Goal: Task Accomplishment & Management: Manage account settings

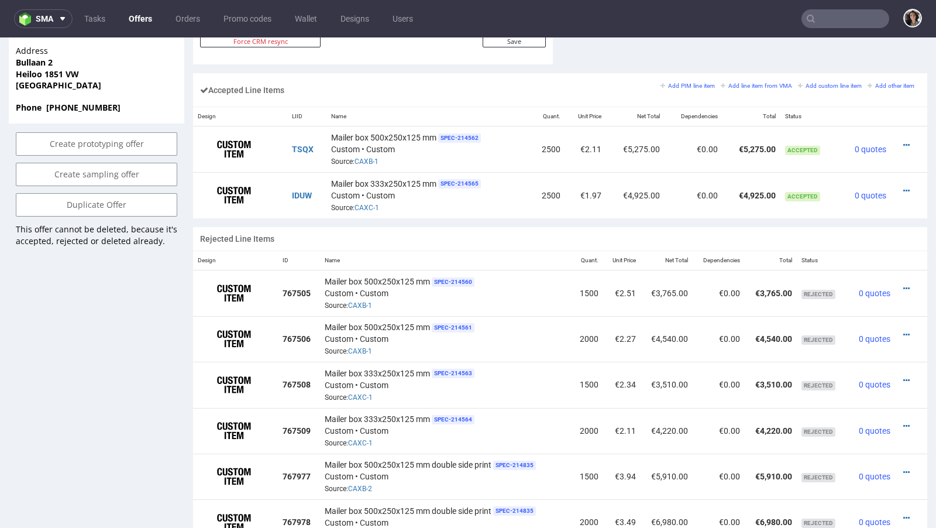
scroll to position [698, 0]
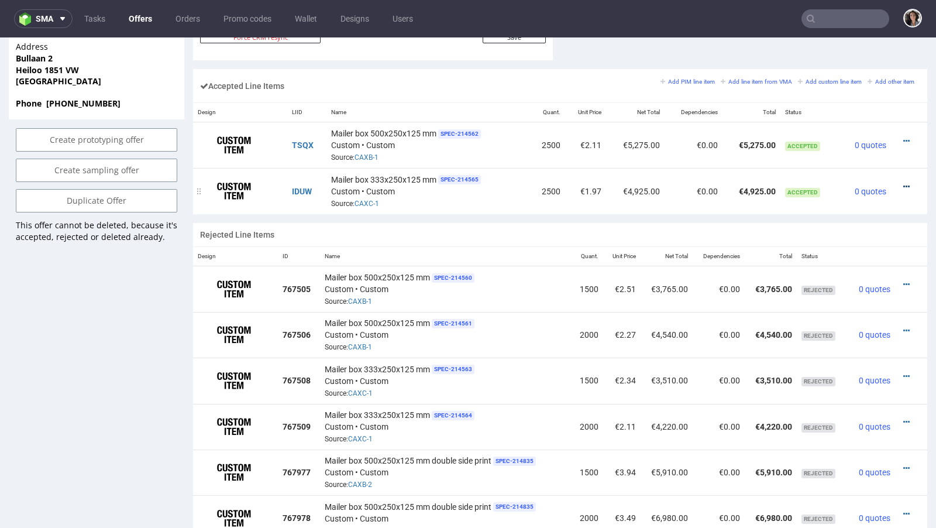
click at [903, 182] on icon at bounding box center [906, 186] width 6 height 8
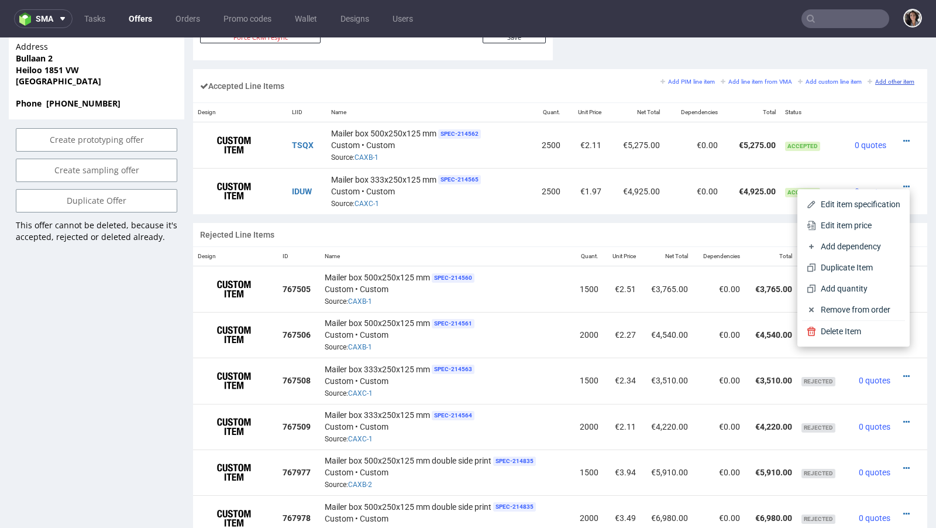
click at [877, 80] on small "Add other item" at bounding box center [890, 81] width 47 height 6
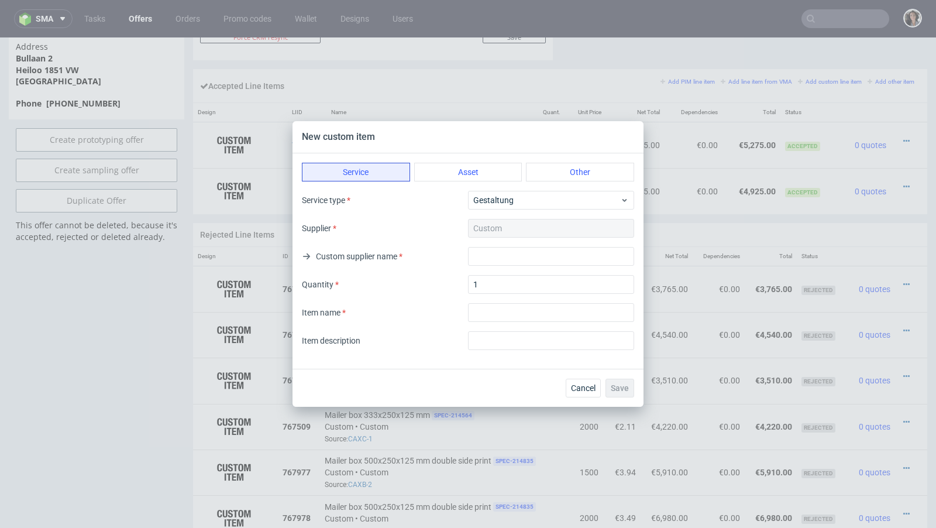
click at [480, 159] on div "Service Asset Other Service type Gestaltung Supplier Custom Custom supplier nam…" at bounding box center [467, 260] width 351 height 215
click at [480, 173] on button "Asset" at bounding box center [468, 172] width 108 height 19
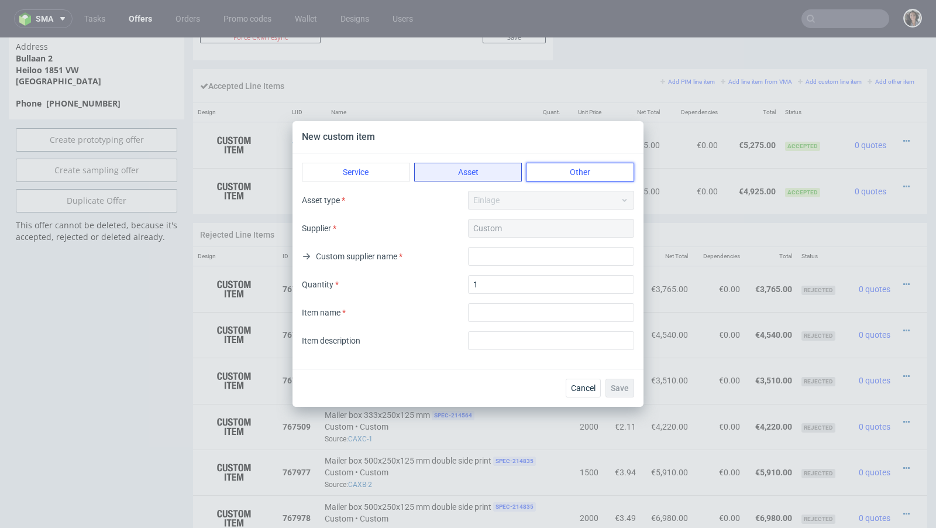
click at [548, 173] on button "Other" at bounding box center [580, 172] width 108 height 19
click at [375, 167] on button "Service" at bounding box center [356, 172] width 108 height 19
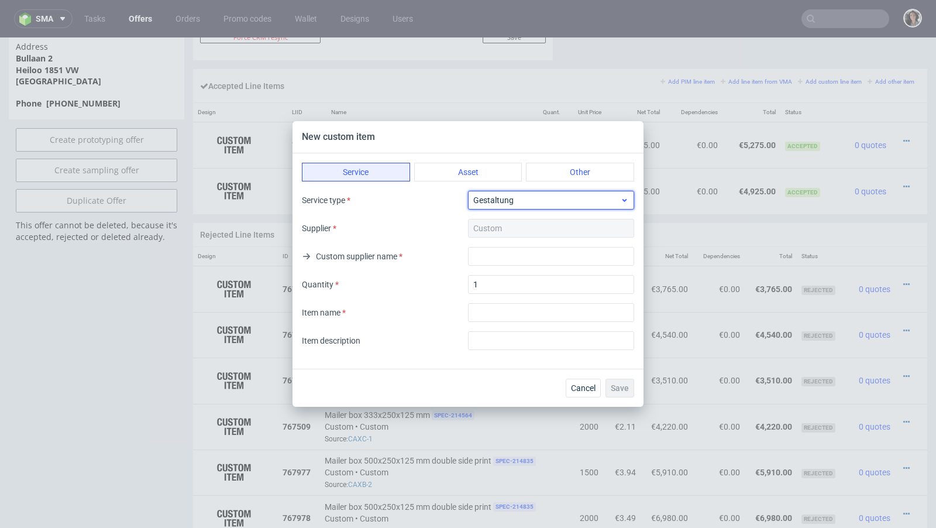
click at [487, 202] on span "Gestaltung" at bounding box center [546, 200] width 147 height 12
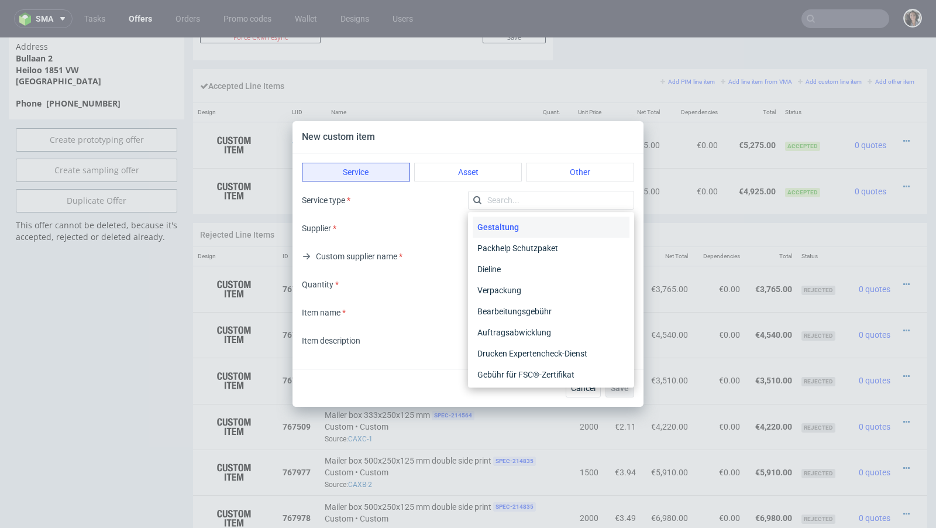
click at [509, 63] on div "New custom item Service Asset Other Service type Supplier Custom Custom supplie…" at bounding box center [468, 264] width 936 height 528
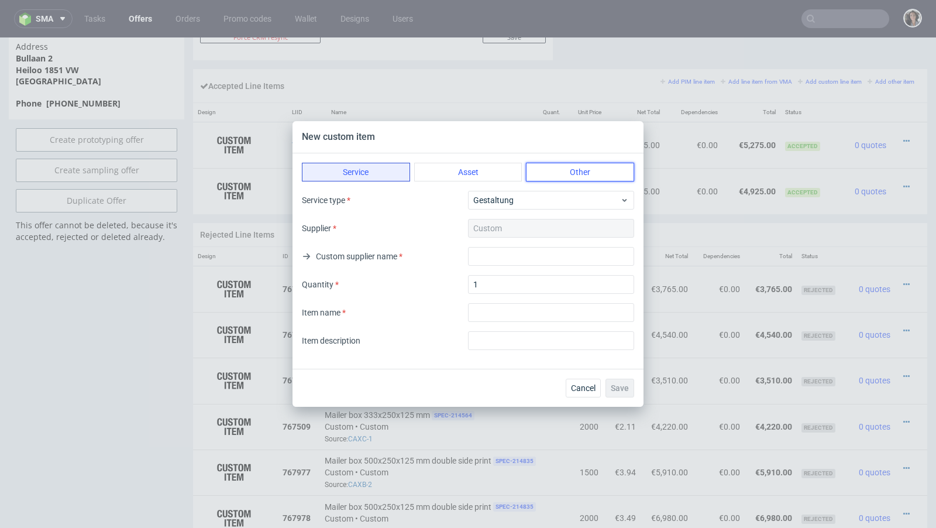
click at [553, 170] on button "Other" at bounding box center [580, 172] width 108 height 19
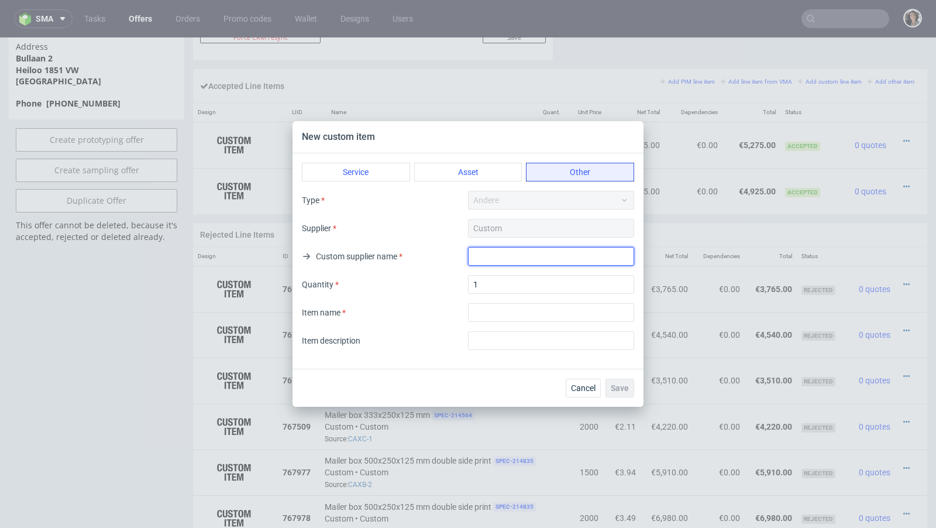
click at [511, 247] on input "text" at bounding box center [551, 256] width 166 height 19
click at [476, 166] on button "Asset" at bounding box center [468, 172] width 108 height 19
click at [522, 256] on input "text" at bounding box center [551, 256] width 166 height 19
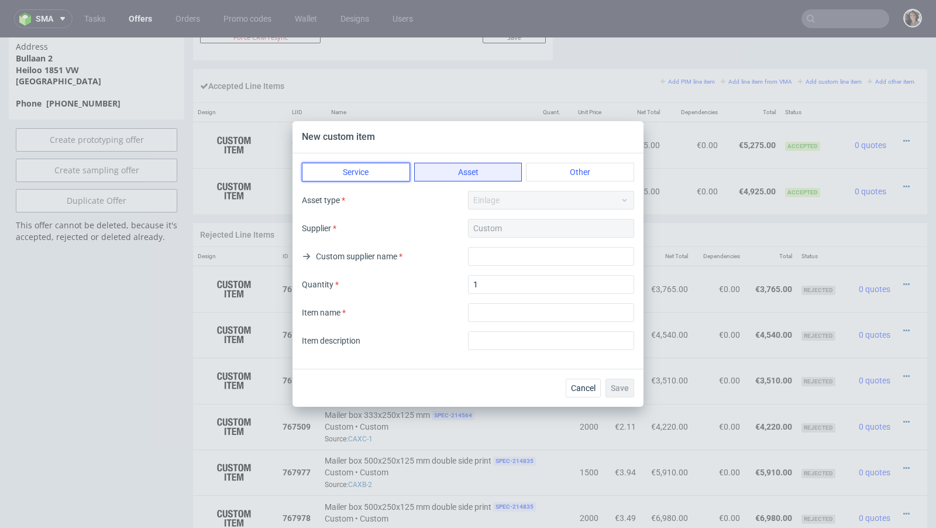
click at [356, 166] on button "Service" at bounding box center [356, 172] width 108 height 19
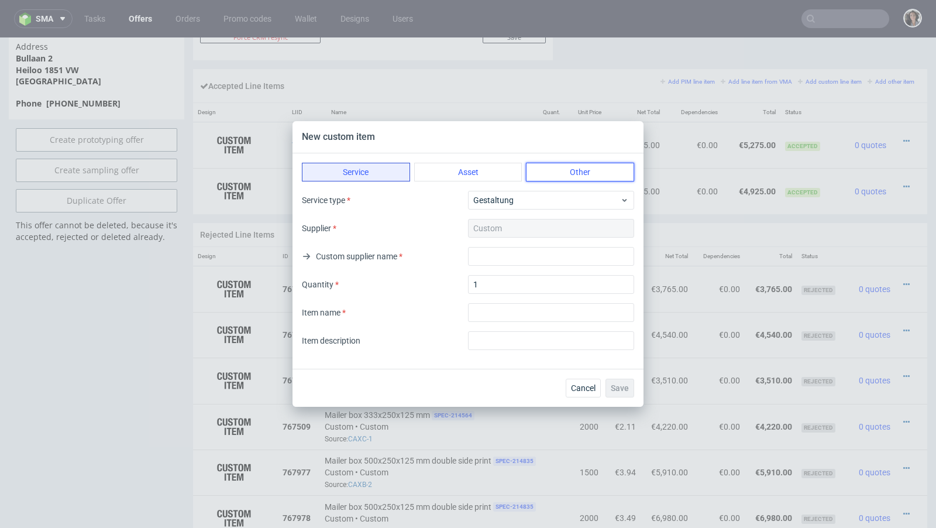
click at [563, 171] on button "Other" at bounding box center [580, 172] width 108 height 19
click at [513, 54] on div "New custom item Service Asset Other Type Andere Supplier Custom Custom supplier…" at bounding box center [468, 264] width 936 height 528
click at [584, 384] on span "Cancel" at bounding box center [583, 388] width 25 height 8
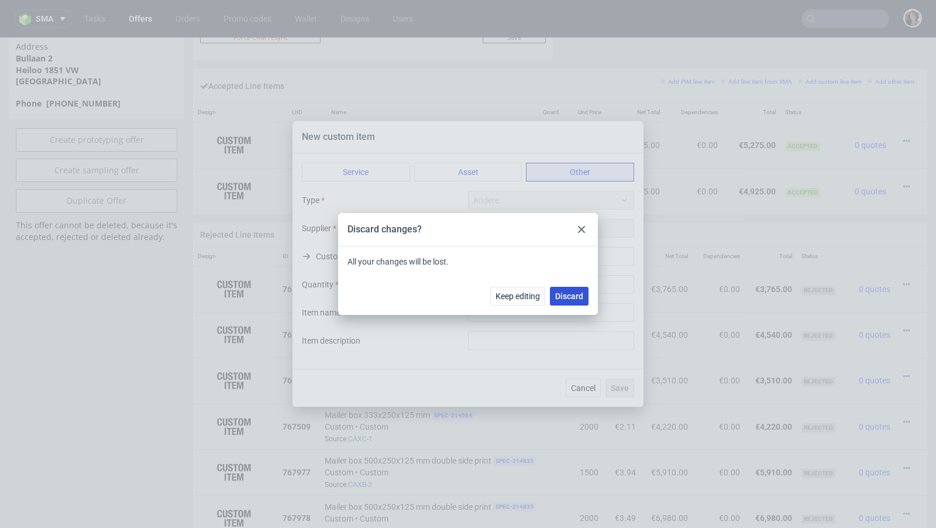
click at [567, 302] on button "Discard" at bounding box center [569, 296] width 39 height 19
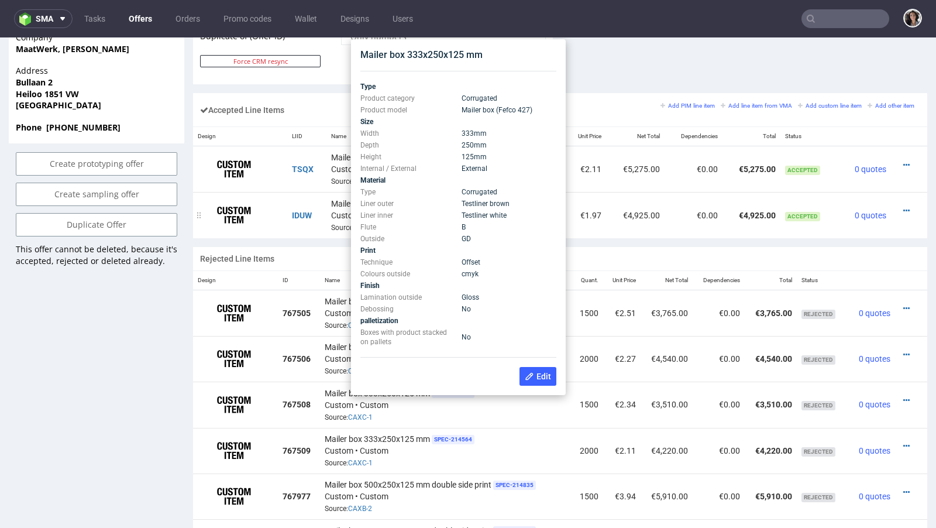
scroll to position [674, 0]
click at [294, 230] on td "IDUW" at bounding box center [306, 214] width 39 height 46
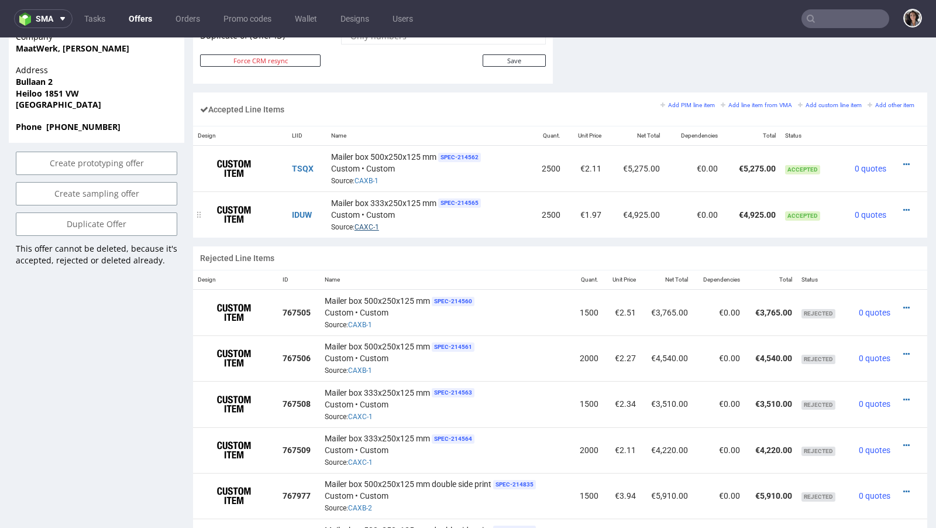
click at [372, 223] on link "CAXC-1" at bounding box center [366, 227] width 25 height 8
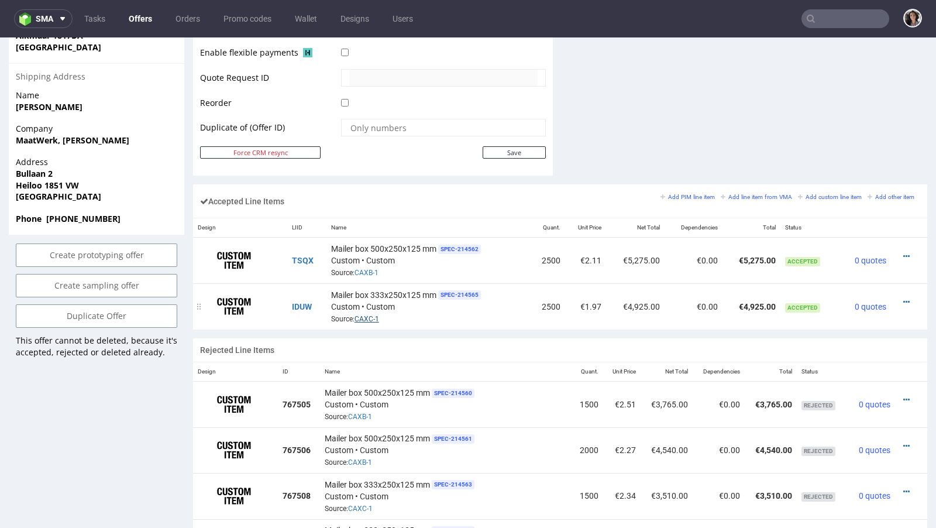
scroll to position [580, 0]
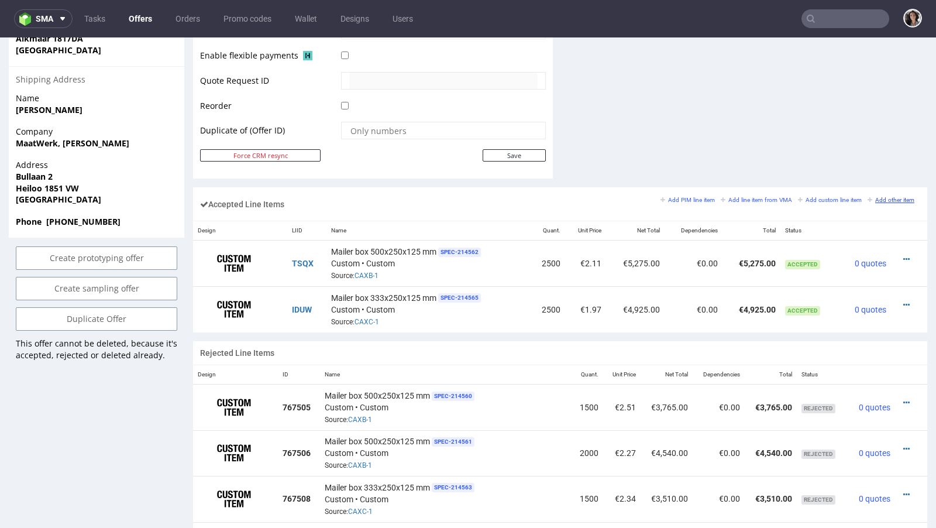
click at [881, 197] on small "Add other item" at bounding box center [890, 200] width 47 height 6
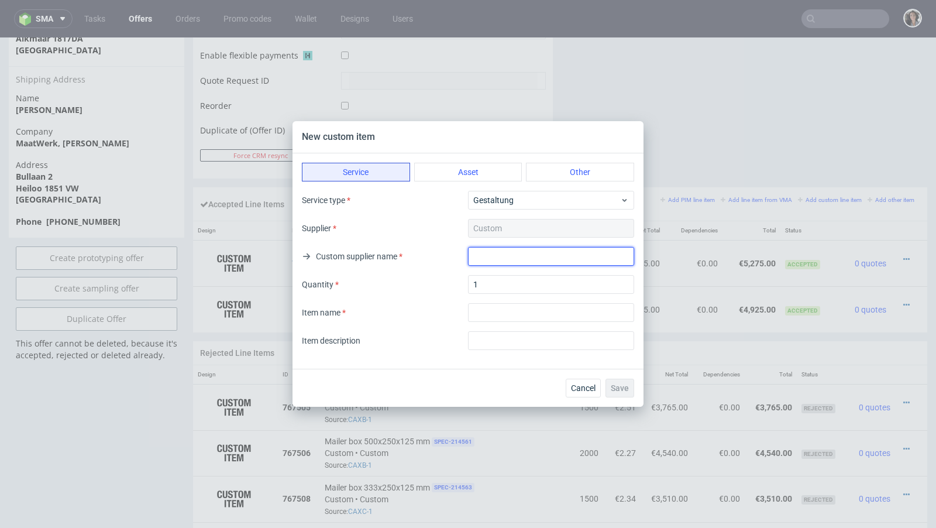
click at [490, 263] on input "text" at bounding box center [551, 256] width 166 height 19
paste input "Adams Packaging"
type input "Adams Packaging"
click at [577, 167] on button "Other" at bounding box center [580, 172] width 108 height 19
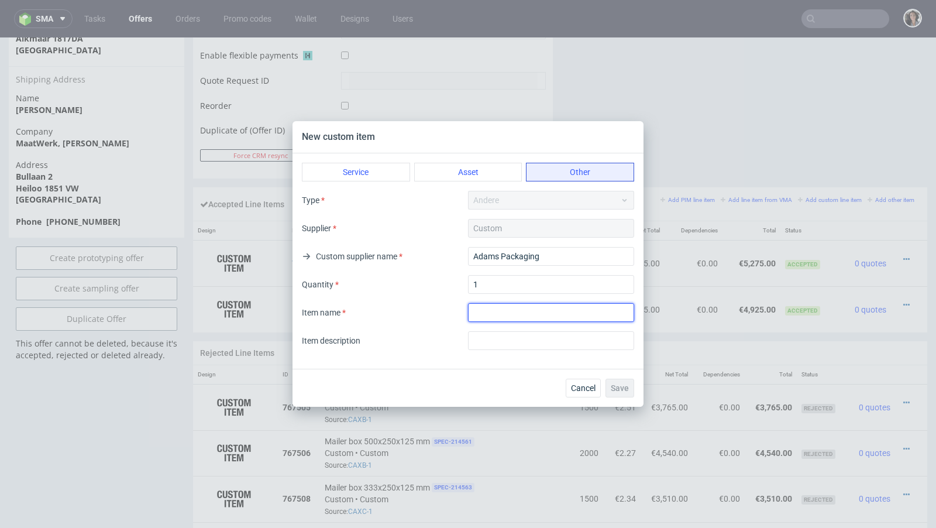
click at [489, 313] on input "textarea" at bounding box center [551, 312] width 166 height 19
click at [511, 314] on input "textarea" at bounding box center [551, 312] width 166 height 19
drag, startPoint x: 587, startPoint y: 314, endPoint x: 421, endPoint y: 314, distance: 166.7
click at [421, 314] on div "Item name" at bounding box center [468, 312] width 332 height 19
type input "shipment 2nd delivery adress"
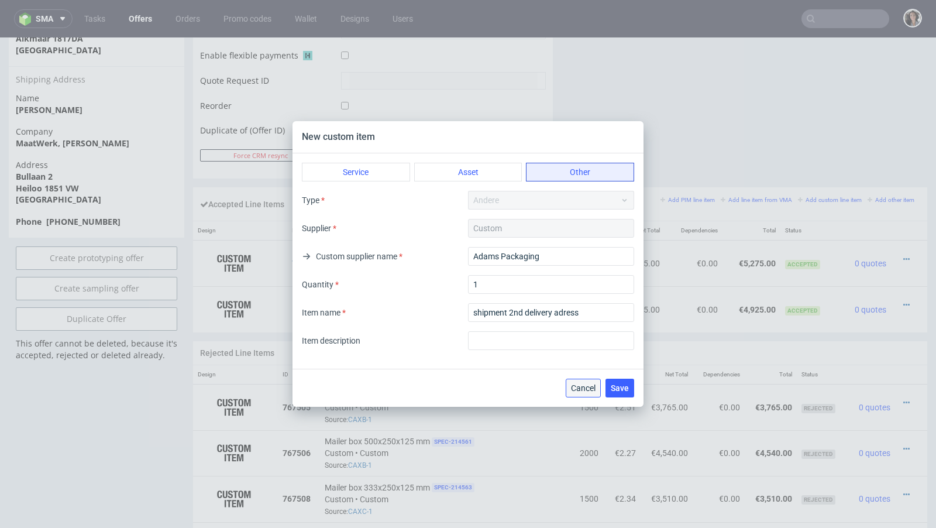
click at [585, 391] on span "Cancel" at bounding box center [583, 388] width 25 height 8
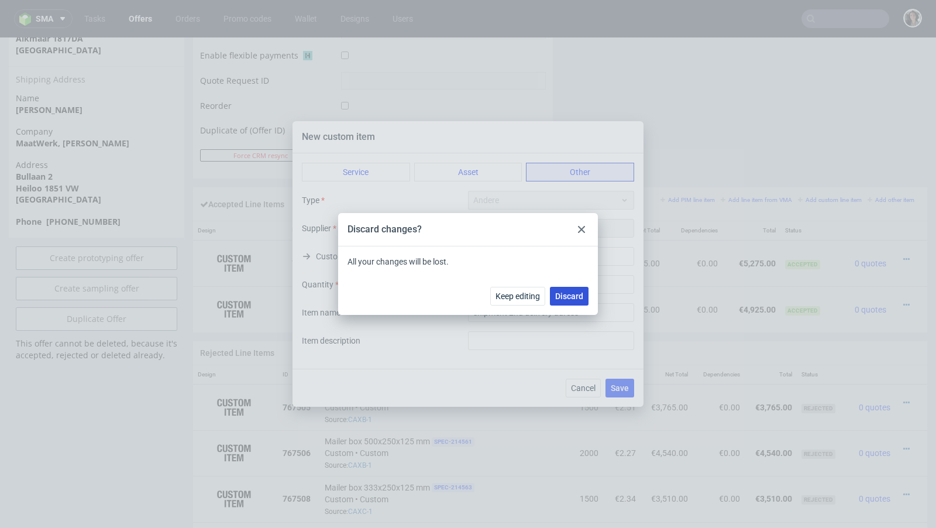
click at [570, 289] on button "Discard" at bounding box center [569, 296] width 39 height 19
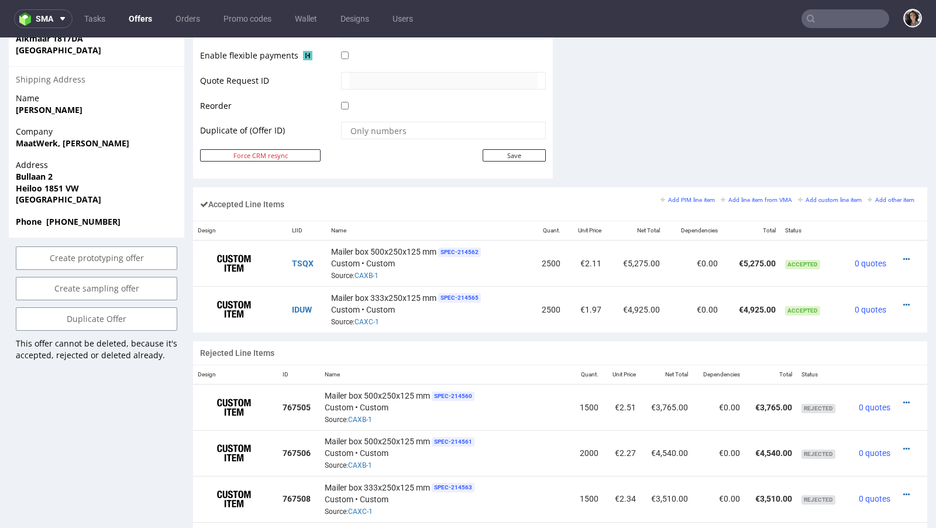
scroll to position [0, 0]
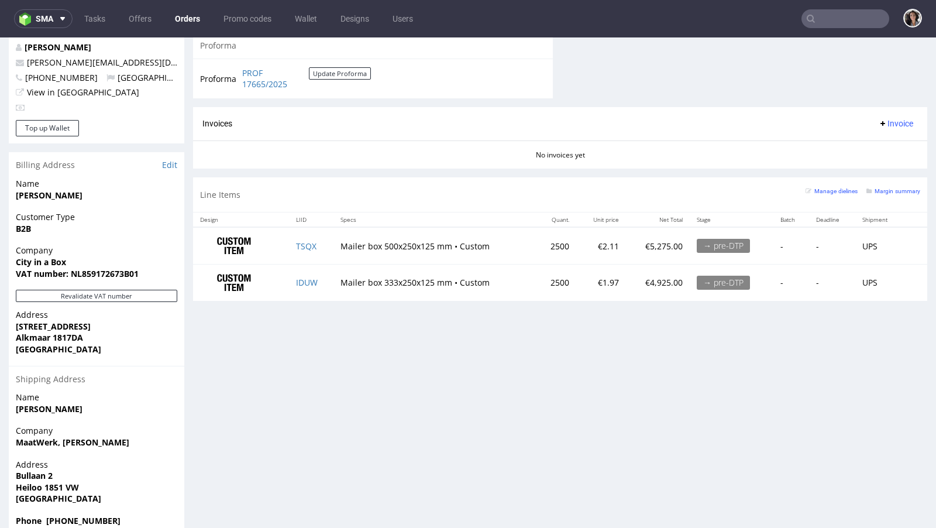
scroll to position [3, 0]
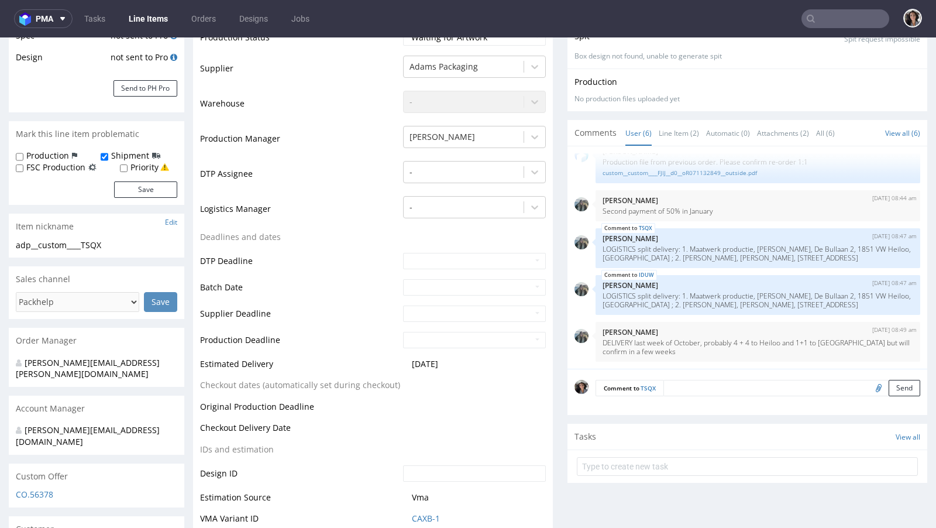
scroll to position [260, 0]
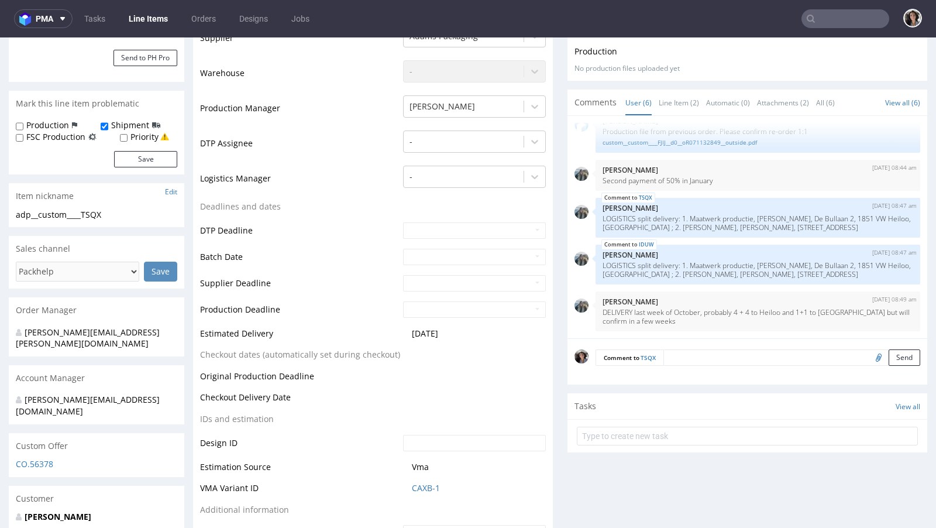
click at [688, 356] on textarea at bounding box center [791, 357] width 257 height 16
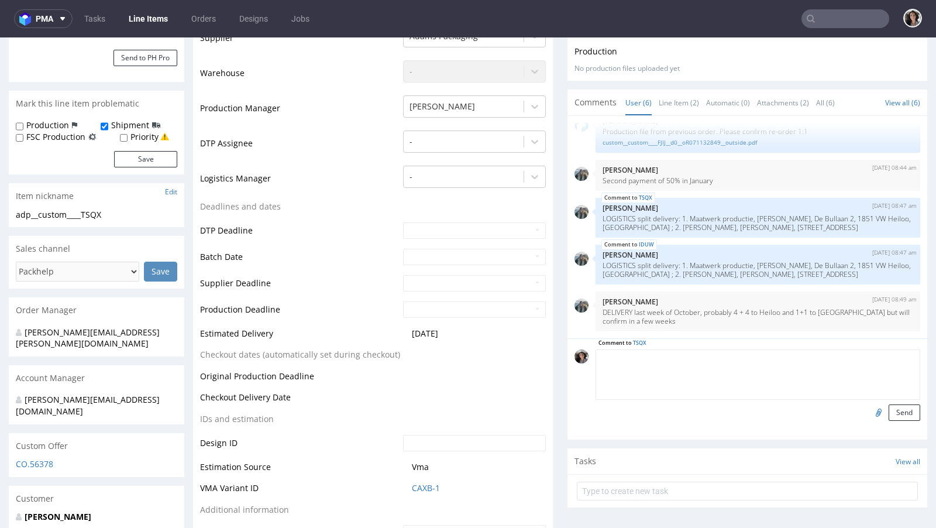
paste textarea "In case the shipment is sent to 2 different delivery addresses, an additional c…"
drag, startPoint x: 708, startPoint y: 364, endPoint x: 547, endPoint y: 341, distance: 162.5
paste textarea "of confirmation of shipment to 2 different delivery addresses, an additional ch…"
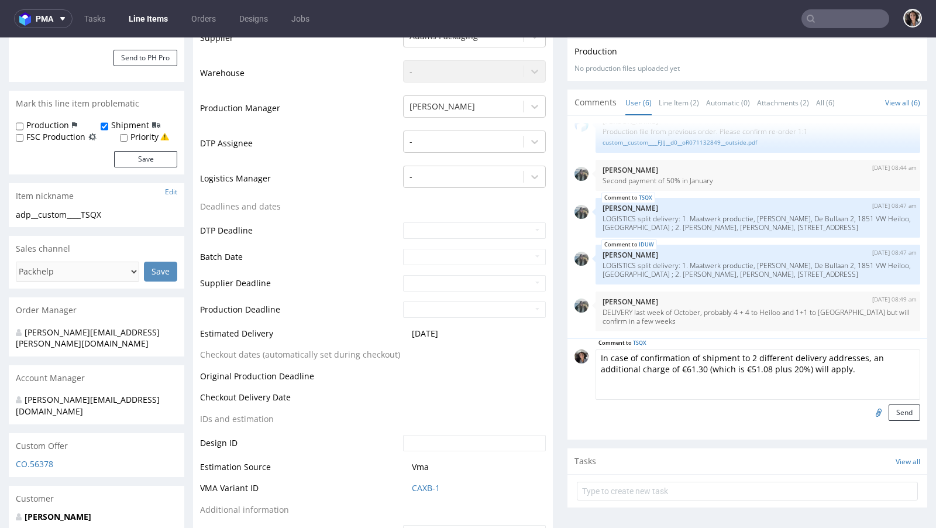
drag, startPoint x: 804, startPoint y: 368, endPoint x: 701, endPoint y: 367, distance: 102.4
click at [701, 367] on textarea "In case of confirmation of shipment to 2 different delivery addresses, an addit…" at bounding box center [757, 374] width 325 height 50
type textarea "In case of confirmation of shipment to 2 different delivery addresses, an addit…"
click at [898, 412] on button "Send" at bounding box center [904, 412] width 32 height 16
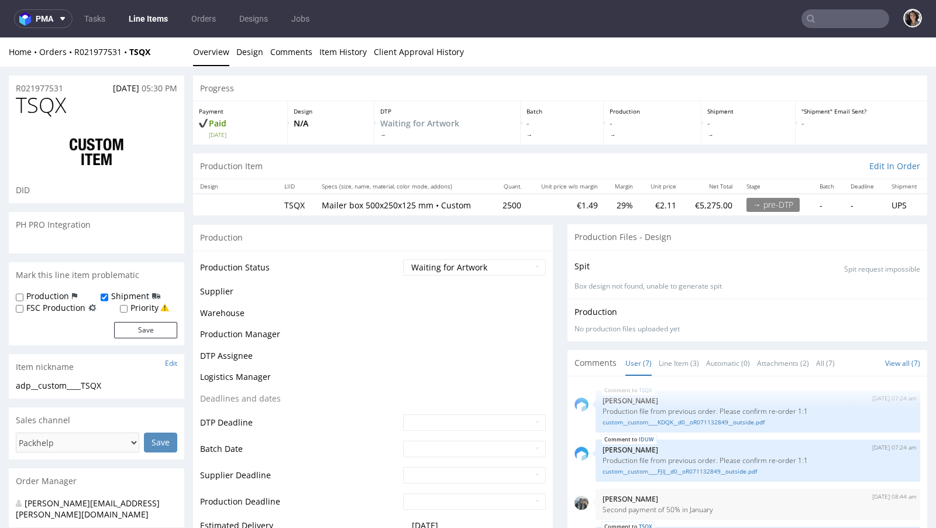
scroll to position [133, 0]
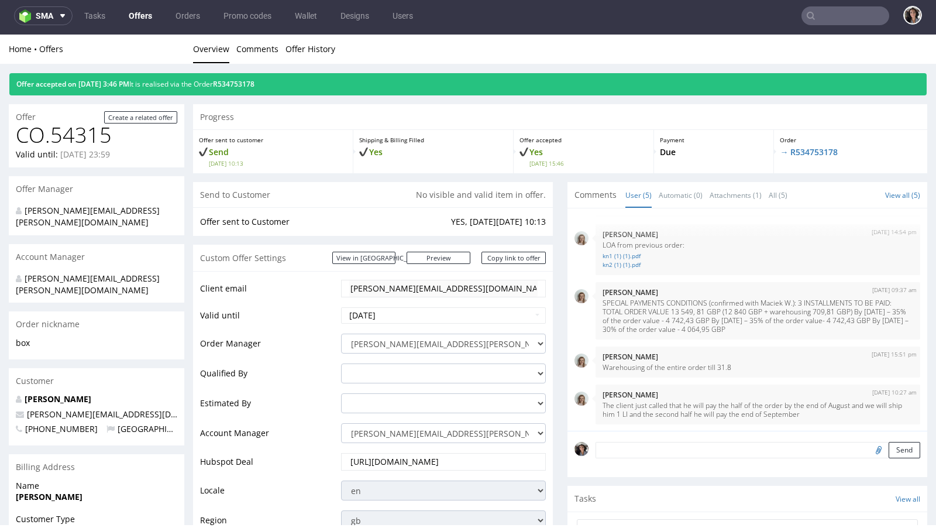
click at [271, 77] on div "Offer accepted on 10.02.2025 3:46 PM It is realised via the Order R534753178" at bounding box center [467, 84] width 917 height 22
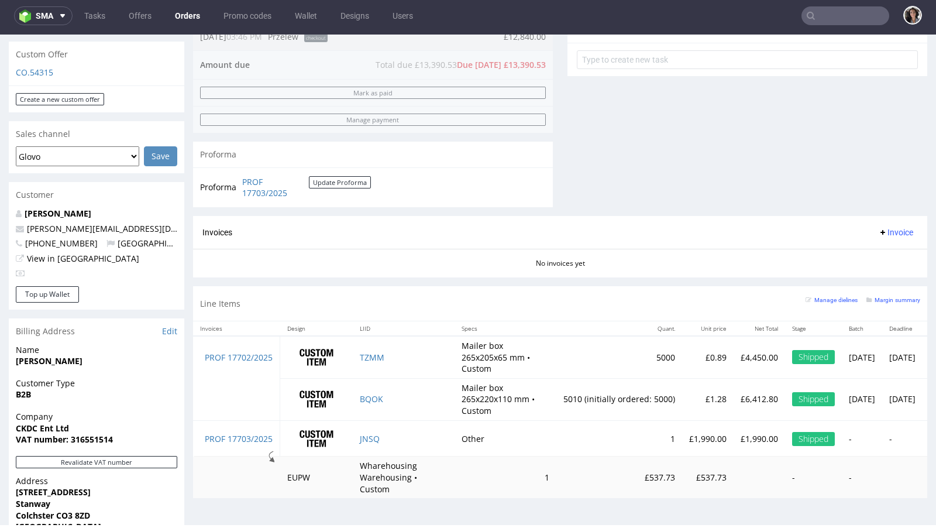
scroll to position [434, 0]
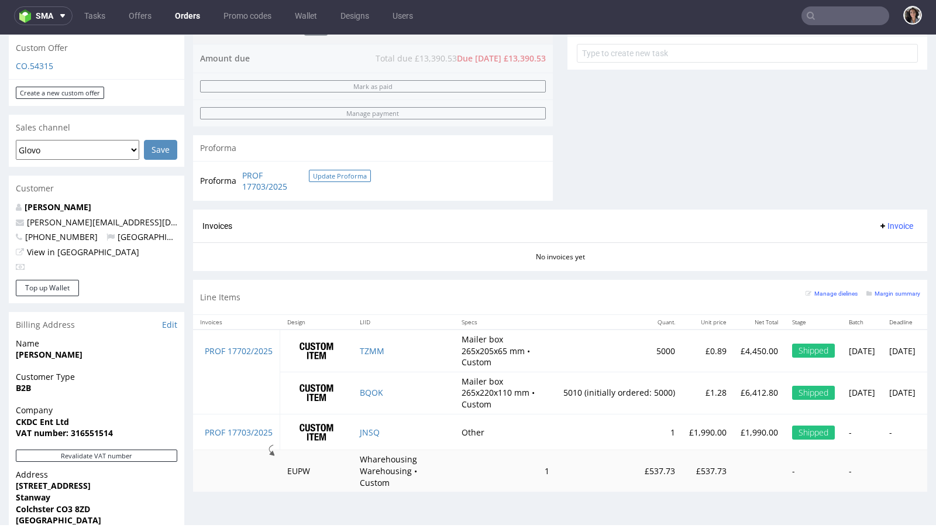
click at [320, 173] on button "Update Proforma" at bounding box center [340, 176] width 62 height 12
click at [268, 176] on link "PROF 17703/2025" at bounding box center [275, 181] width 67 height 23
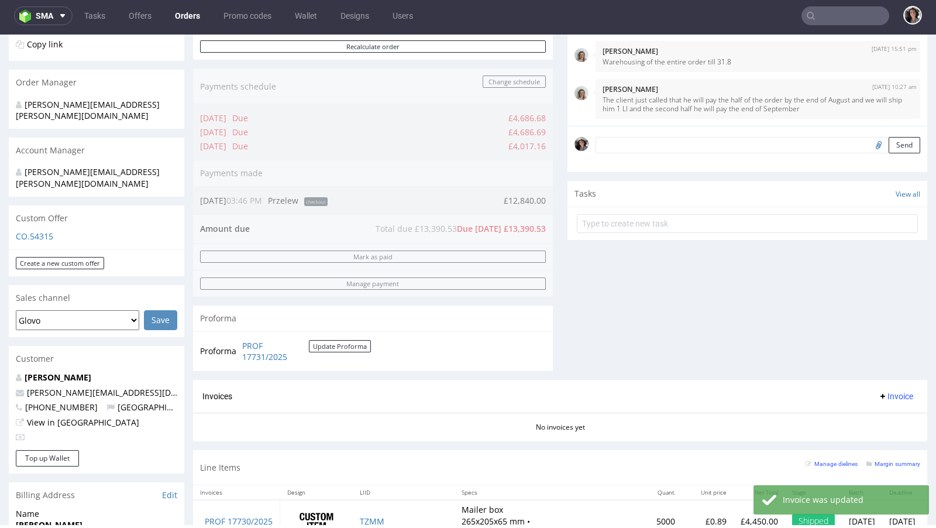
scroll to position [449, 0]
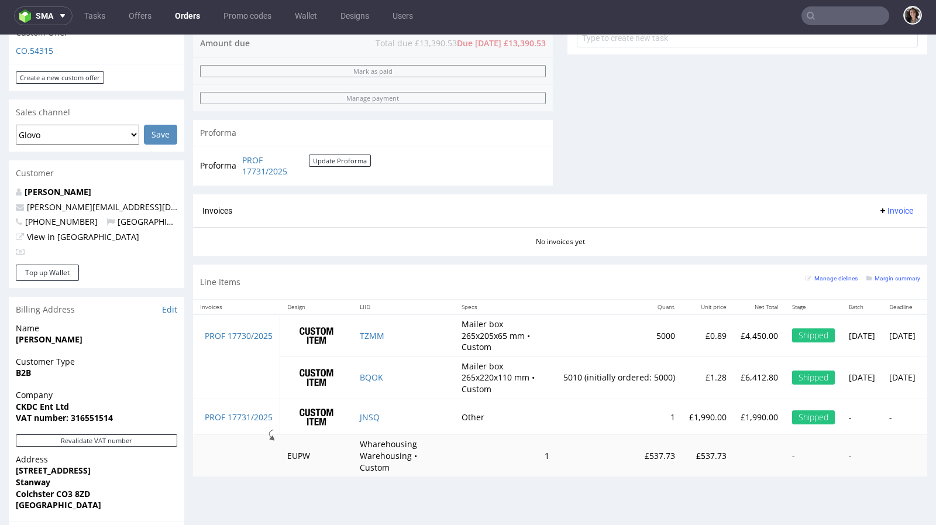
drag, startPoint x: 401, startPoint y: 330, endPoint x: 428, endPoint y: 331, distance: 26.9
click at [428, 331] on td "TZMM" at bounding box center [404, 335] width 102 height 42
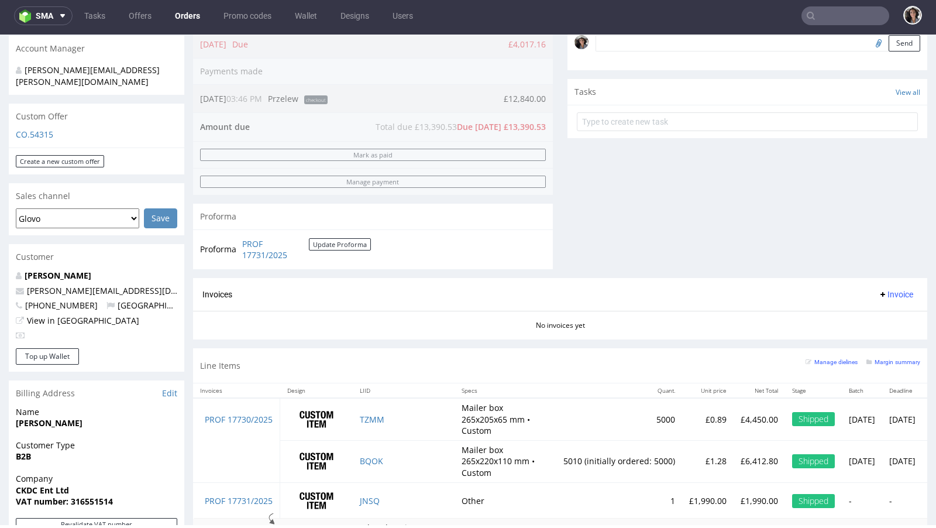
scroll to position [374, 0]
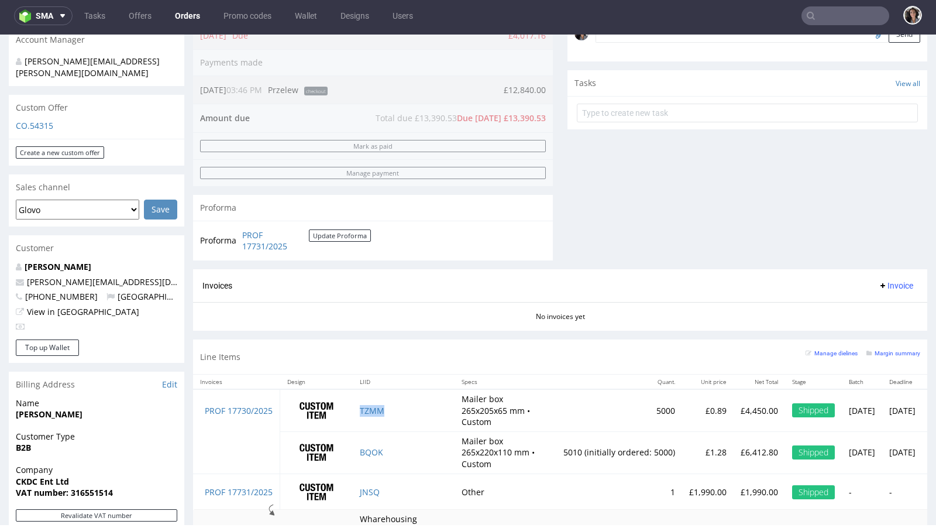
click at [387, 404] on td "TZMM" at bounding box center [404, 410] width 102 height 42
copy link "TZMM"
drag, startPoint x: 775, startPoint y: 409, endPoint x: 756, endPoint y: 406, distance: 19.0
click at [756, 406] on p "£4,450.00" at bounding box center [759, 411] width 37 height 12
drag, startPoint x: 780, startPoint y: 407, endPoint x: 738, endPoint y: 405, distance: 42.7
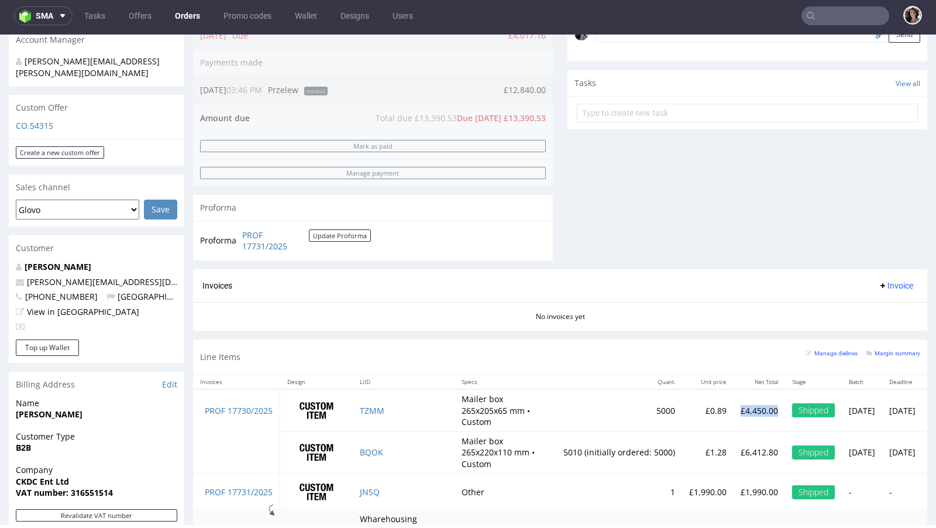
click at [738, 405] on td "£4,450.00" at bounding box center [758, 410] width 51 height 42
copy p "£4,450.00"
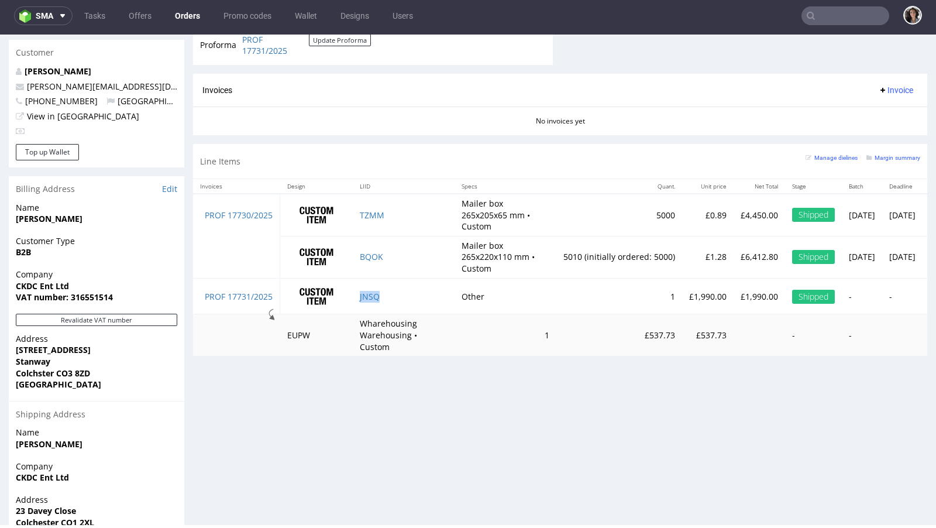
drag, startPoint x: 391, startPoint y: 301, endPoint x: 354, endPoint y: 300, distance: 36.9
click at [354, 300] on td "JNSQ" at bounding box center [404, 296] width 102 height 36
copy link "JNSQ"
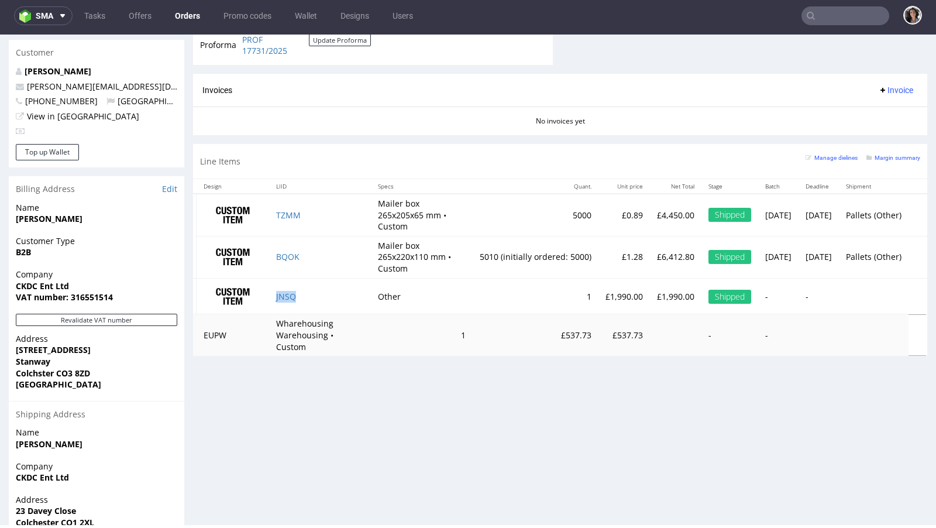
scroll to position [0, 124]
drag, startPoint x: 603, startPoint y: 325, endPoint x: 571, endPoint y: 325, distance: 32.2
click at [598, 325] on td "£537.73" at bounding box center [623, 335] width 51 height 42
copy p "£537.73"
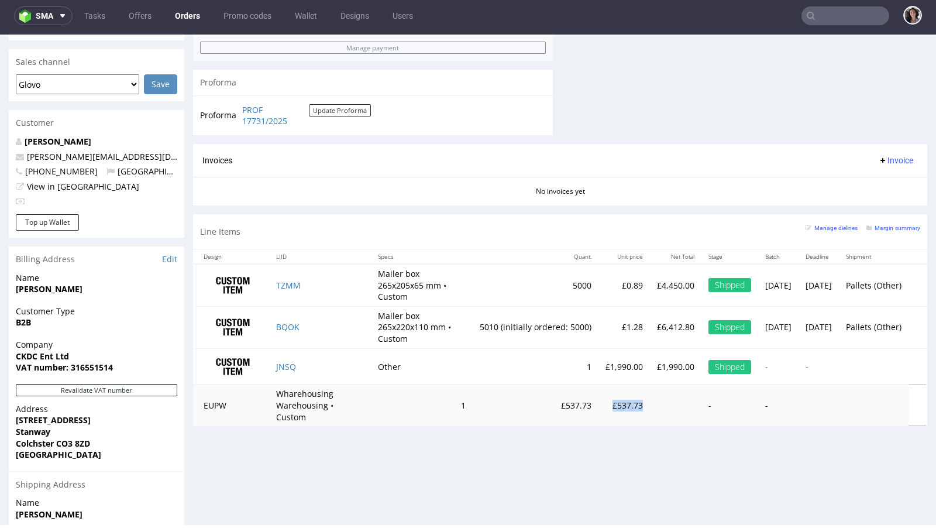
scroll to position [381, 0]
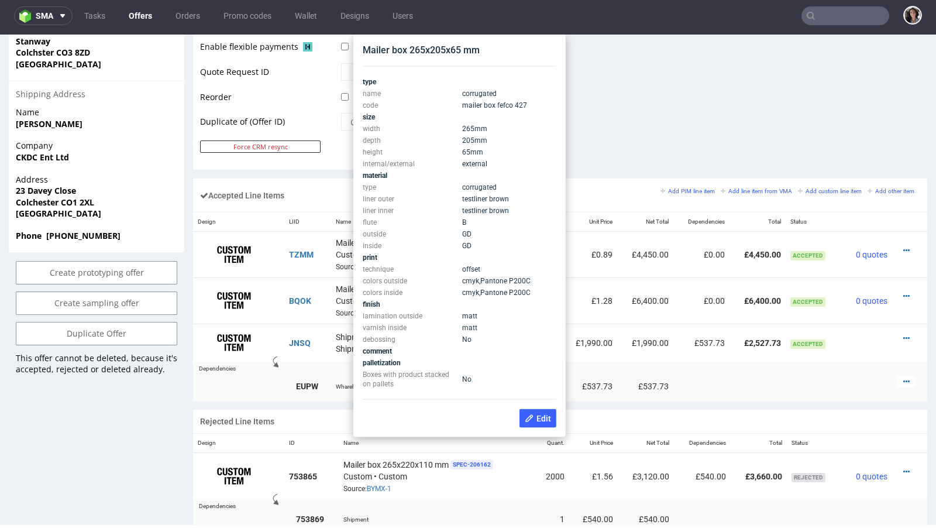
scroll to position [586, 0]
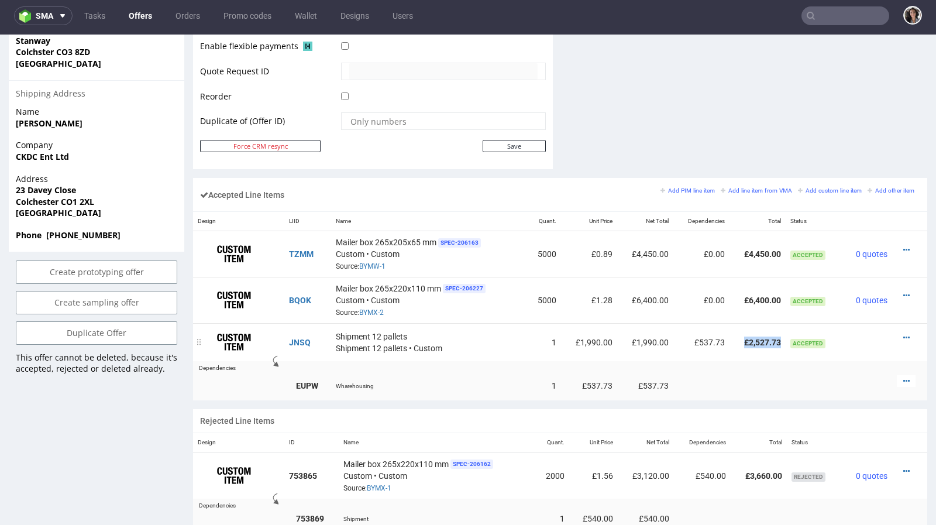
drag, startPoint x: 774, startPoint y: 333, endPoint x: 737, endPoint y: 333, distance: 37.4
click at [737, 333] on td "£2,527.73" at bounding box center [757, 342] width 56 height 39
copy td "£2,527.73"
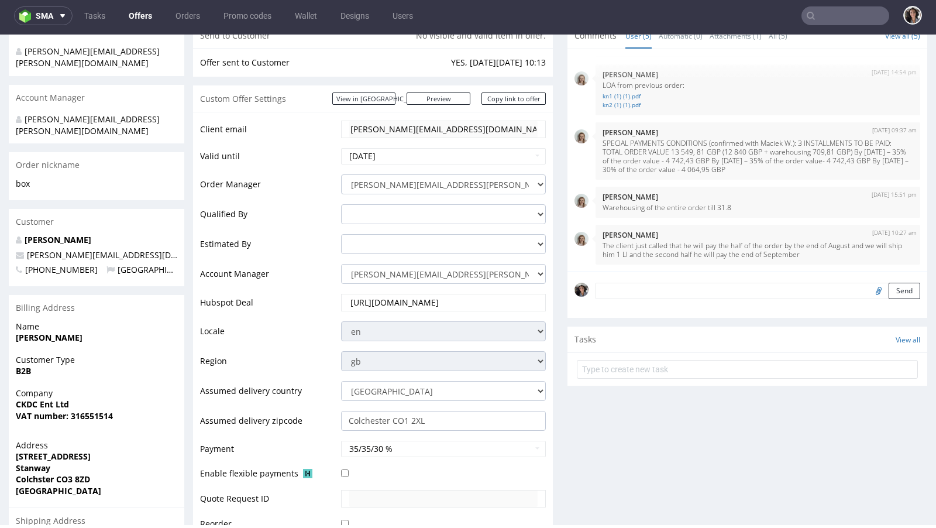
scroll to position [0, 0]
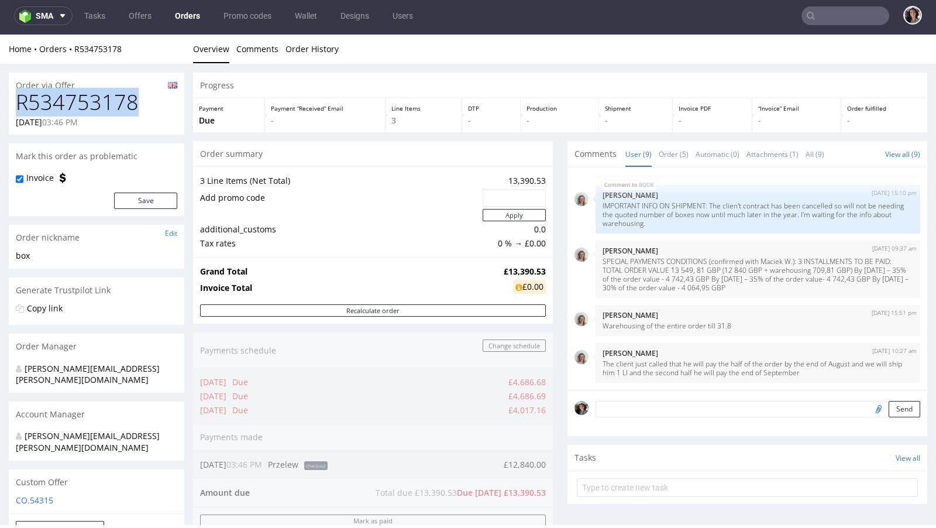
drag, startPoint x: 134, startPoint y: 100, endPoint x: 6, endPoint y: 97, distance: 127.5
copy h1 "R534753178"
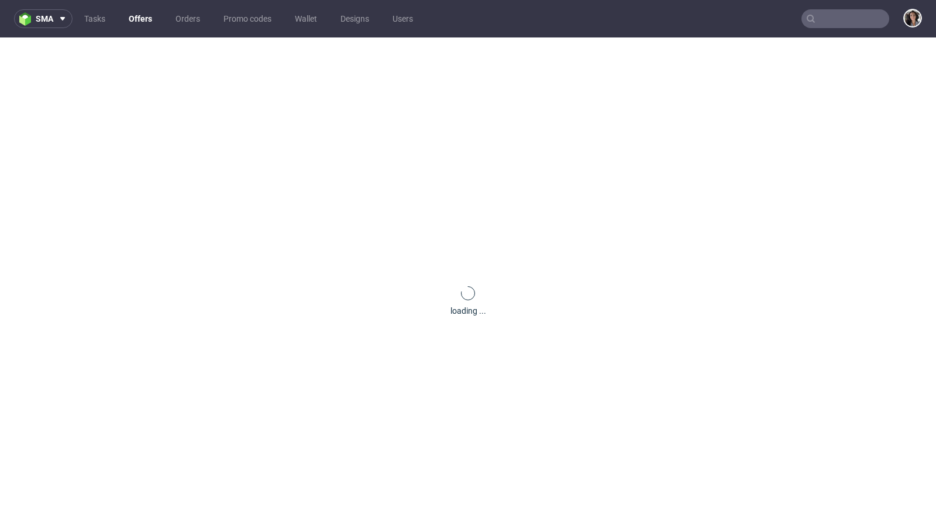
click at [850, 20] on input "text" at bounding box center [845, 18] width 88 height 19
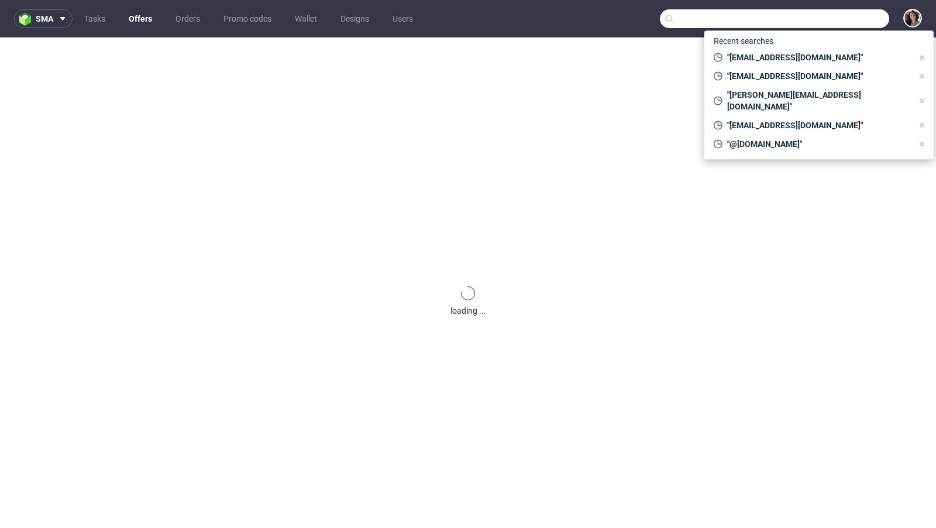
paste input "thecaninemenu"
type input "thecaninemenu"
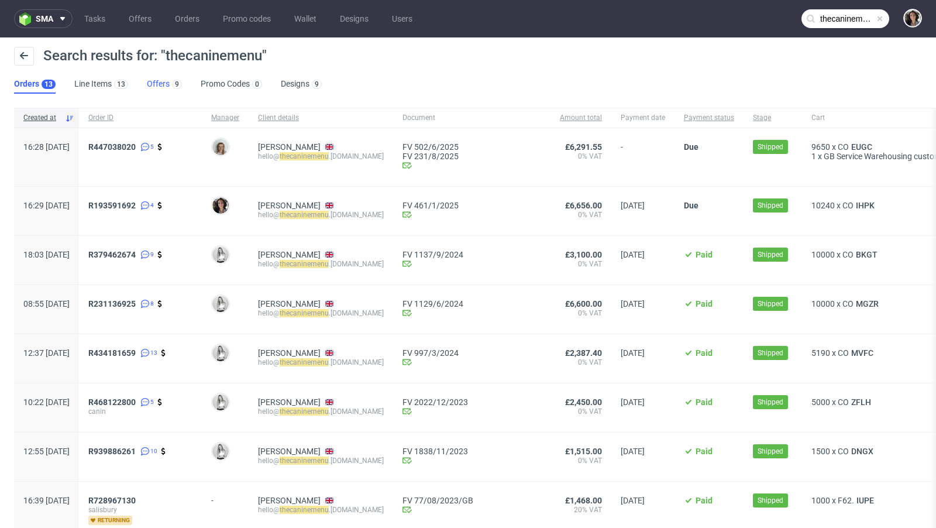
click at [147, 85] on link "Offers 9" at bounding box center [164, 84] width 35 height 19
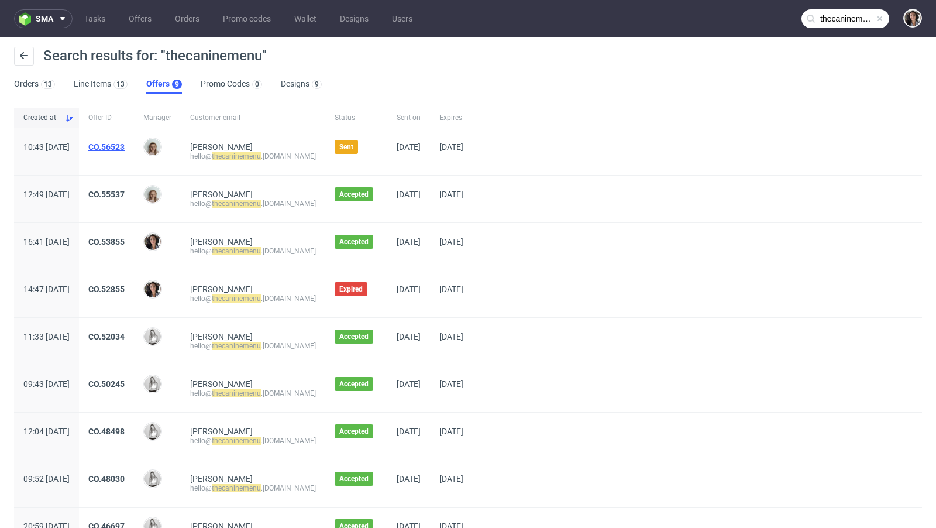
click at [125, 142] on link "CO.56523" at bounding box center [106, 146] width 36 height 9
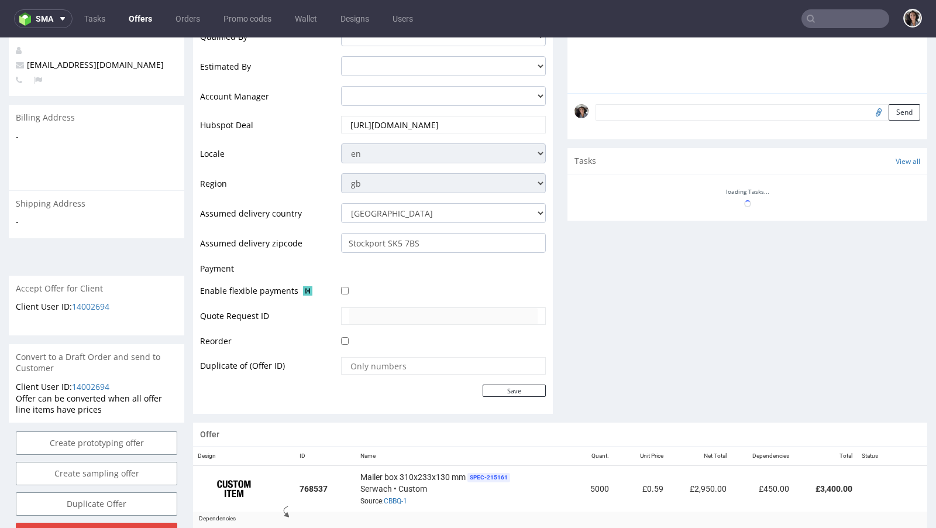
scroll to position [460, 0]
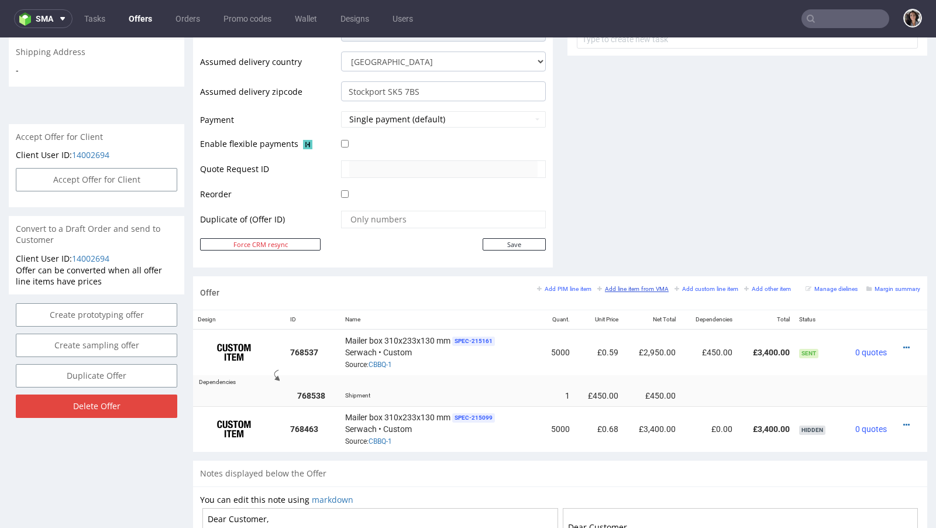
click at [640, 285] on small "Add line item from VMA" at bounding box center [632, 288] width 71 height 6
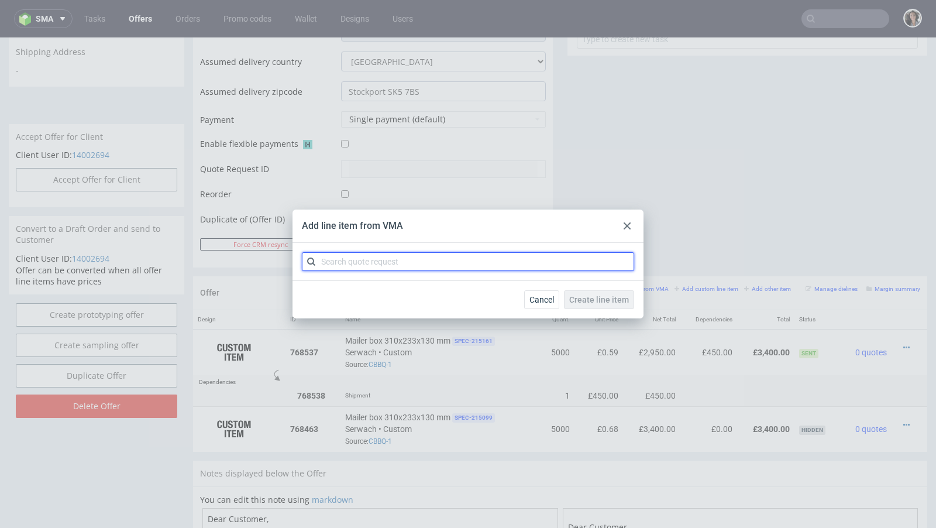
click at [506, 264] on input "text" at bounding box center [468, 261] width 332 height 19
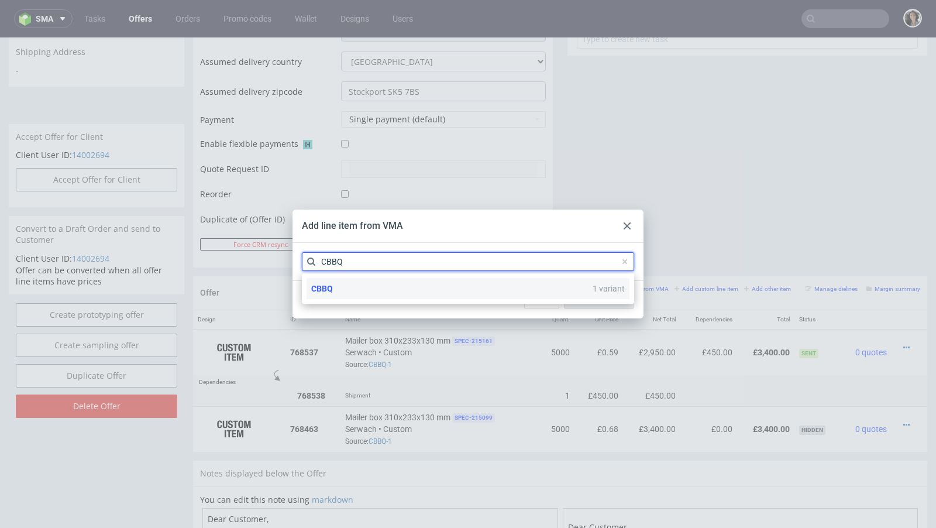
type input "CBBQ"
click at [442, 296] on div "CBBQ 1 variant" at bounding box center [467, 288] width 323 height 21
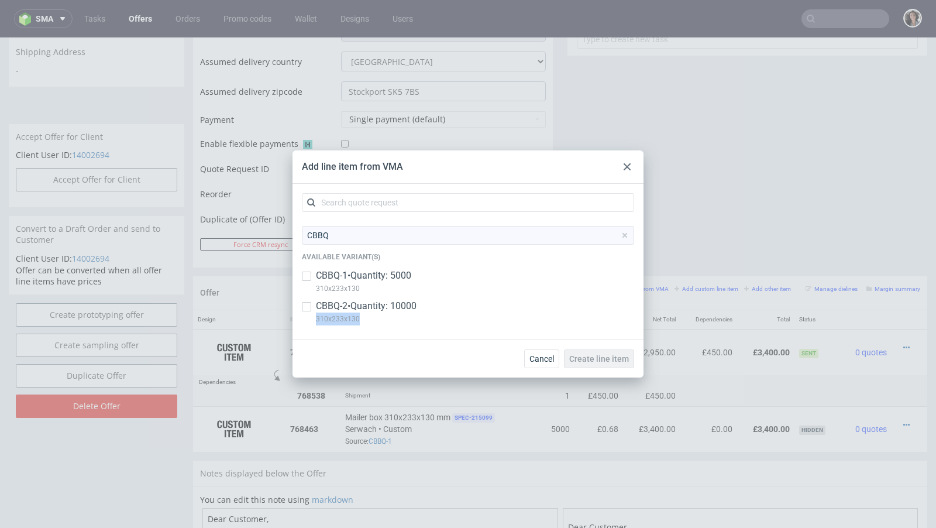
copy p "310x233x130"
drag, startPoint x: 375, startPoint y: 321, endPoint x: 315, endPoint y: 324, distance: 59.8
click at [316, 324] on p "310x233x130" at bounding box center [366, 318] width 101 height 13
checkbox input "true"
click at [612, 358] on span "Create line item" at bounding box center [599, 358] width 60 height 8
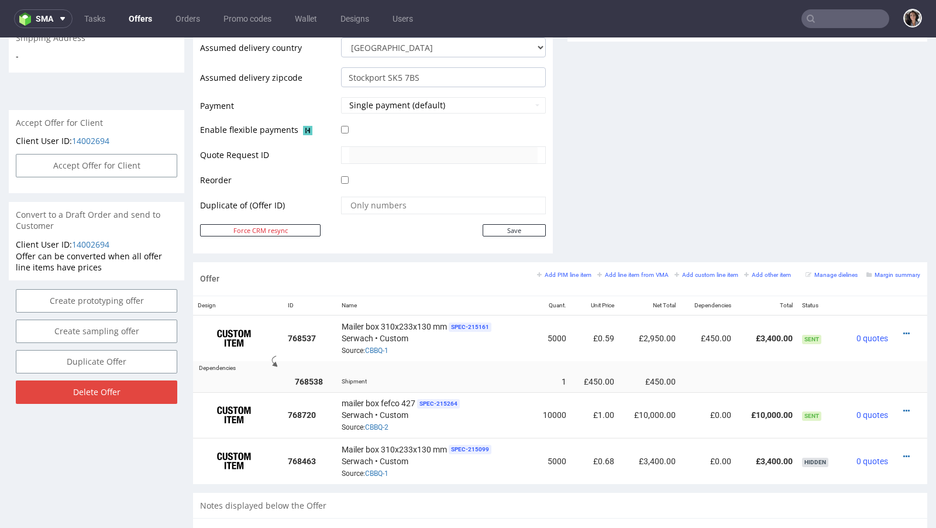
scroll to position [464, 0]
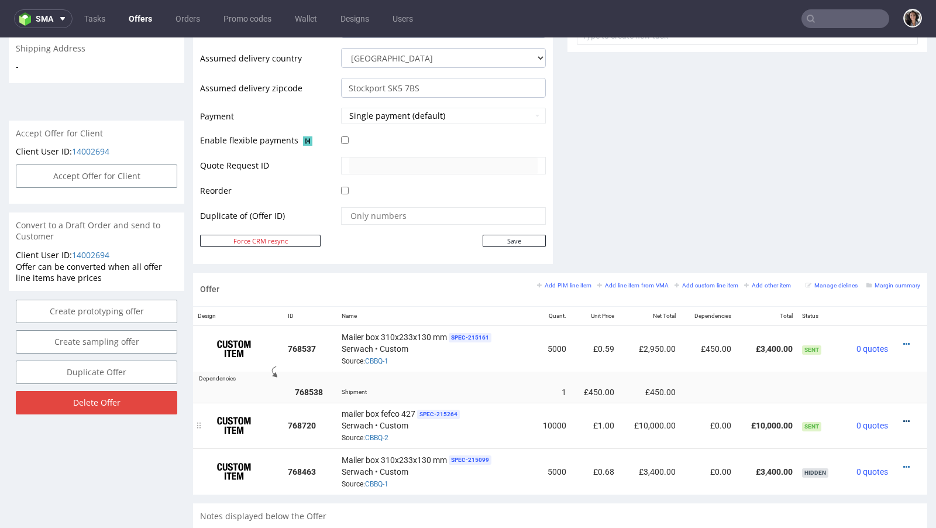
click at [903, 417] on icon at bounding box center [906, 421] width 6 height 8
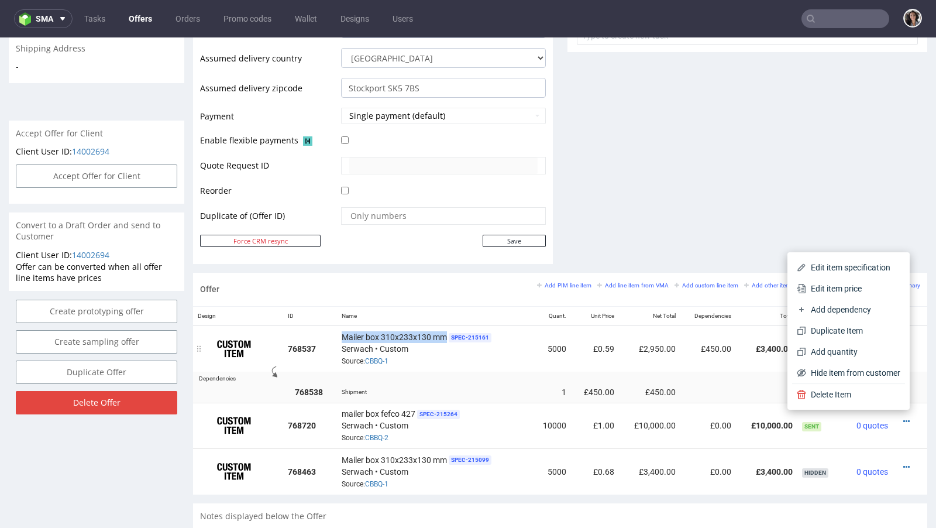
drag, startPoint x: 446, startPoint y: 331, endPoint x: 339, endPoint y: 330, distance: 107.0
click at [339, 330] on td "Mailer box 310x233x130 mm SPEC- 215161 Serwach • Custom Source: CBBQ-1" at bounding box center [434, 348] width 195 height 46
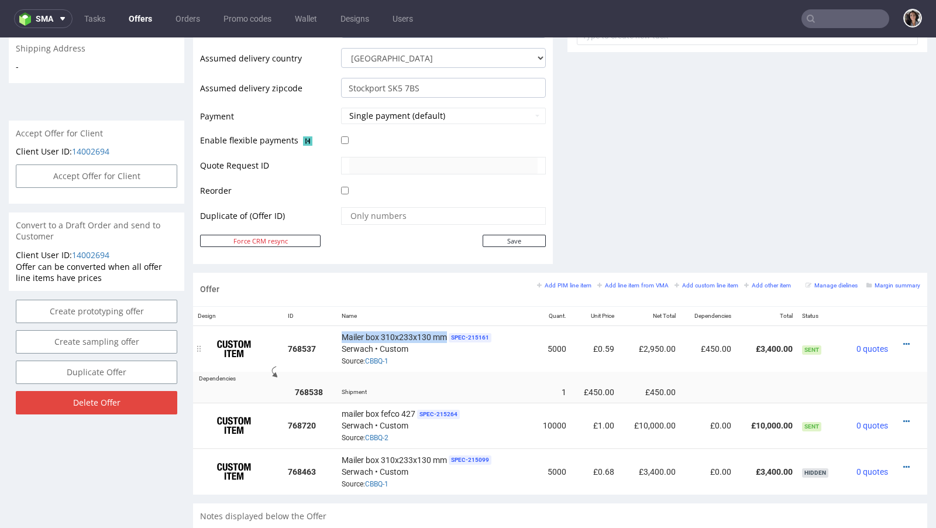
copy span "Mailer box 310x233x130 mm"
click at [902, 416] on div at bounding box center [906, 421] width 18 height 12
click at [903, 417] on icon at bounding box center [906, 421] width 6 height 8
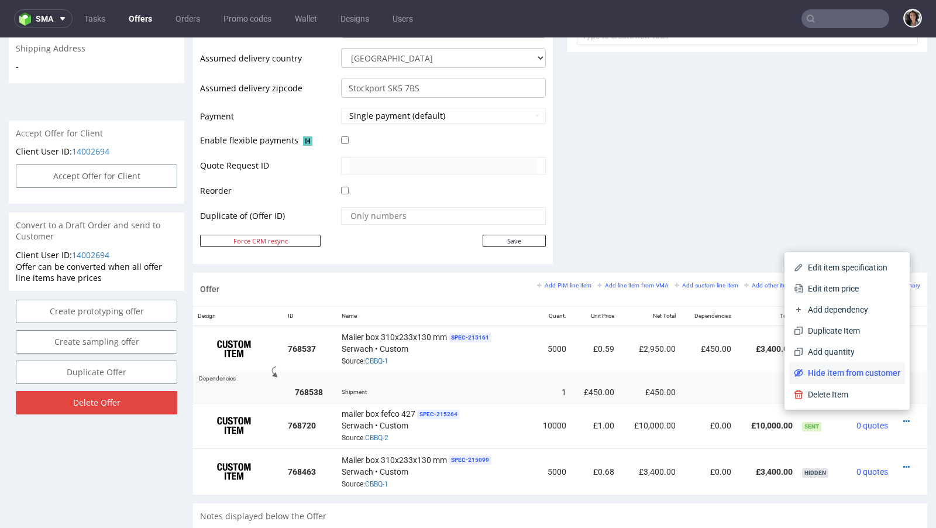
click at [876, 379] on li "Hide item from customer" at bounding box center [847, 372] width 116 height 21
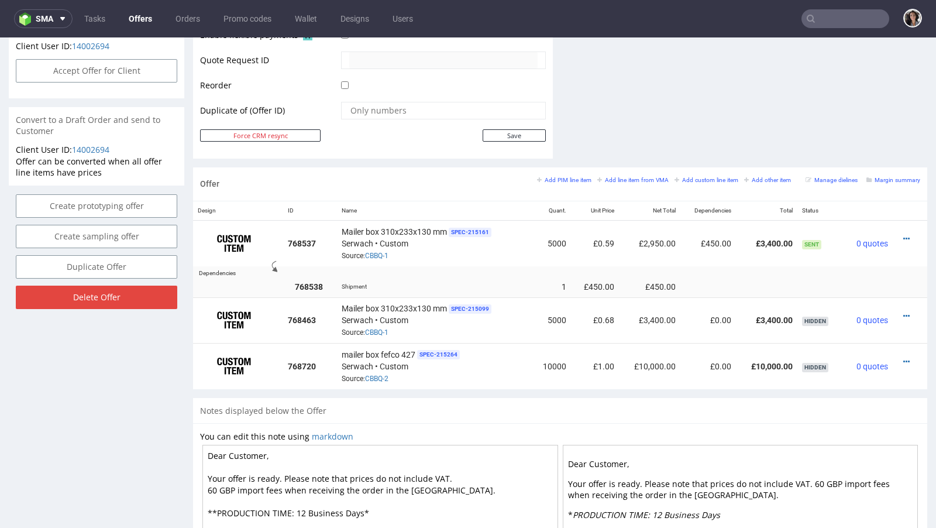
scroll to position [550, 0]
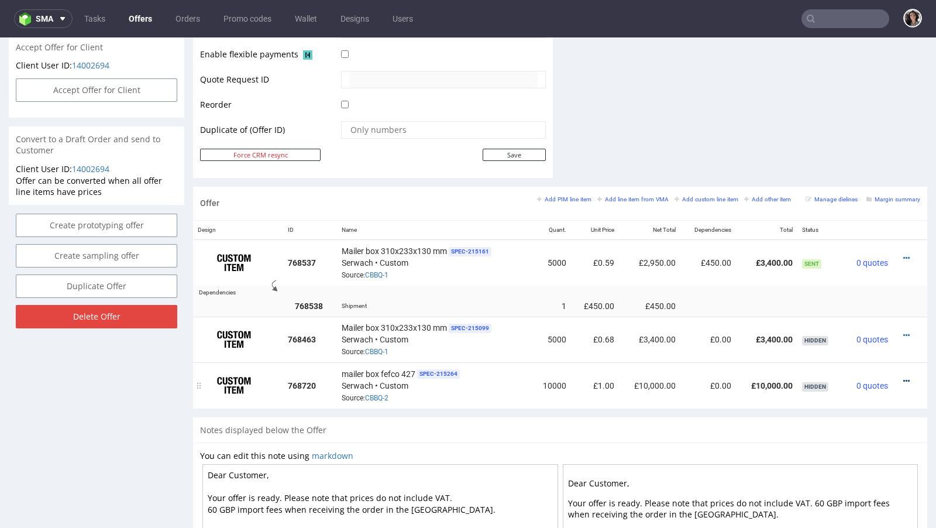
click at [903, 377] on icon at bounding box center [906, 381] width 6 height 8
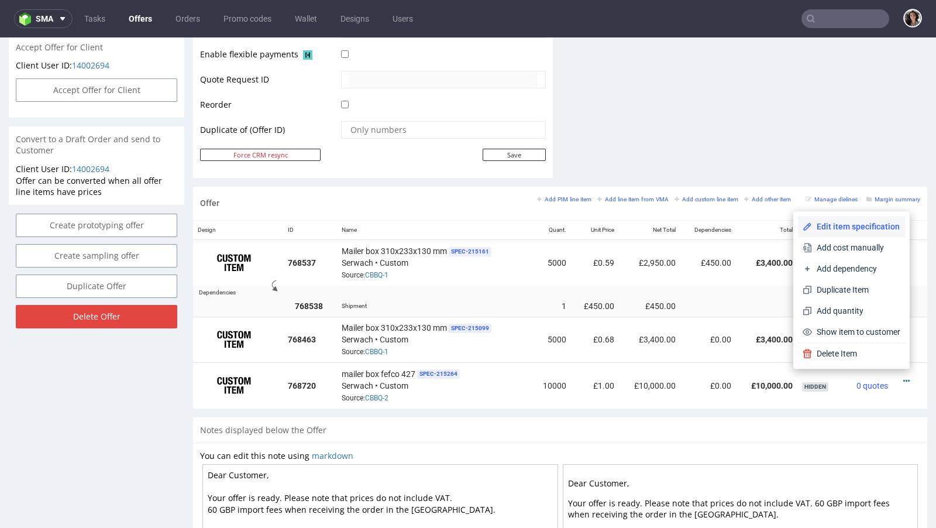
click at [842, 227] on span "Edit item specification" at bounding box center [856, 227] width 88 height 12
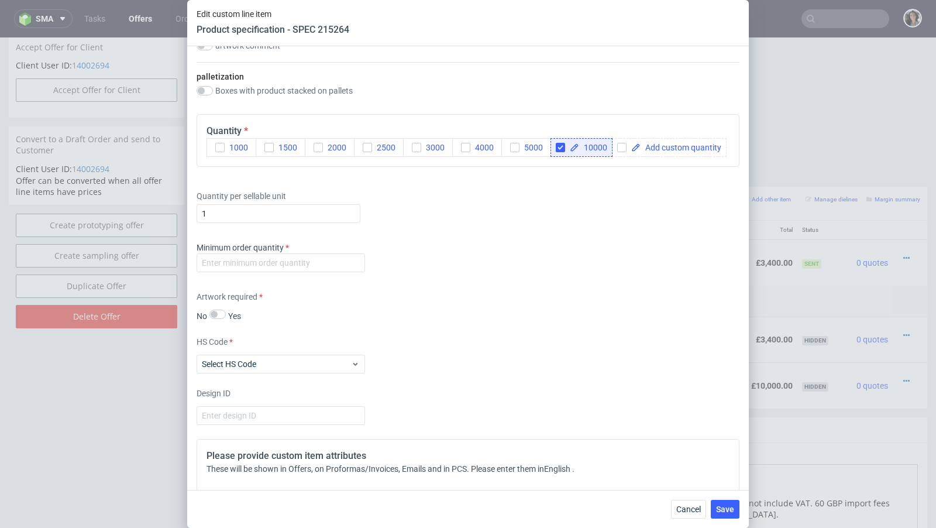
scroll to position [1396, 0]
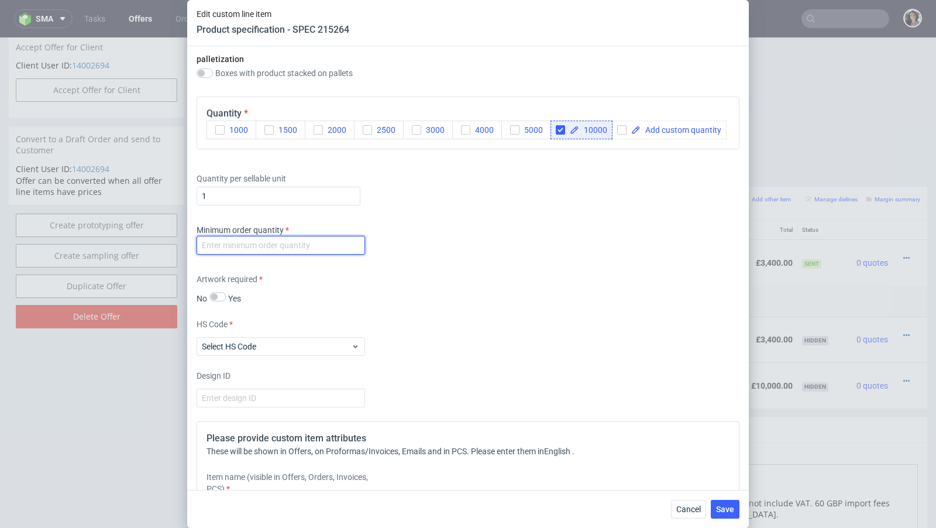
click at [345, 244] on input "number" at bounding box center [281, 245] width 168 height 19
type input "1"
click at [508, 276] on div "Artwork required No Yes" at bounding box center [468, 288] width 543 height 31
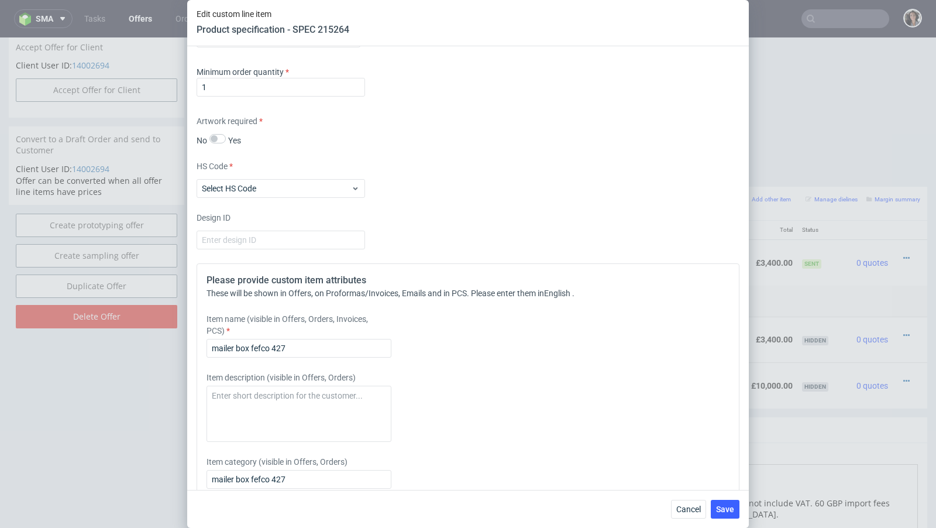
scroll to position [1647, 0]
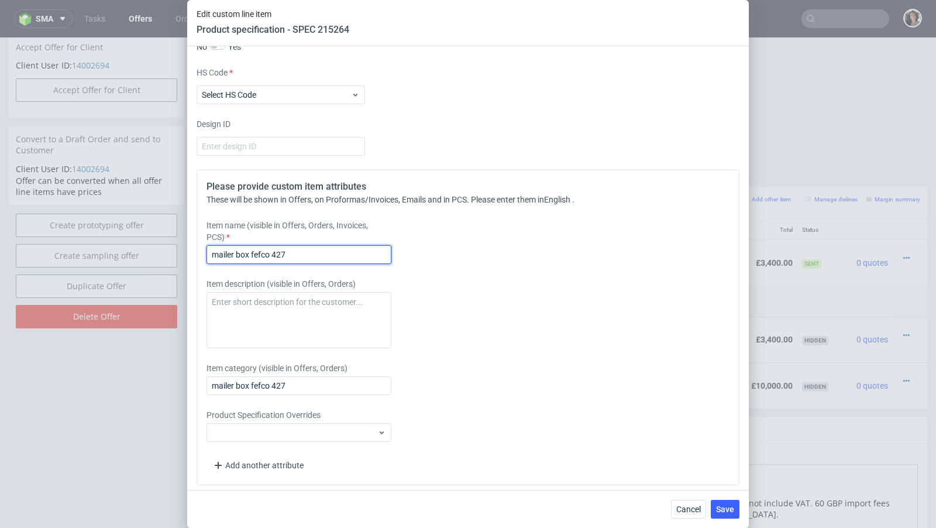
click at [346, 254] on input "mailer box fefco 427" at bounding box center [298, 254] width 185 height 19
paste input "Mailer box 310x233x130 mm"
type input "Mailer box 310x233x130 mm"
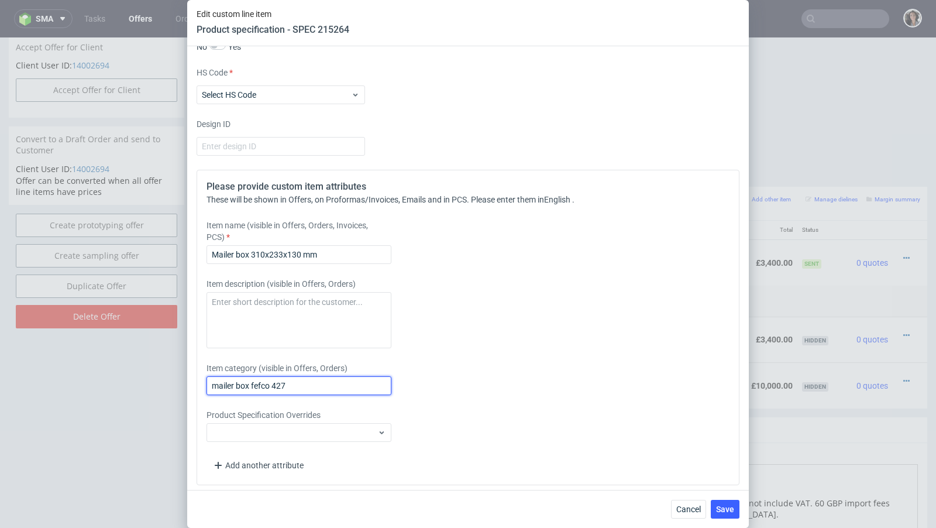
click at [316, 387] on input "mailer box fefco 427" at bounding box center [298, 385] width 185 height 19
paste input "Mailer box 310x233x130 mm"
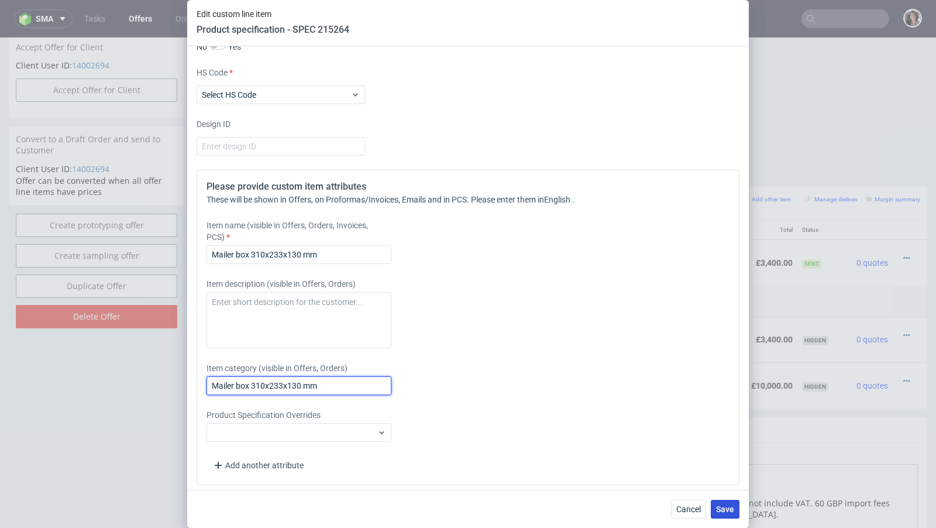
type input "Mailer box 310x233x130 mm"
click at [719, 506] on span "Save" at bounding box center [725, 509] width 18 height 8
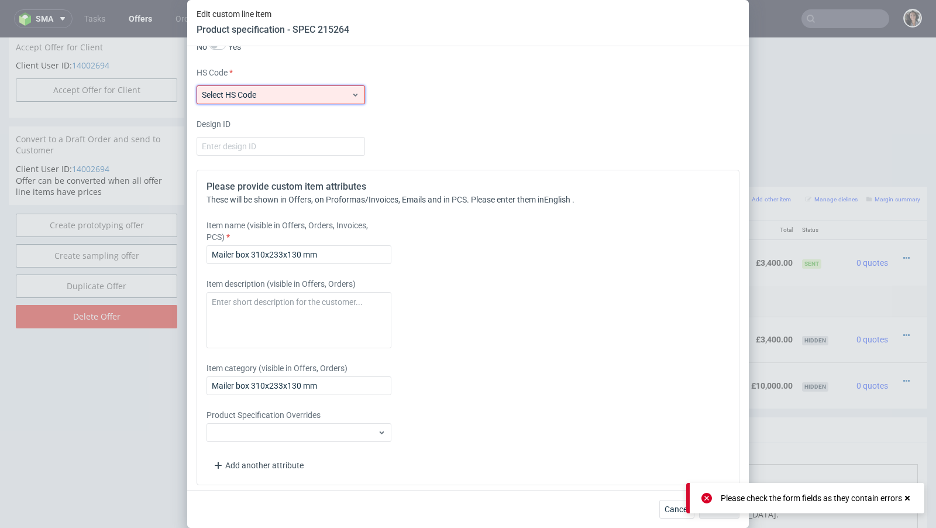
click at [294, 89] on span "Select HS Code" at bounding box center [276, 95] width 149 height 12
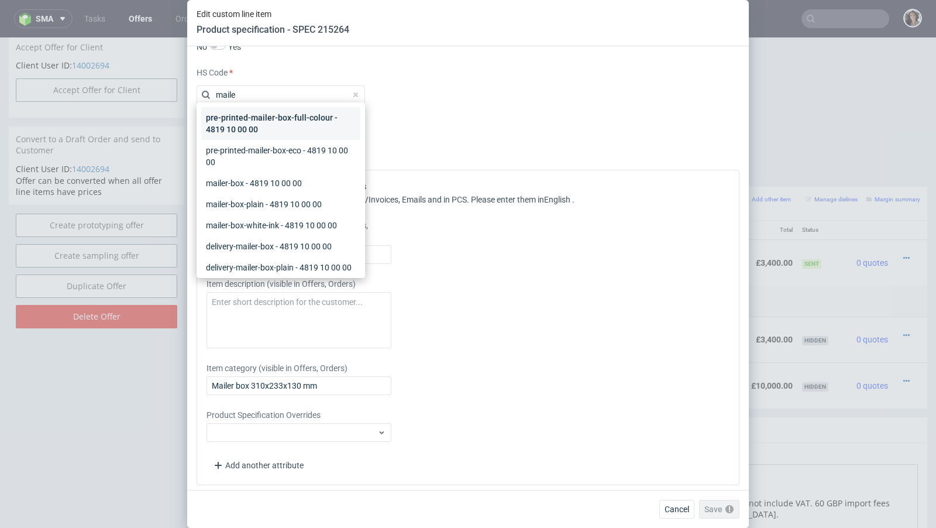
type input "maile"
click at [258, 122] on div "pre-printed-mailer-box-full-colour - 4819 10 00 00" at bounding box center [280, 123] width 159 height 33
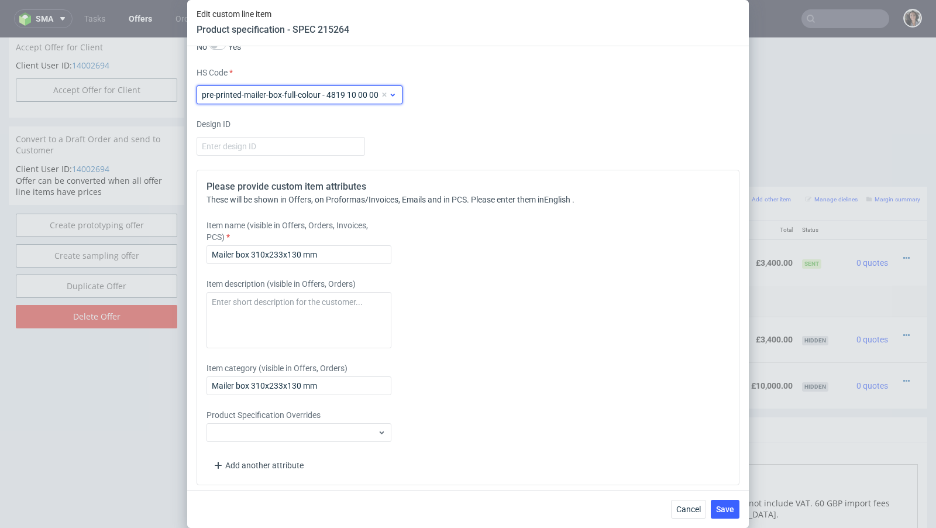
click at [308, 89] on span "pre-printed-mailer-box-full-colour - 4819 10 00 00" at bounding box center [291, 95] width 178 height 12
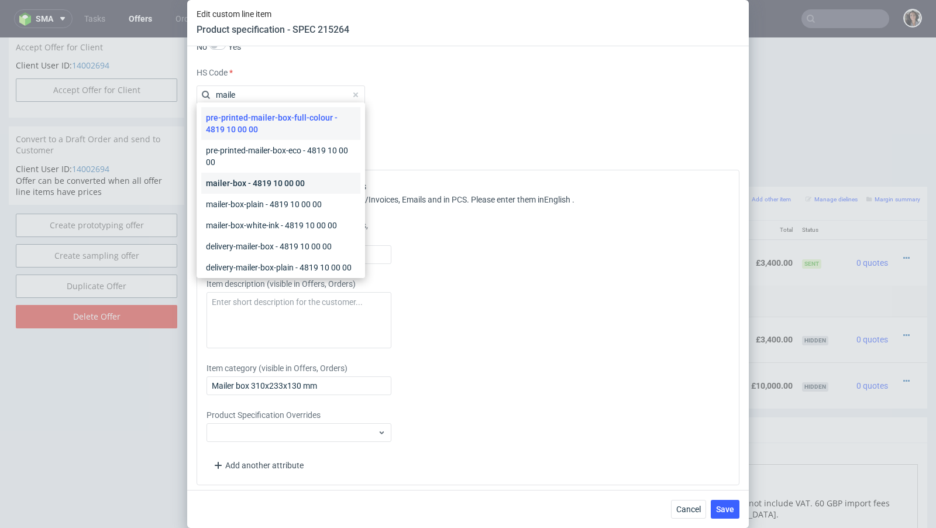
type input "maile"
click at [261, 182] on div "mailer-box - 4819 10 00 00" at bounding box center [280, 183] width 159 height 21
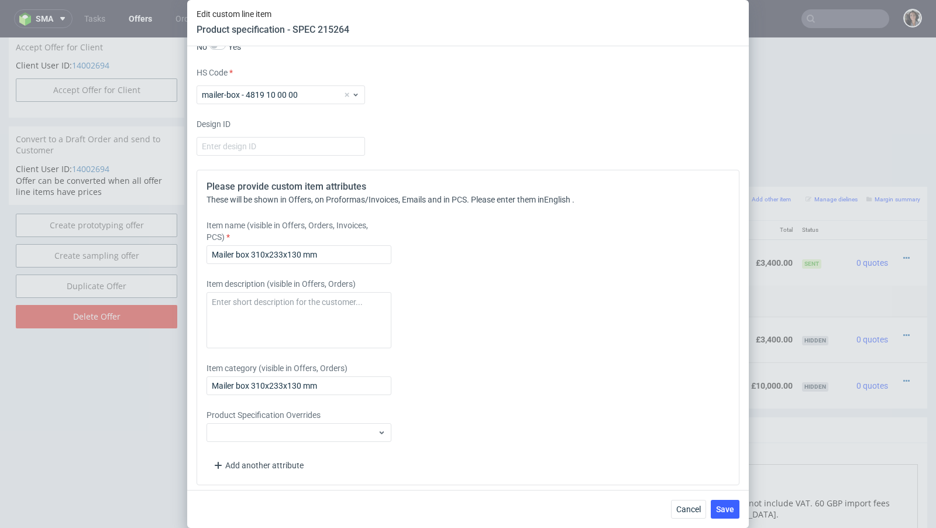
scroll to position [1442, 0]
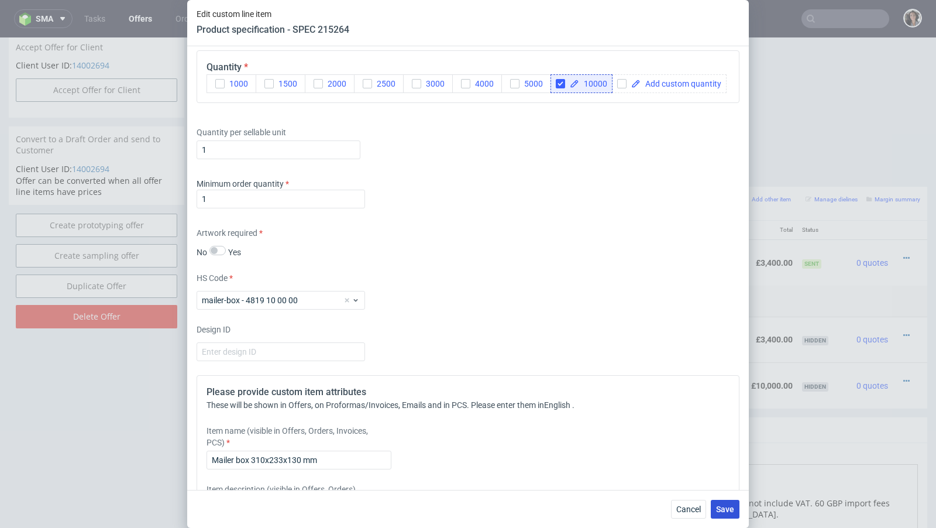
click at [725, 505] on span "Save" at bounding box center [725, 509] width 18 height 8
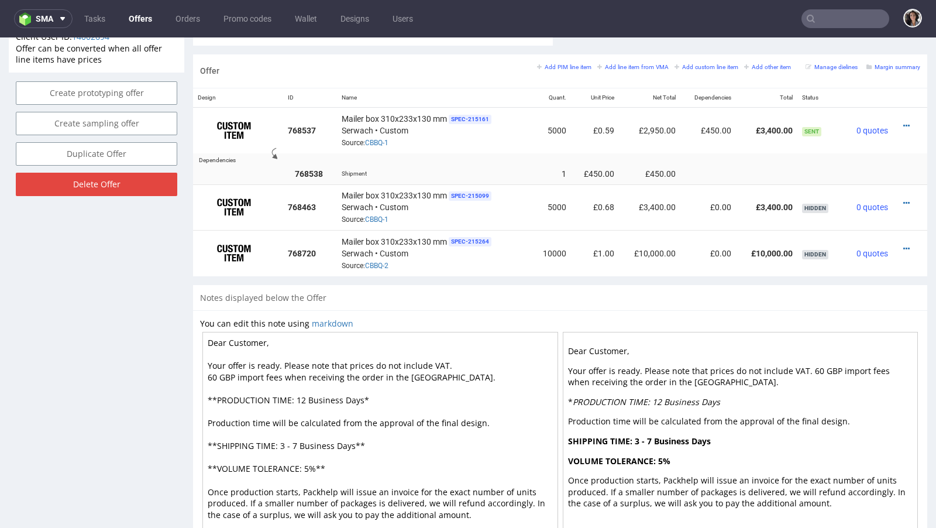
scroll to position [642, 0]
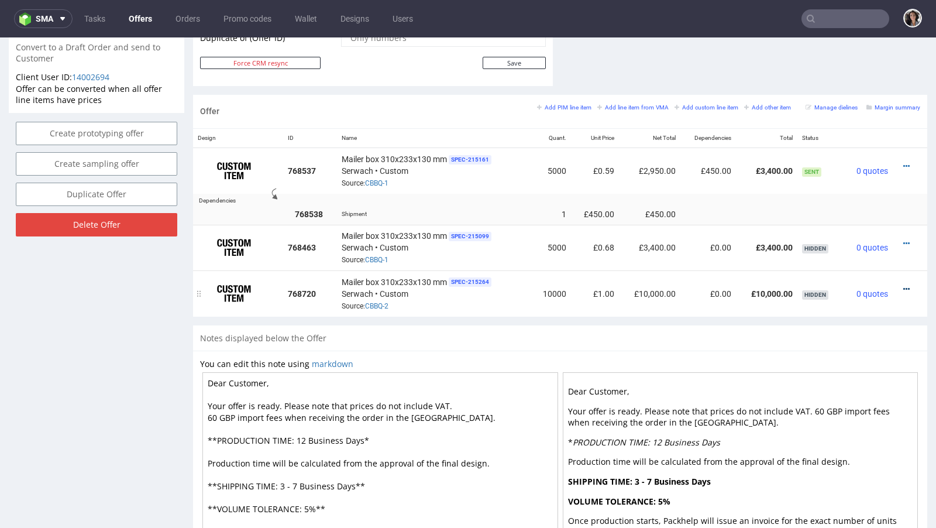
click at [903, 285] on icon at bounding box center [906, 289] width 6 height 8
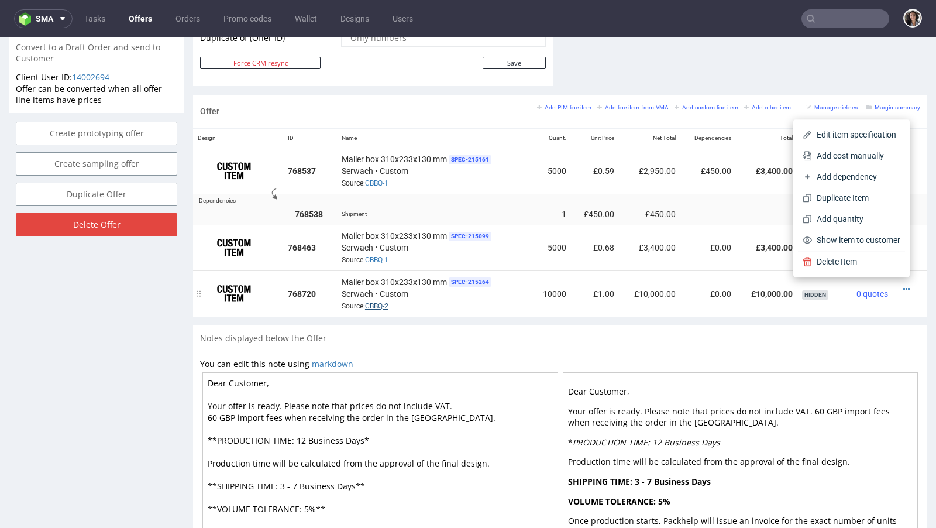
click at [381, 302] on link "CBBQ-2" at bounding box center [376, 306] width 23 height 8
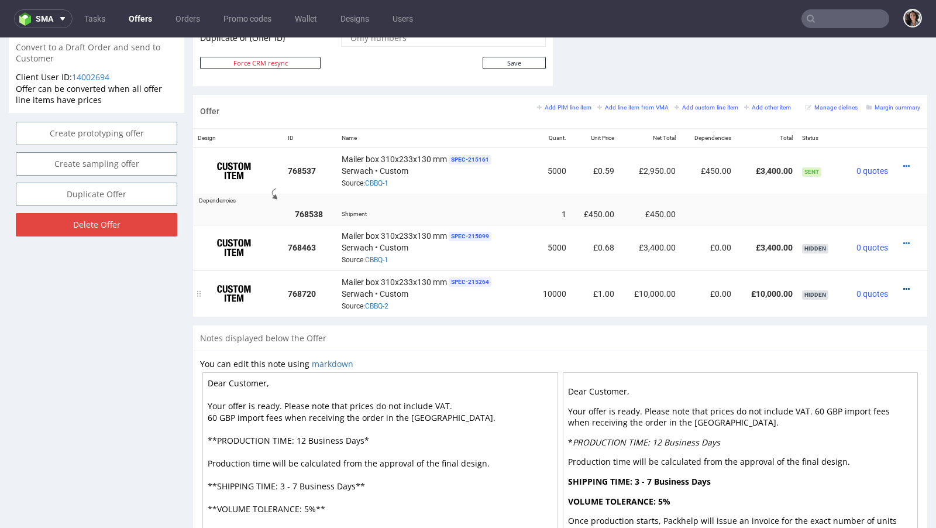
click at [903, 285] on icon at bounding box center [906, 289] width 6 height 8
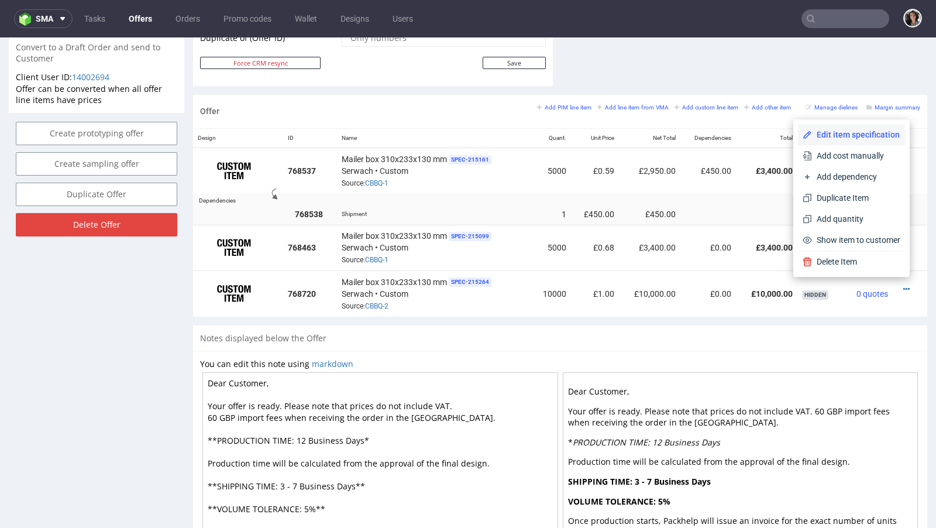
click at [845, 139] on span "Edit item specification" at bounding box center [856, 135] width 88 height 12
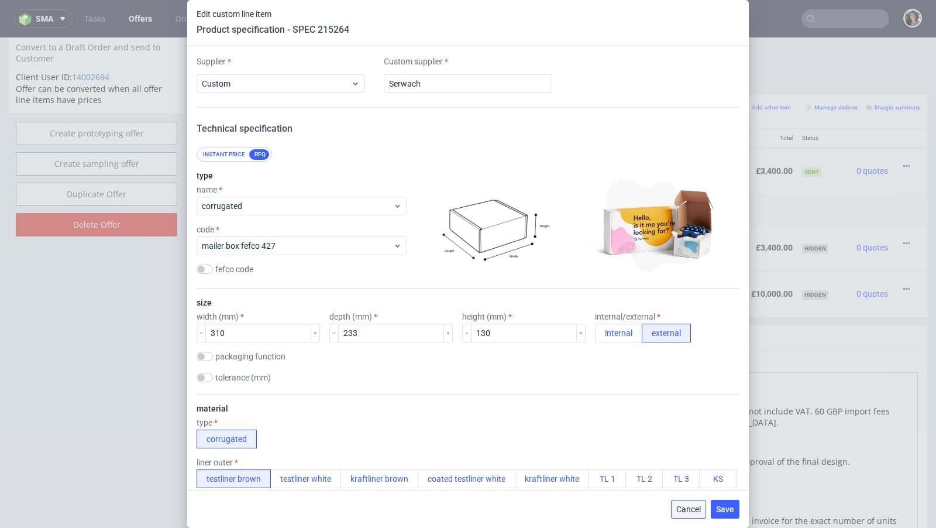
click at [690, 508] on span "Cancel" at bounding box center [688, 509] width 25 height 8
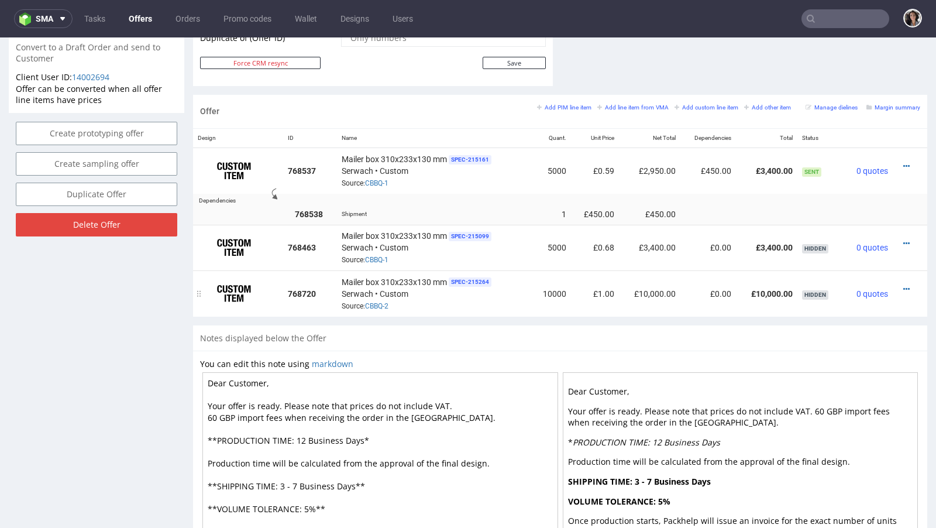
click at [897, 285] on div at bounding box center [906, 289] width 18 height 12
click at [903, 286] on icon at bounding box center [906, 289] width 6 height 8
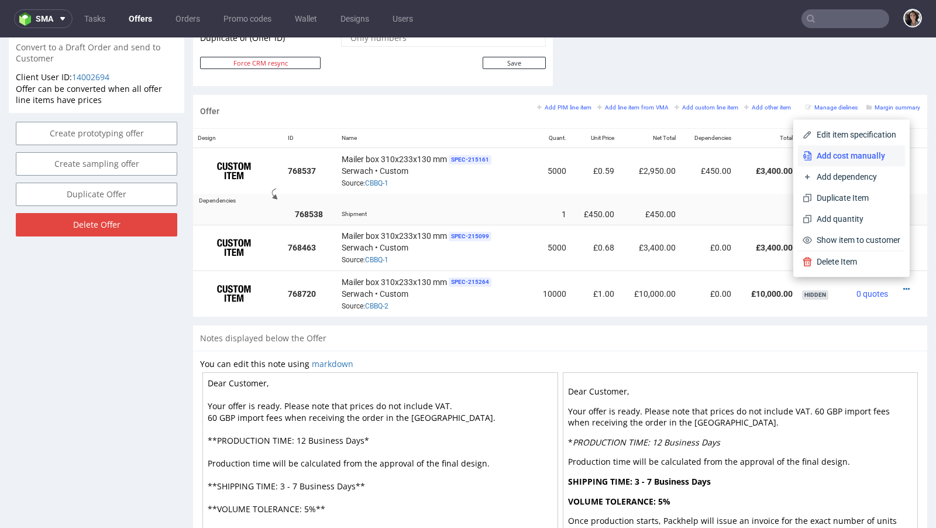
click at [848, 164] on li "Add cost manually" at bounding box center [851, 155] width 107 height 21
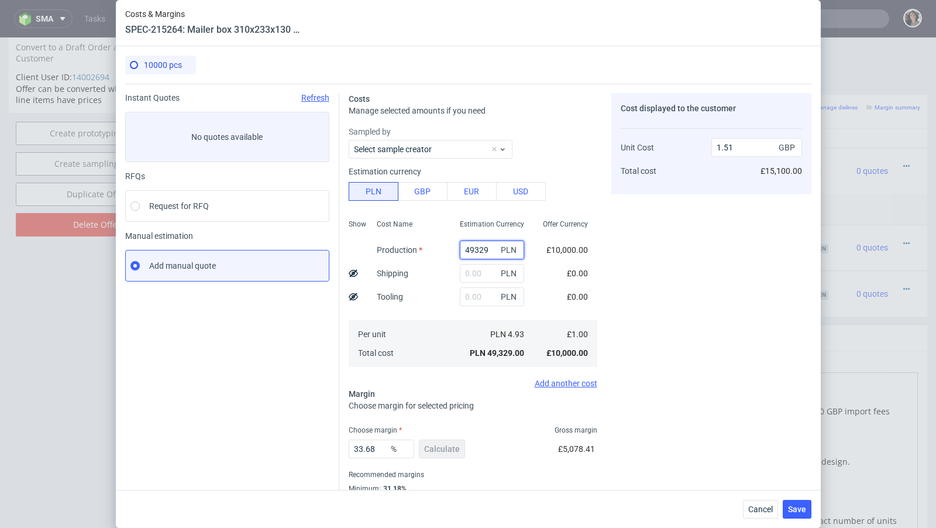
click at [481, 247] on input "49329" at bounding box center [492, 249] width 64 height 19
paste input "12300"
type input "12300"
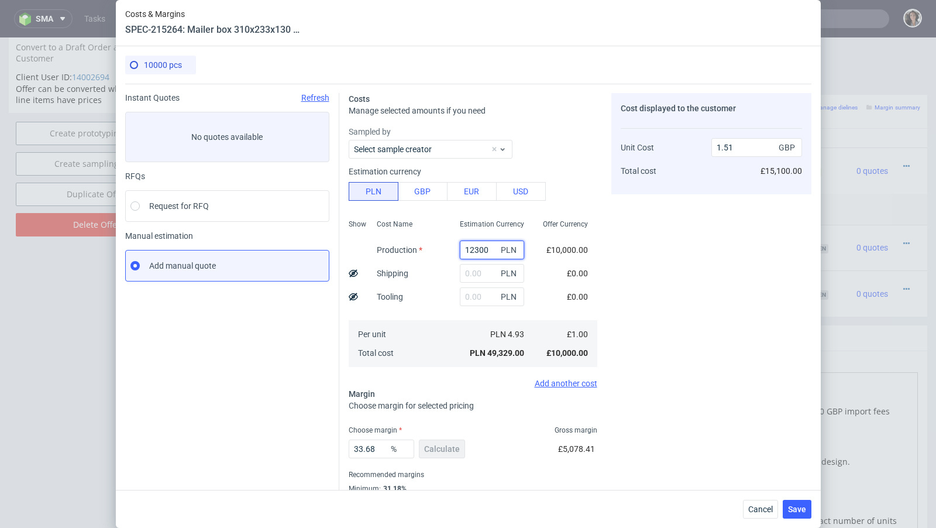
type input "0.38"
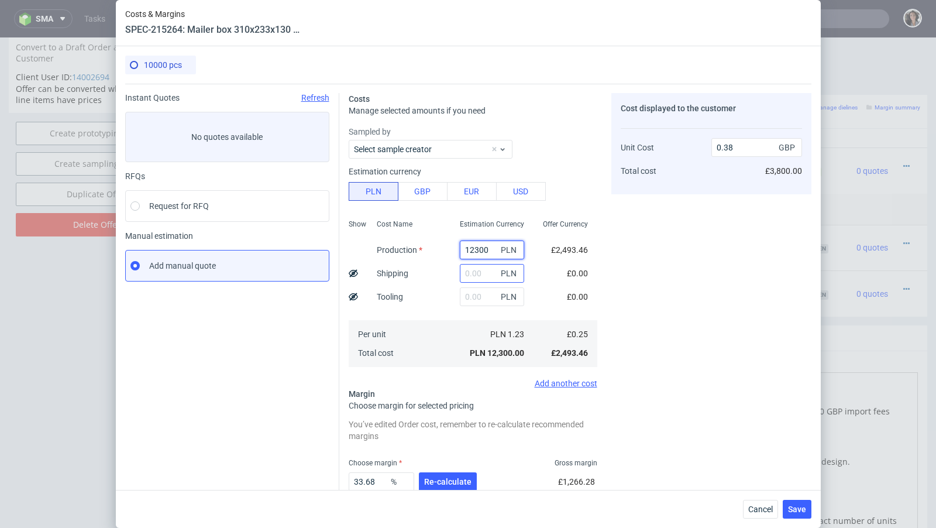
type input "12300"
click at [485, 277] on input "text" at bounding box center [492, 273] width 64 height 19
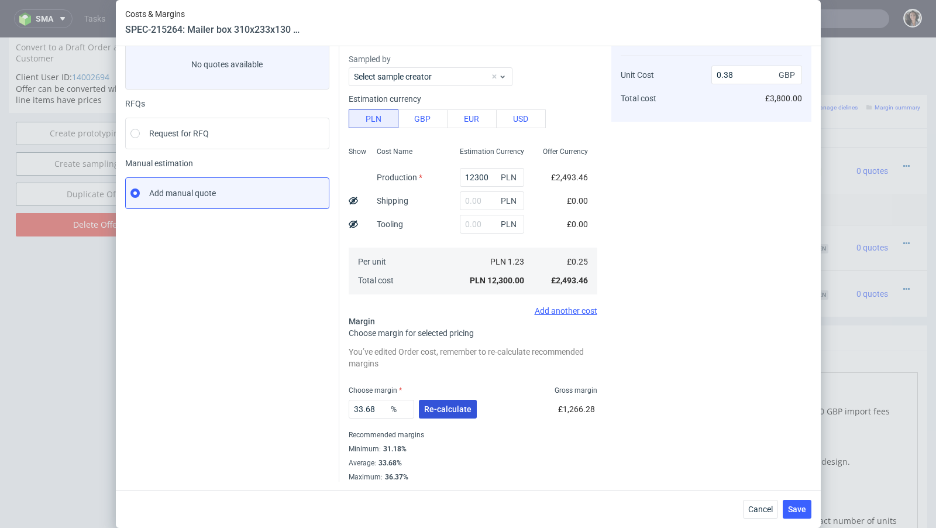
click at [468, 415] on button "Re-calculate" at bounding box center [448, 408] width 58 height 19
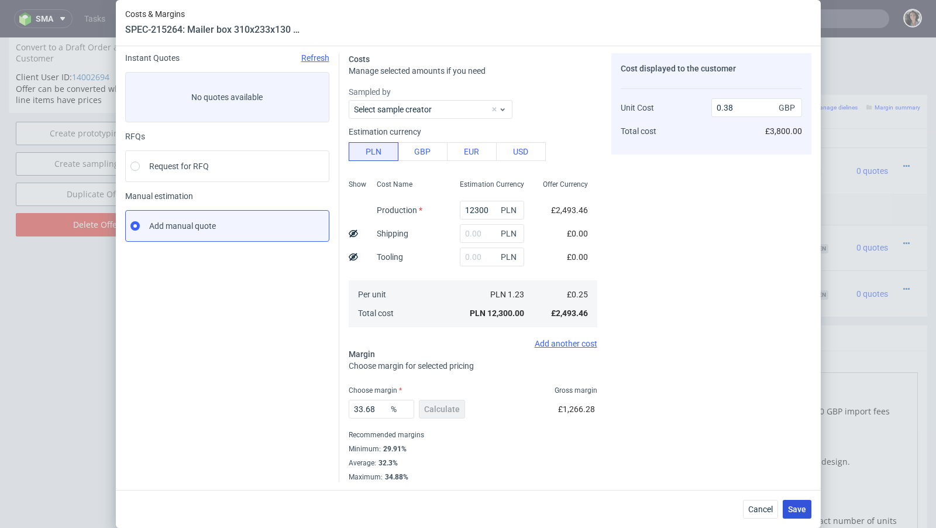
click at [793, 509] on span "Save" at bounding box center [797, 509] width 18 height 8
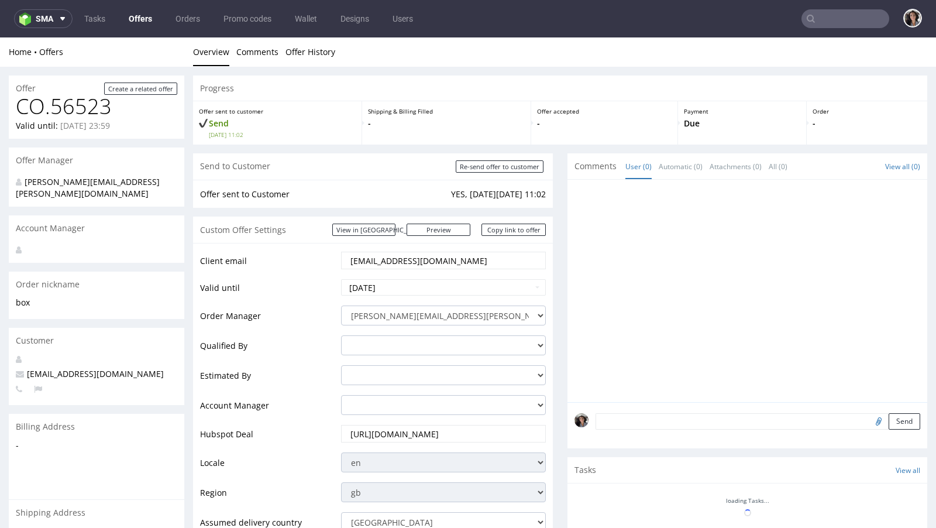
scroll to position [267, 0]
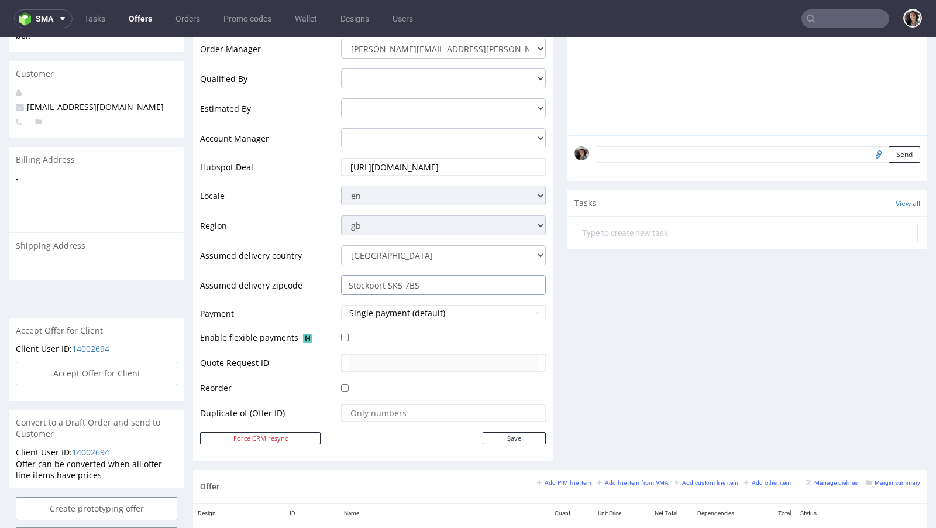
click at [446, 285] on input "Stockport SK5 7BS" at bounding box center [443, 285] width 205 height 20
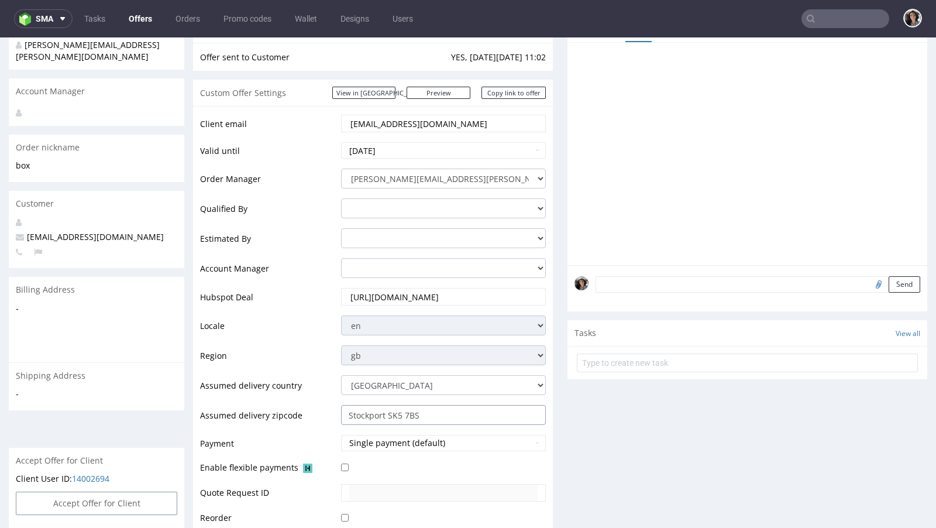
scroll to position [0, 0]
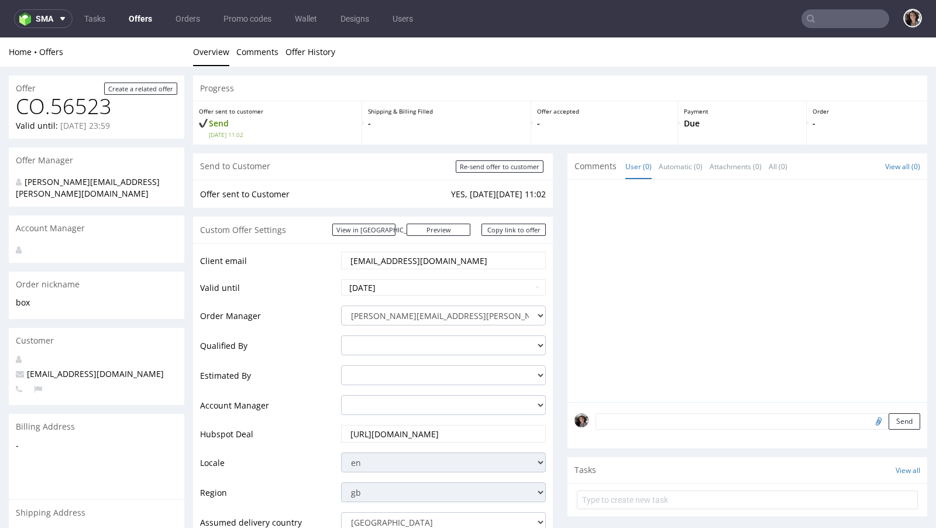
click at [436, 266] on input "[EMAIL_ADDRESS][DOMAIN_NAME]" at bounding box center [443, 260] width 188 height 16
click at [392, 223] on link "View in [GEOGRAPHIC_DATA]" at bounding box center [363, 229] width 63 height 12
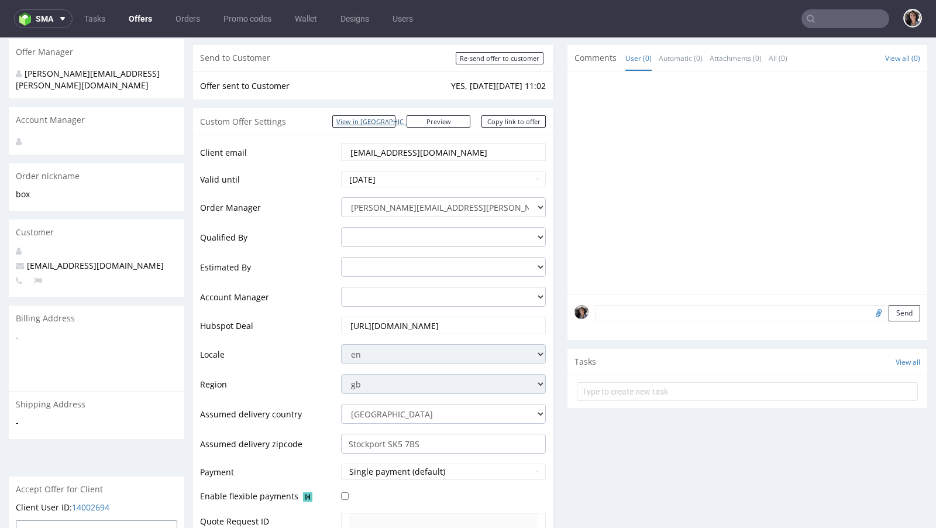
scroll to position [178, 0]
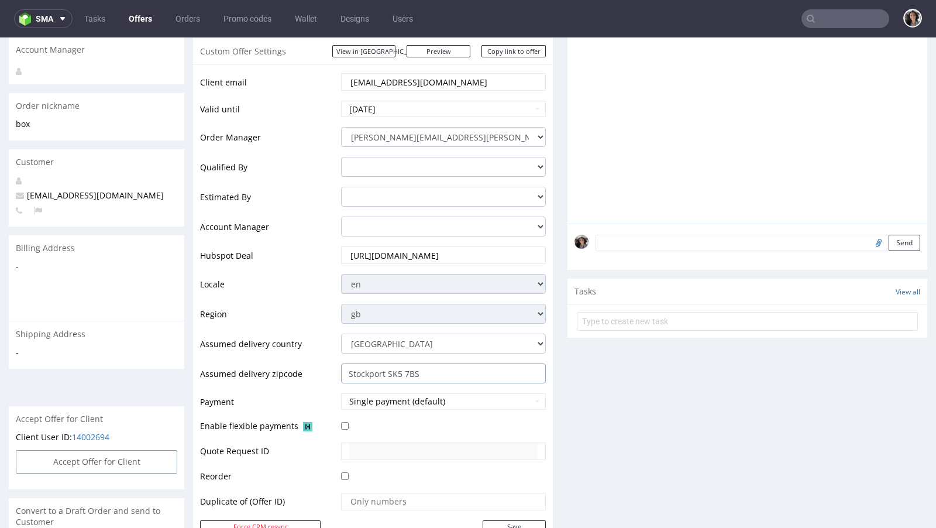
drag, startPoint x: 387, startPoint y: 370, endPoint x: 440, endPoint y: 370, distance: 53.2
click at [440, 370] on input "Stockport SK5 7BS" at bounding box center [443, 373] width 205 height 20
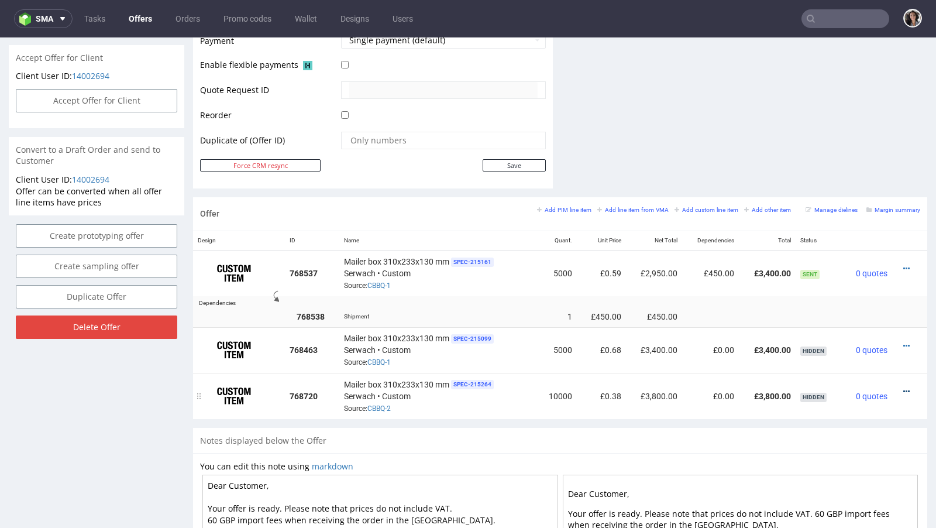
click at [903, 387] on icon at bounding box center [906, 391] width 6 height 8
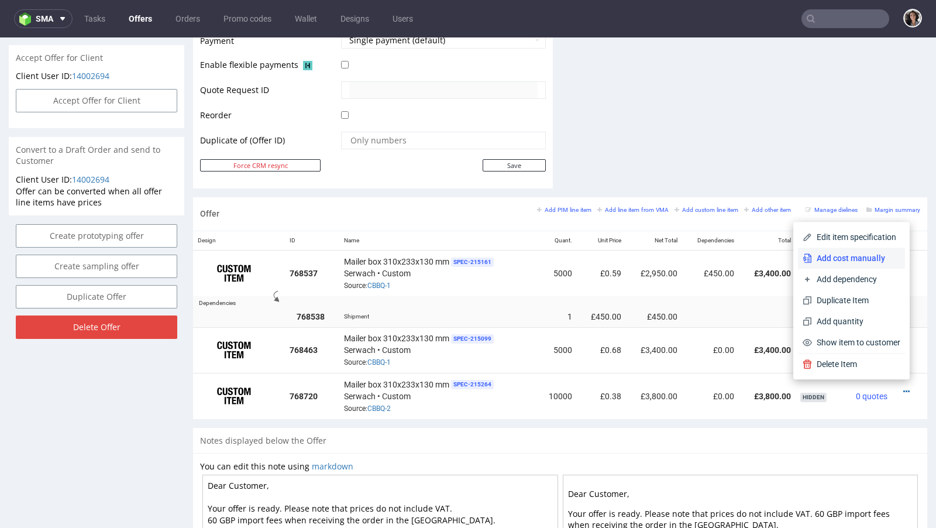
click at [845, 254] on span "Add cost manually" at bounding box center [856, 258] width 88 height 12
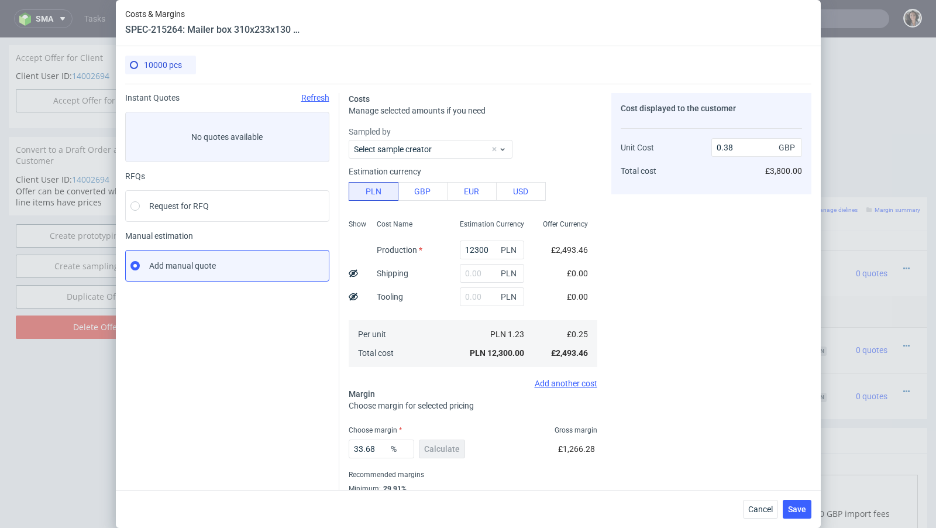
click at [350, 270] on icon at bounding box center [353, 272] width 9 height 9
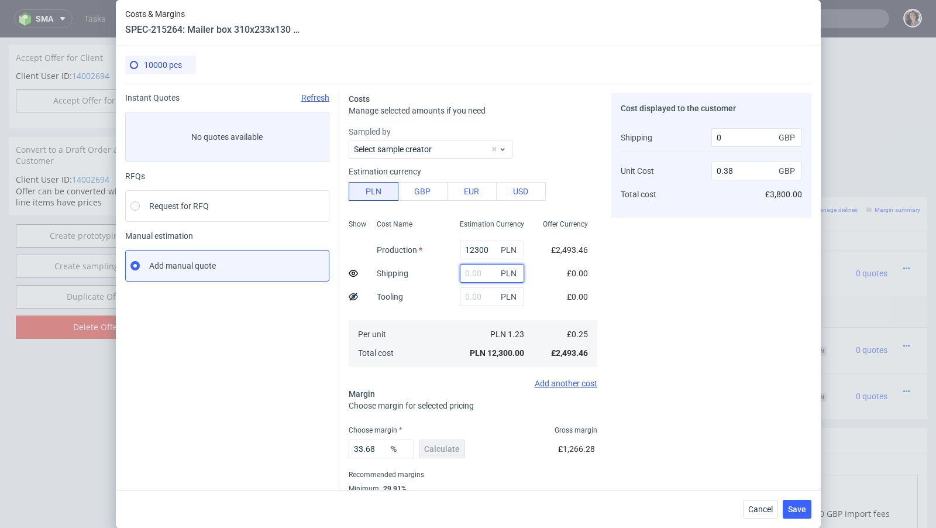
click at [480, 273] on input "text" at bounding box center [492, 273] width 64 height 19
paste input "1060"
type input "1060"
type input "0.39"
type input "200"
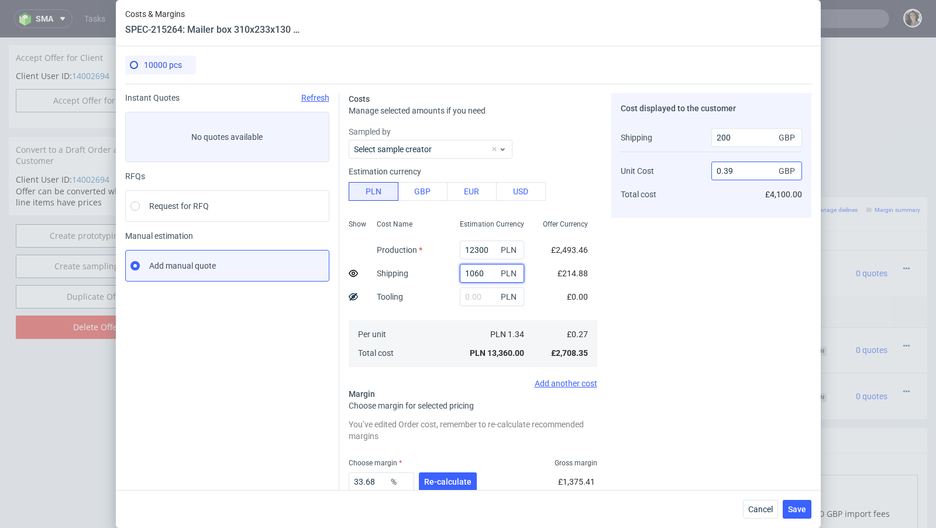
type input "1060"
drag, startPoint x: 724, startPoint y: 168, endPoint x: 752, endPoint y: 168, distance: 28.1
click at [752, 168] on input "0.39" at bounding box center [756, 170] width 91 height 19
type input "0.45"
type input "42.5531914893617"
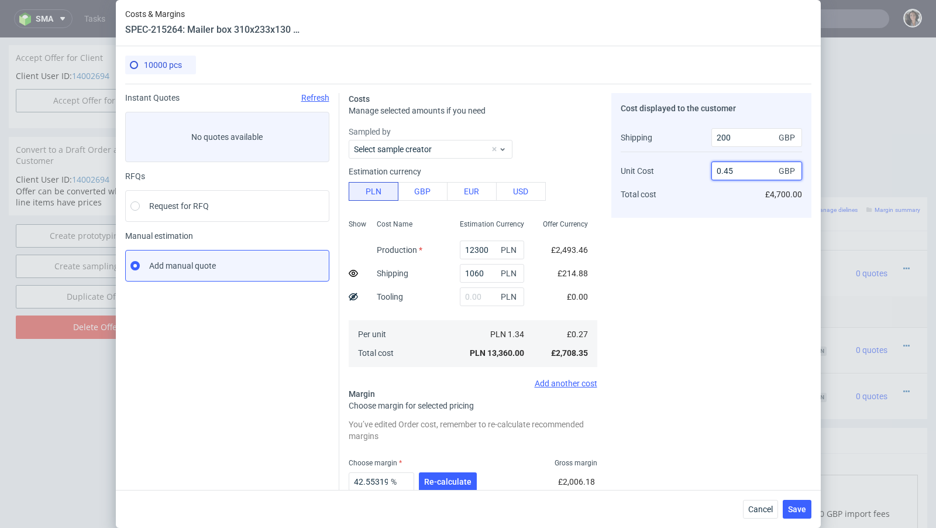
type input "0.45"
click at [717, 243] on div "Cost displayed to the customer Shipping Unit Cost Total cost 200 GBP 0.45 GBP £…" at bounding box center [711, 323] width 200 height 461
click at [476, 266] on input "1060" at bounding box center [492, 273] width 64 height 19
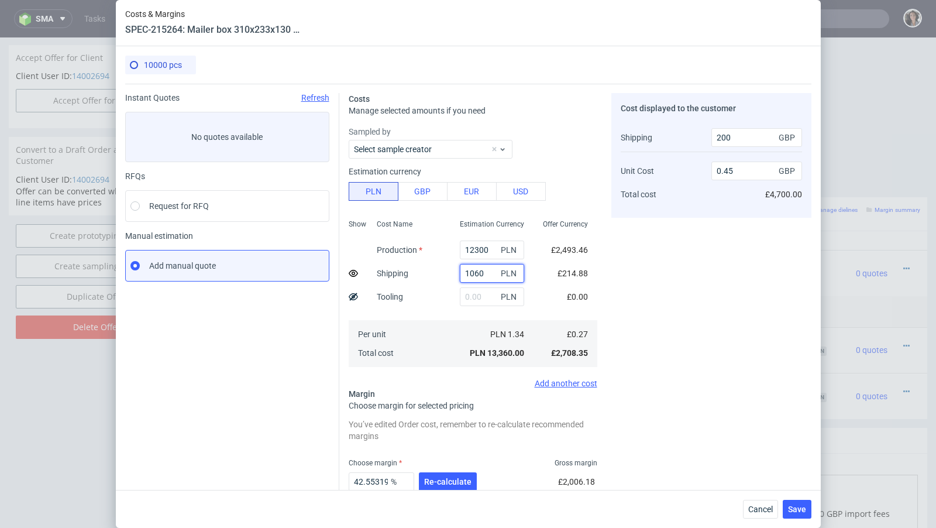
paste input "4 507,87"
type input "4 507,87"
type input "0.43"
type input "0"
click at [475, 274] on input "text" at bounding box center [492, 273] width 64 height 19
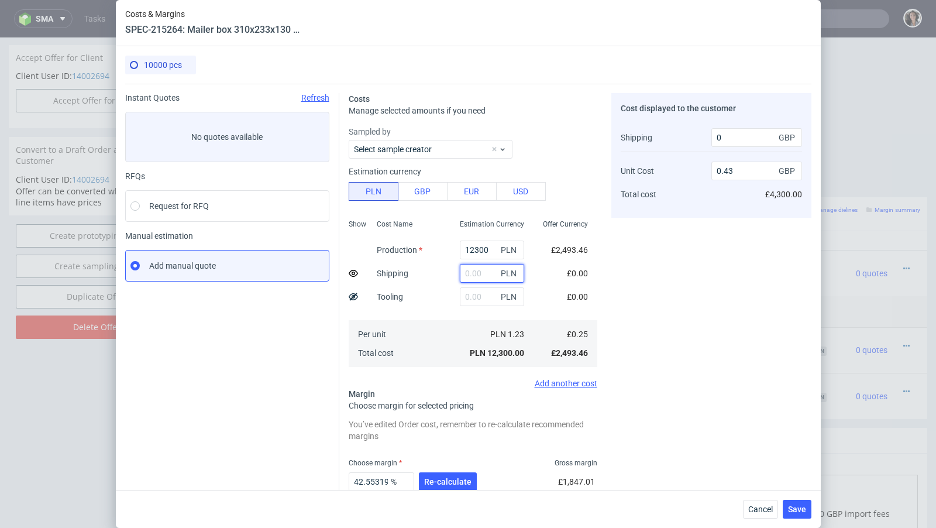
paste input "4 507,87"
click at [471, 273] on input "4 507,87" at bounding box center [492, 273] width 64 height 19
type input "4507.87"
type input "0.5"
type input "900"
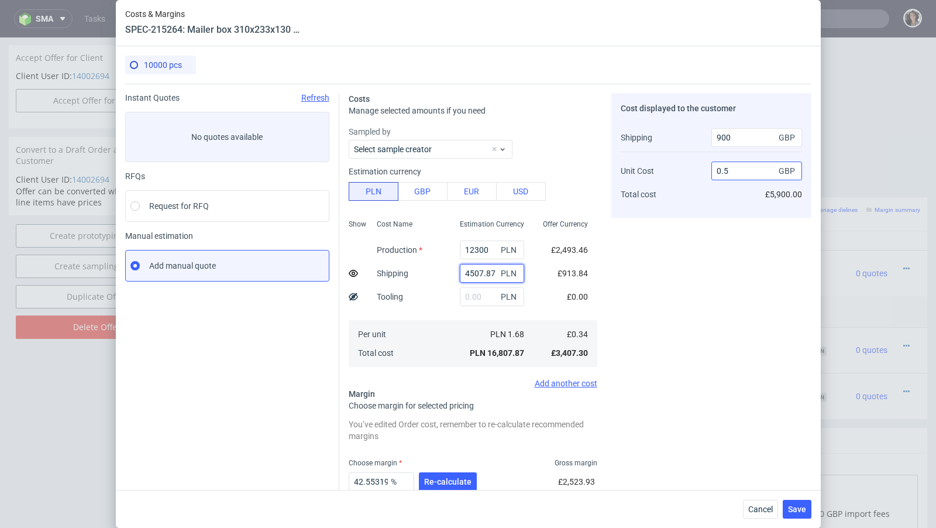
type input "4507.87"
click at [722, 172] on input "0.5" at bounding box center [756, 170] width 91 height 19
type input "0.45"
type input "37.03703703703703"
type input "0.45"
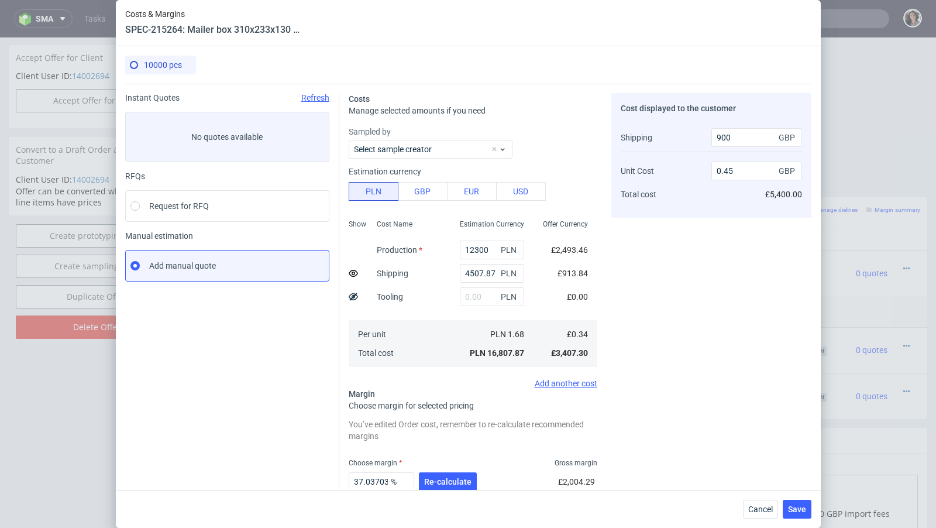
click at [512, 397] on fieldset "Costs Manage selected amounts if you need Sampled by Select sample creator Esti…" at bounding box center [473, 323] width 249 height 461
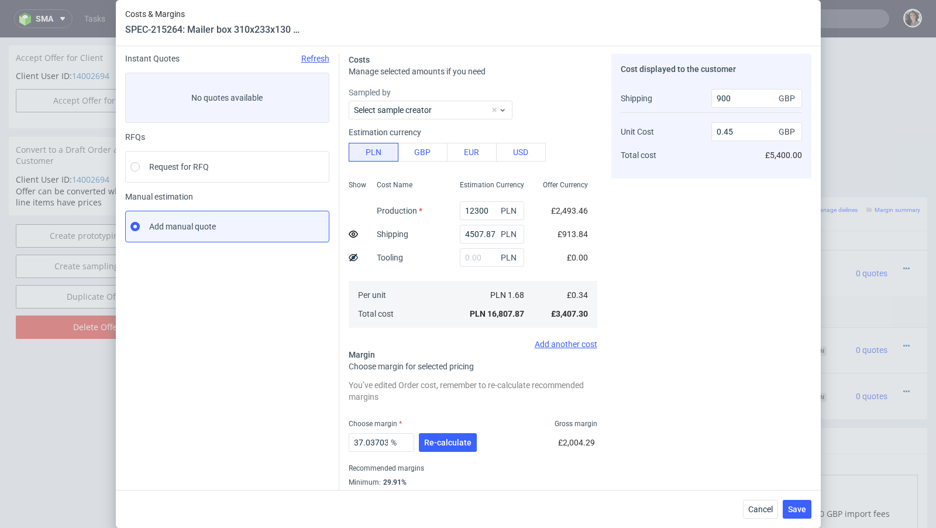
scroll to position [73, 0]
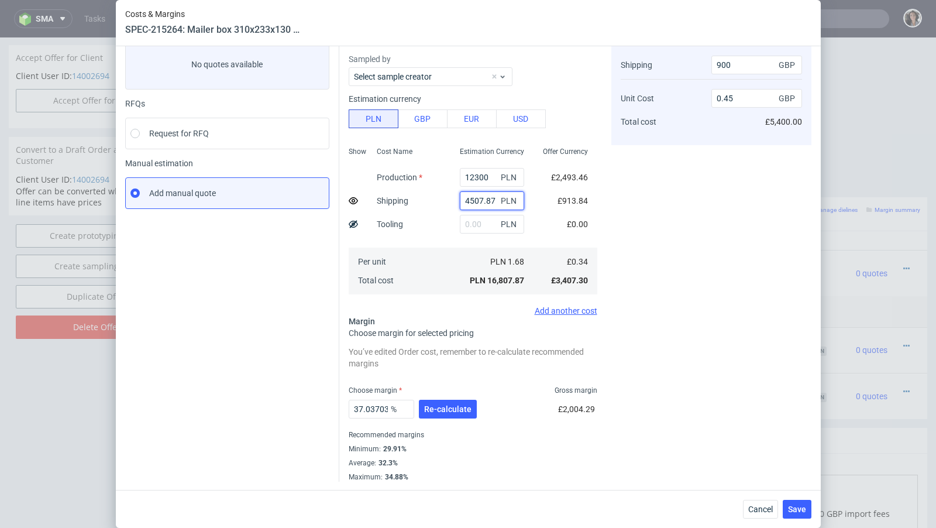
click at [485, 199] on input "4507.87" at bounding box center [492, 200] width 64 height 19
paste input "5 174,88"
type input "5 174,88"
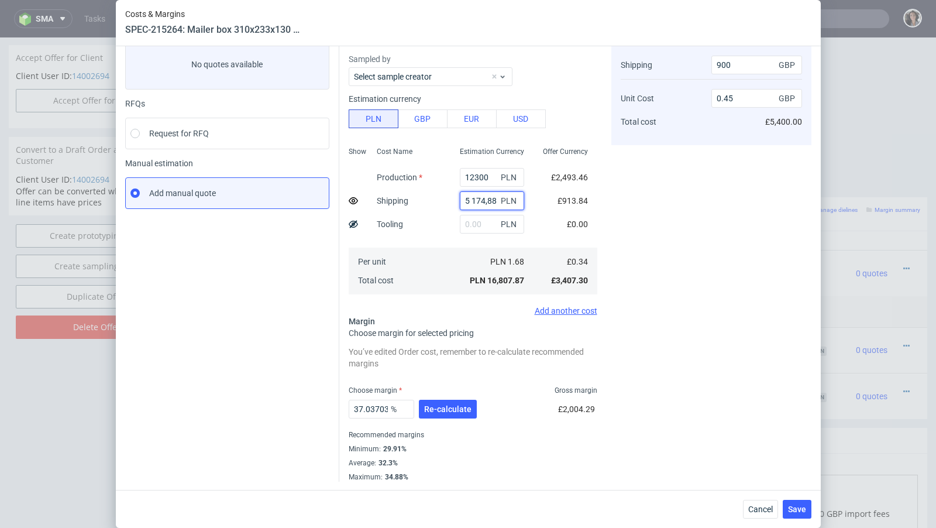
type input "0.4"
type input "0"
click at [473, 200] on input "text" at bounding box center [492, 200] width 64 height 19
paste input "5 174,88"
click at [473, 200] on input "5 174,88" at bounding box center [492, 200] width 64 height 19
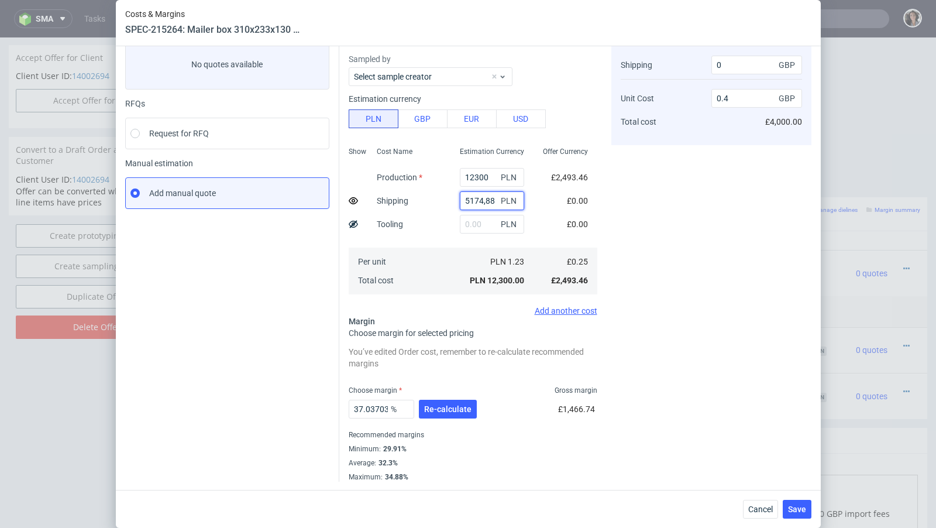
type input "5174.88"
type input "0.46"
type input "1000"
type input "5174.88"
click at [445, 399] on button "Re-calculate" at bounding box center [448, 408] width 58 height 19
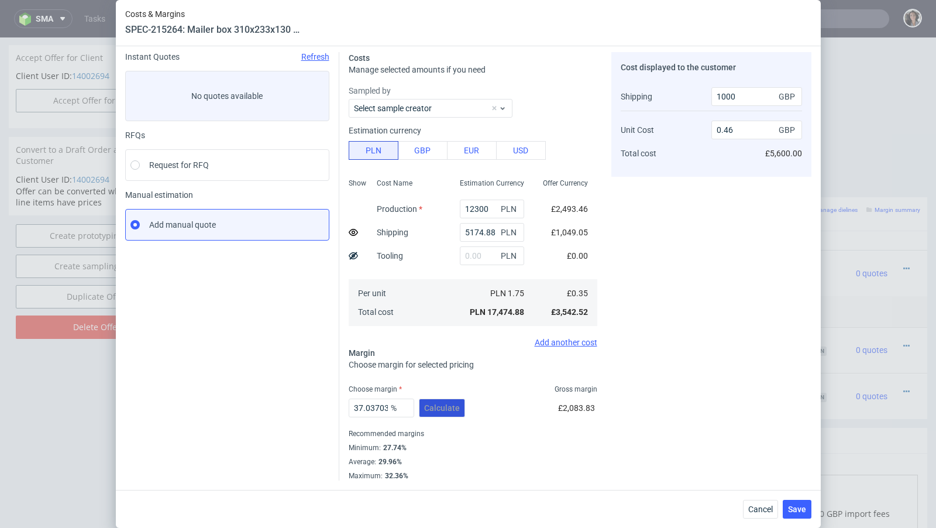
scroll to position [40, 0]
click at [741, 130] on input "0.46" at bounding box center [756, 131] width 91 height 19
type input "0.45"
type input "36.36363636363637"
type input "0.45"
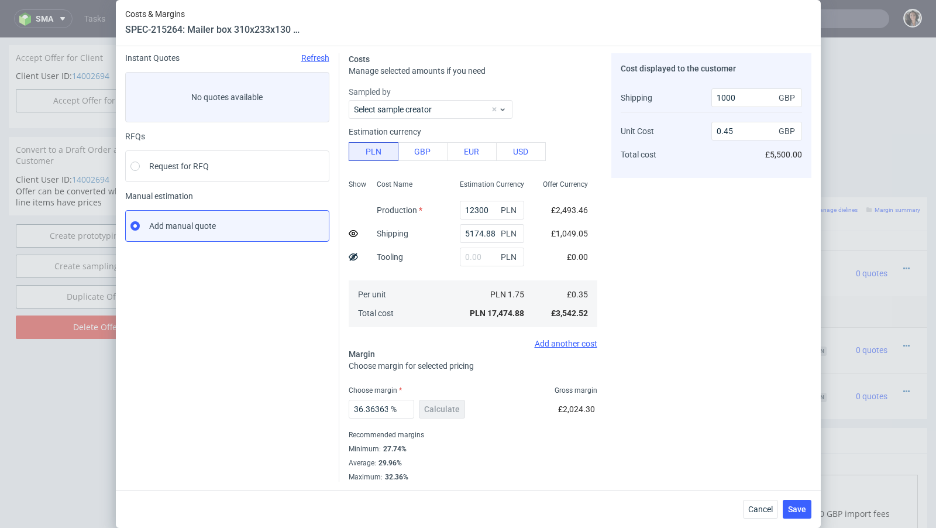
click at [671, 206] on div "Cost displayed to the customer Shipping Unit Cost Total cost 1000 GBP 0.45 GBP …" at bounding box center [711, 267] width 200 height 428
click at [483, 233] on input "5174.88" at bounding box center [492, 233] width 64 height 19
type input "0.39"
type input "0"
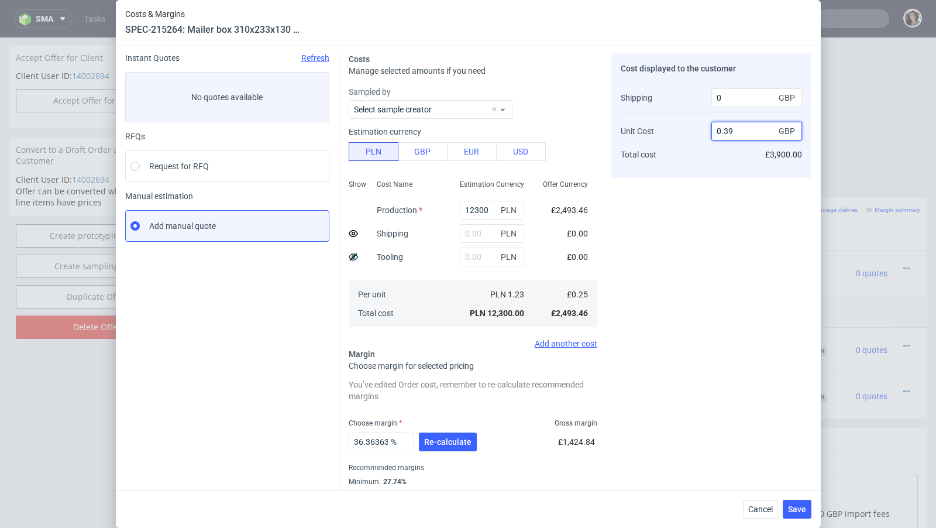
drag, startPoint x: 742, startPoint y: 131, endPoint x: 696, endPoint y: 131, distance: 45.6
click at [698, 131] on div "Shipping Unit Cost Total cost 0 GBP 0.39 GBP £3,900.00" at bounding box center [711, 126] width 181 height 85
type input "45"
type input "99.44444444444444"
click at [354, 232] on use at bounding box center [353, 233] width 9 height 7
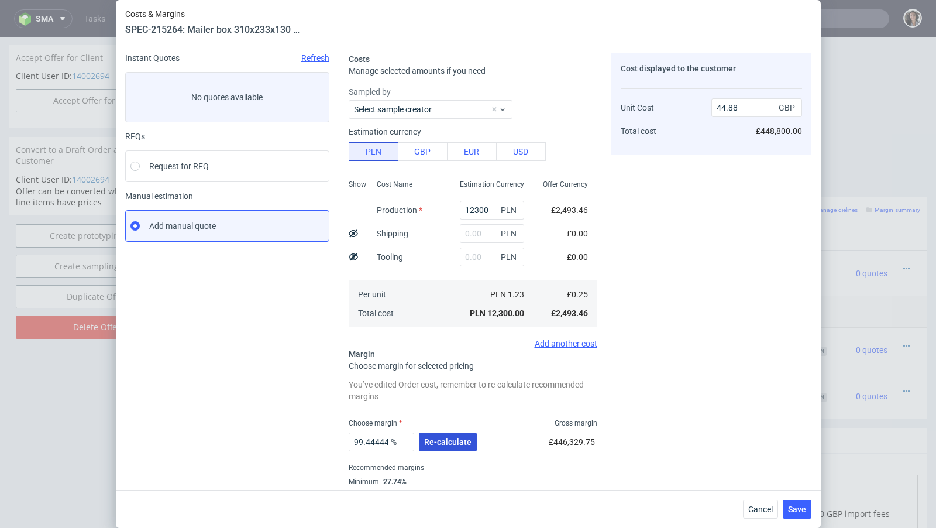
click at [440, 443] on span "Re-calculate" at bounding box center [447, 442] width 47 height 8
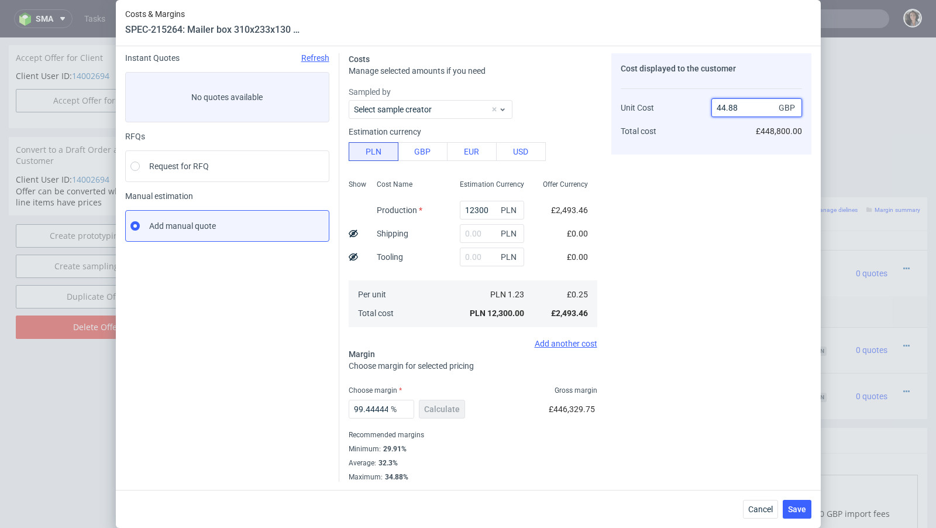
drag, startPoint x: 746, startPoint y: 106, endPoint x: 683, endPoint y: 106, distance: 62.6
click at [683, 106] on div "Unit Cost Total cost 44.88 GBP £448,800.00" at bounding box center [711, 114] width 181 height 61
type input "0.45"
type input "44.44444444444444"
type input "0.45"
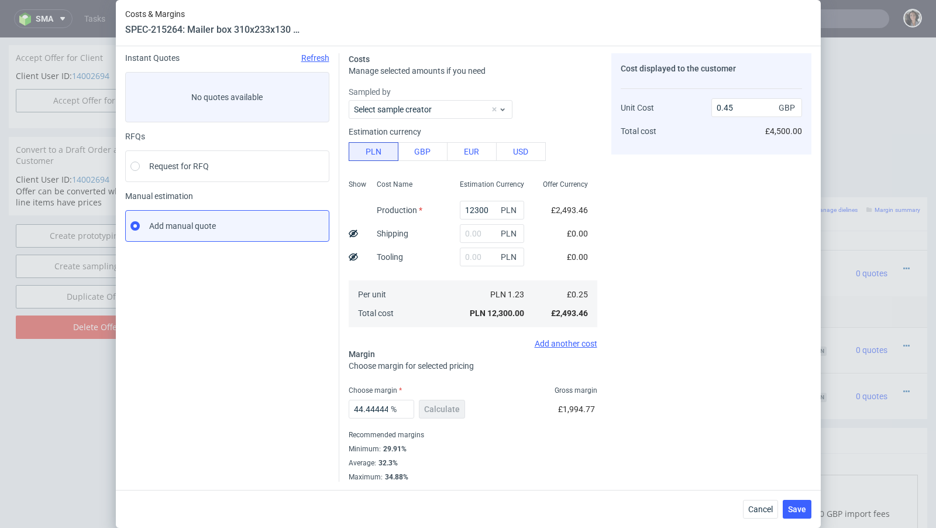
click at [437, 421] on div "44.44444444444444 % Calculate" at bounding box center [408, 411] width 119 height 33
click at [794, 508] on span "Save" at bounding box center [797, 509] width 18 height 8
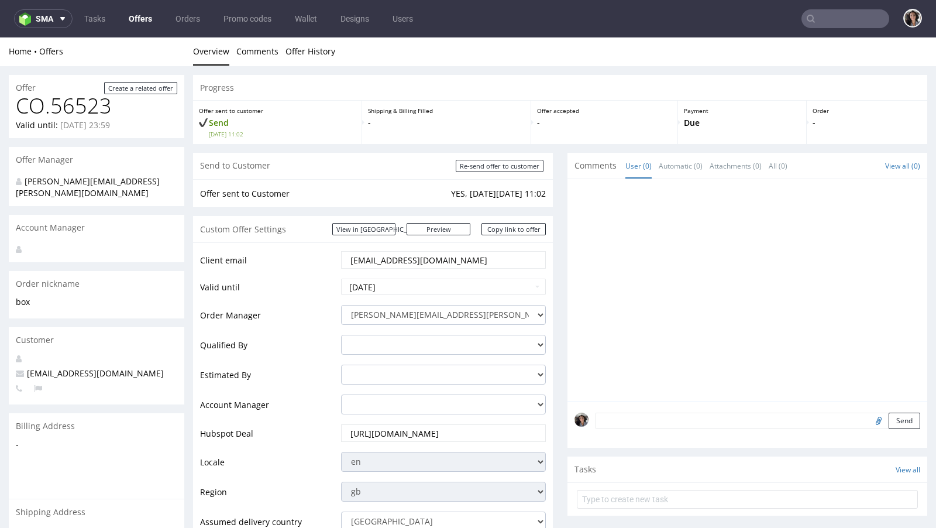
scroll to position [495, 0]
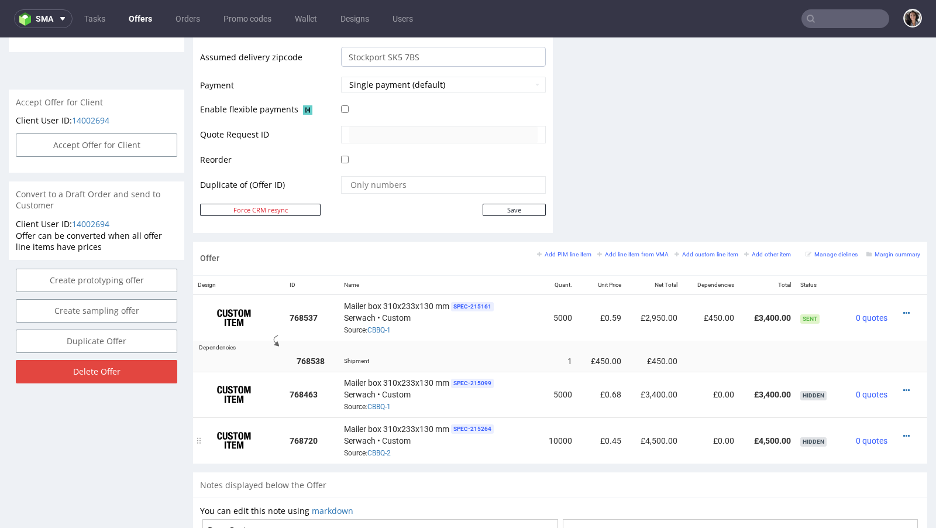
click at [897, 430] on div at bounding box center [906, 436] width 19 height 12
click at [903, 432] on icon at bounding box center [906, 436] width 6 height 8
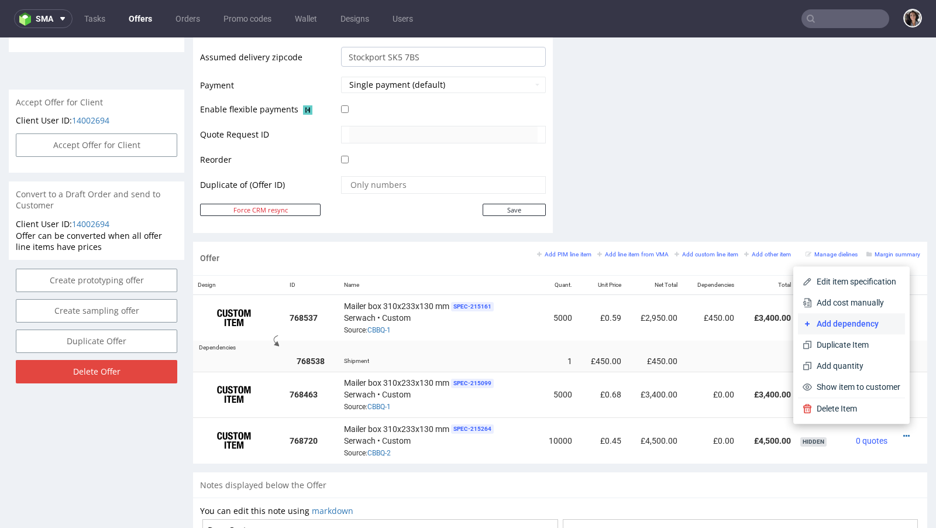
click at [846, 321] on span "Add dependency" at bounding box center [856, 324] width 88 height 12
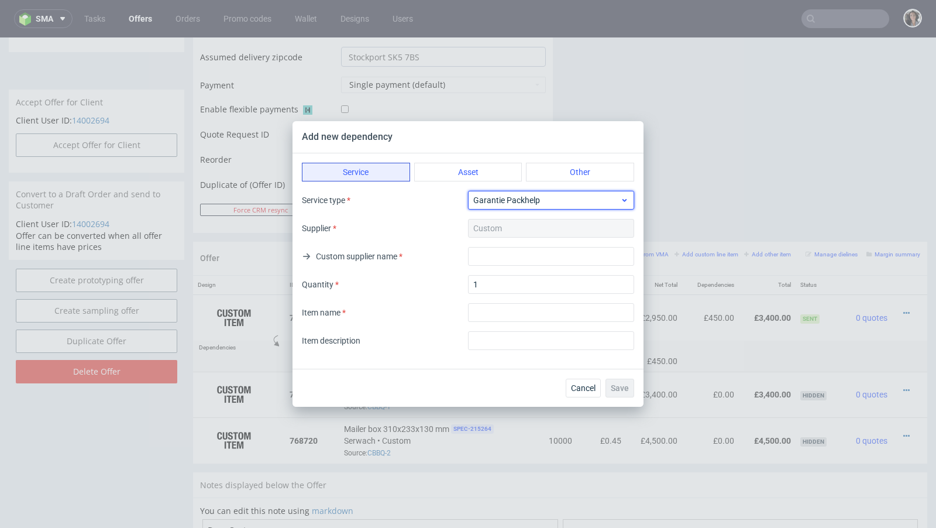
click at [532, 198] on span "Garantie Packhelp" at bounding box center [546, 200] width 147 height 12
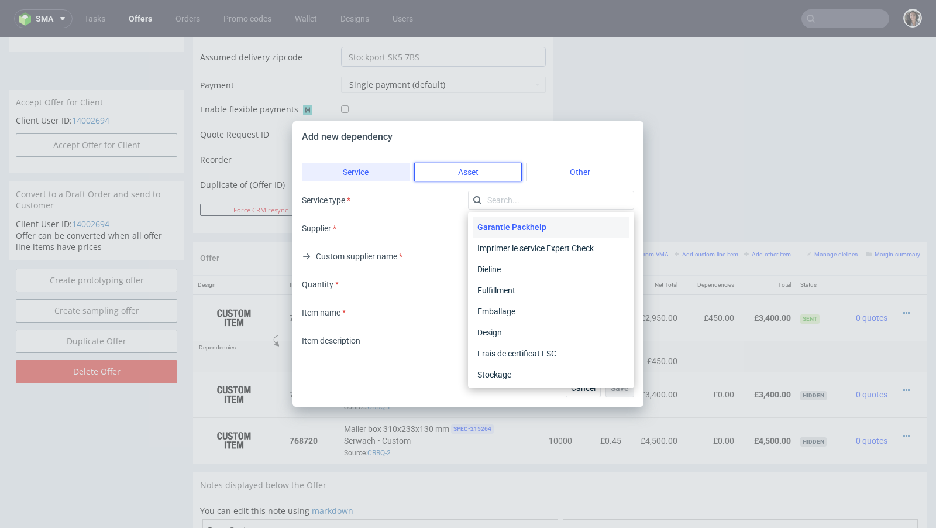
click at [470, 175] on button "Asset" at bounding box center [468, 172] width 108 height 19
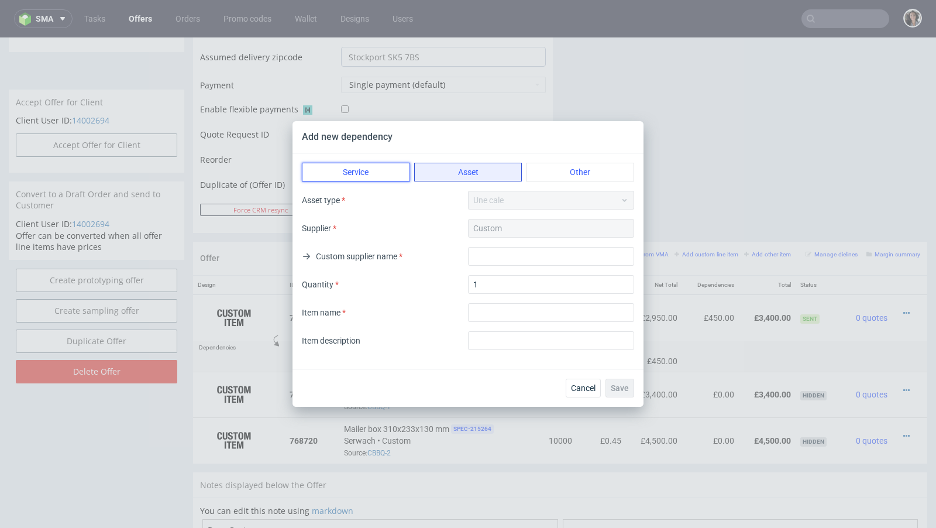
click at [373, 168] on button "Service" at bounding box center [356, 172] width 108 height 19
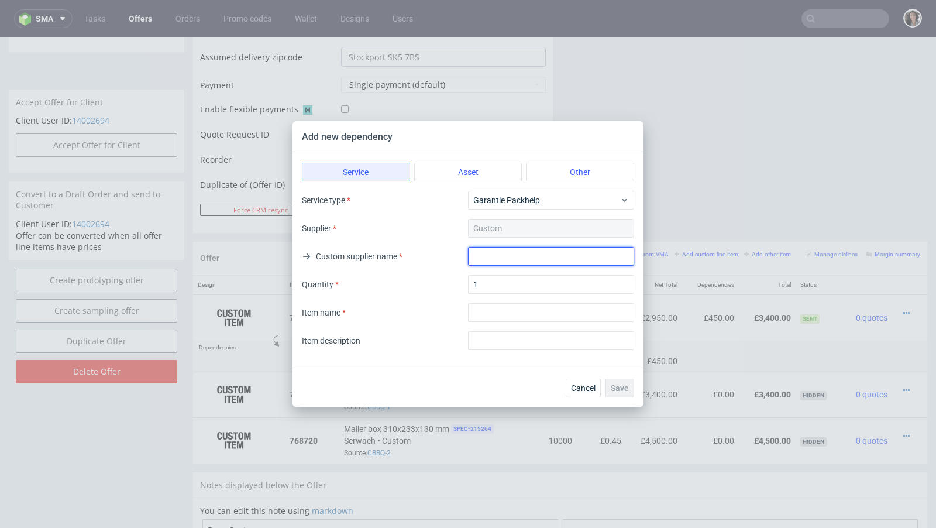
click at [500, 254] on input "text" at bounding box center [551, 256] width 166 height 19
click at [509, 194] on span "Garantie Packhelp" at bounding box center [546, 200] width 147 height 12
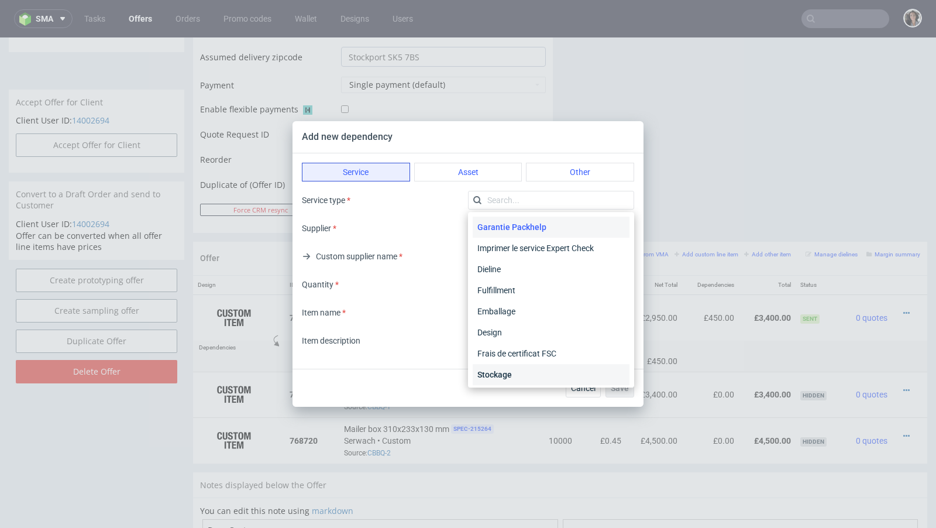
click at [505, 376] on div "Stockage" at bounding box center [551, 374] width 157 height 21
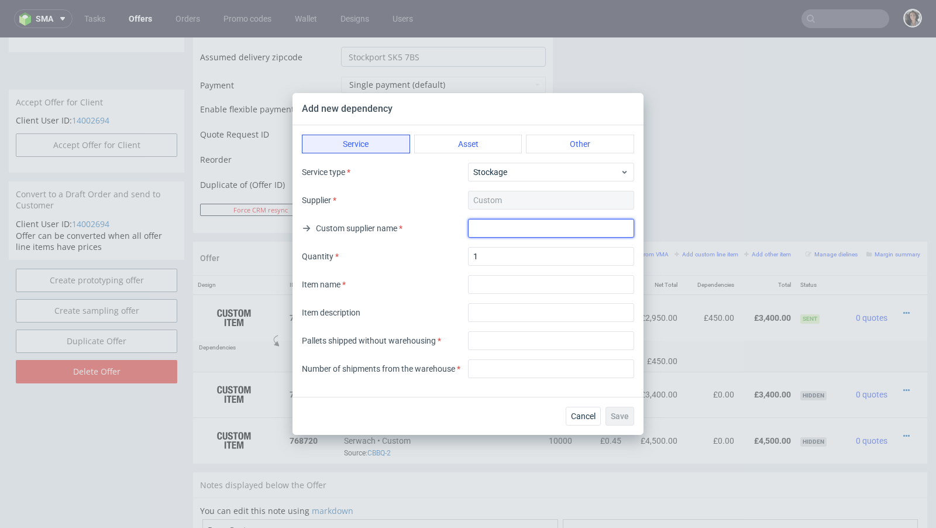
click at [483, 226] on input "text" at bounding box center [551, 228] width 166 height 19
click at [487, 259] on input "1" at bounding box center [551, 256] width 166 height 19
click at [506, 233] on input "Serwatch" at bounding box center [551, 228] width 166 height 19
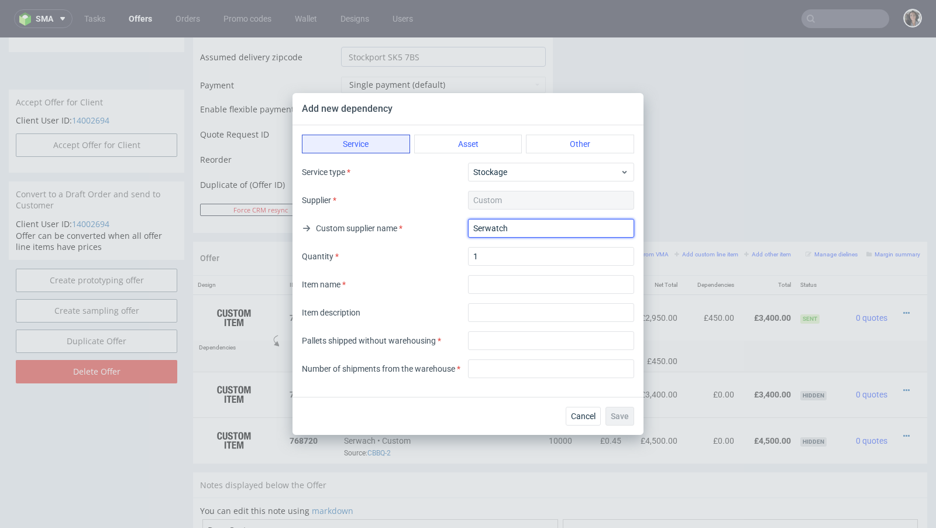
paste input "text"
type input "Serwach"
drag, startPoint x: 493, startPoint y: 259, endPoint x: 463, endPoint y: 259, distance: 30.4
click at [463, 259] on div "Quantity 1" at bounding box center [468, 256] width 332 height 19
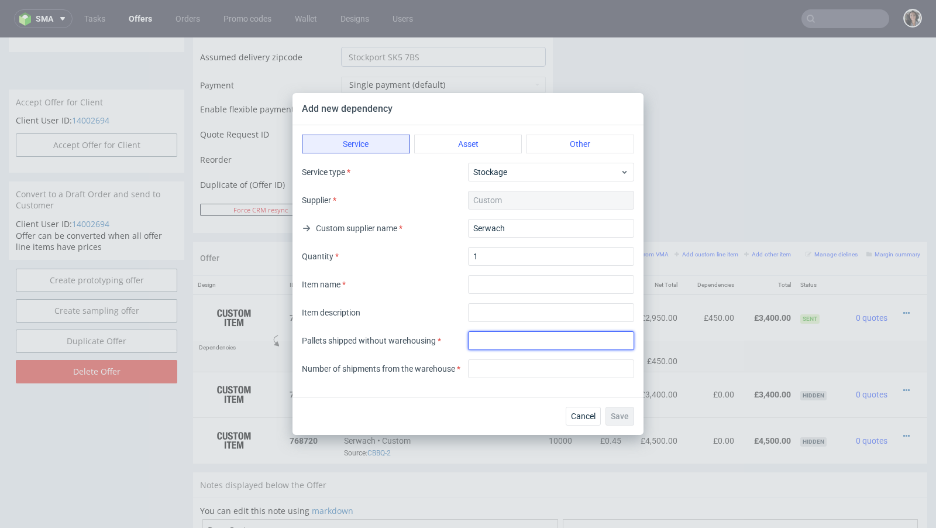
click at [492, 333] on input "number" at bounding box center [551, 340] width 166 height 19
type input "4"
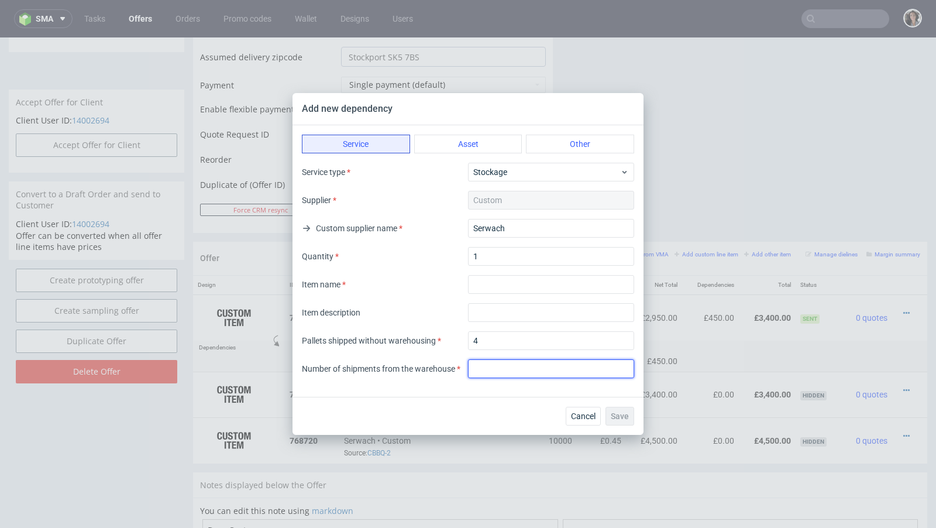
click at [483, 370] on input "number" at bounding box center [551, 368] width 166 height 19
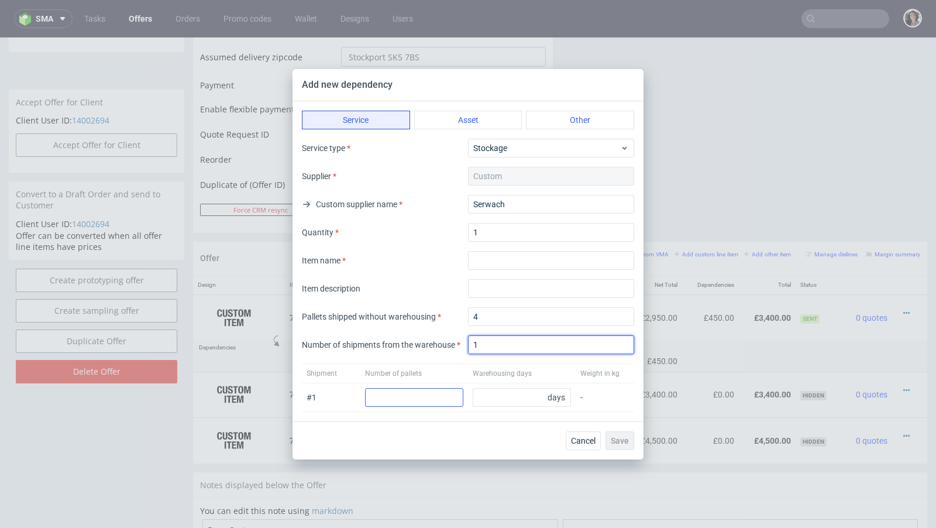
type input "1"
click at [443, 395] on input "number" at bounding box center [414, 397] width 98 height 19
type input "4"
click at [448, 424] on div "Cancel Save" at bounding box center [467, 440] width 351 height 38
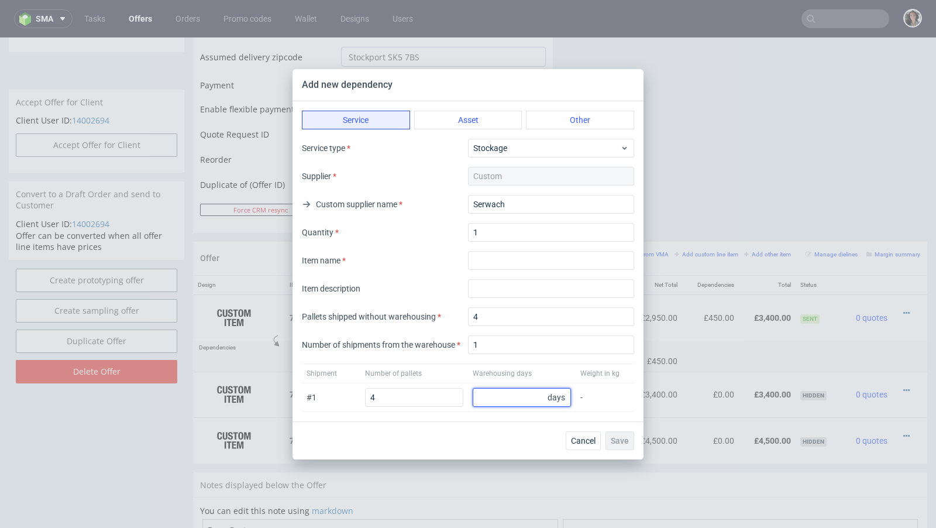
click at [520, 401] on input "number" at bounding box center [522, 397] width 98 height 19
type input "96"
click at [515, 459] on div "Add new dependency Service Asset Other Service type Stockage Supplier Custom Cu…" at bounding box center [468, 264] width 936 height 528
click at [489, 286] on input "text" at bounding box center [551, 288] width 166 height 19
paste input "Warehousing of 5000 units+2 shipments"
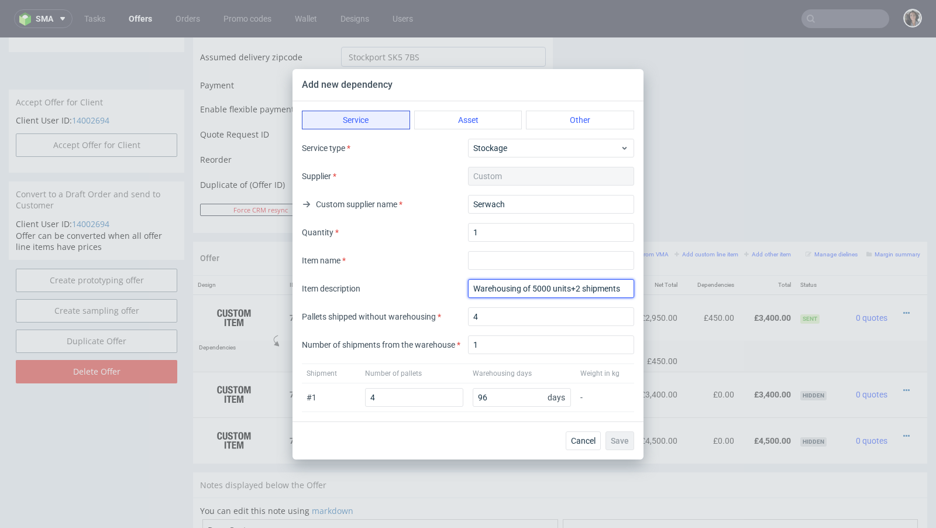
click at [478, 287] on input "Warehousing of 5000 units+2 shipments" at bounding box center [551, 288] width 166 height 19
type input "Warehousing of 5000 units+2 shipments"
click at [501, 262] on input "textarea" at bounding box center [551, 260] width 166 height 19
paste input "Warehousing of 5000 units+2 shipments"
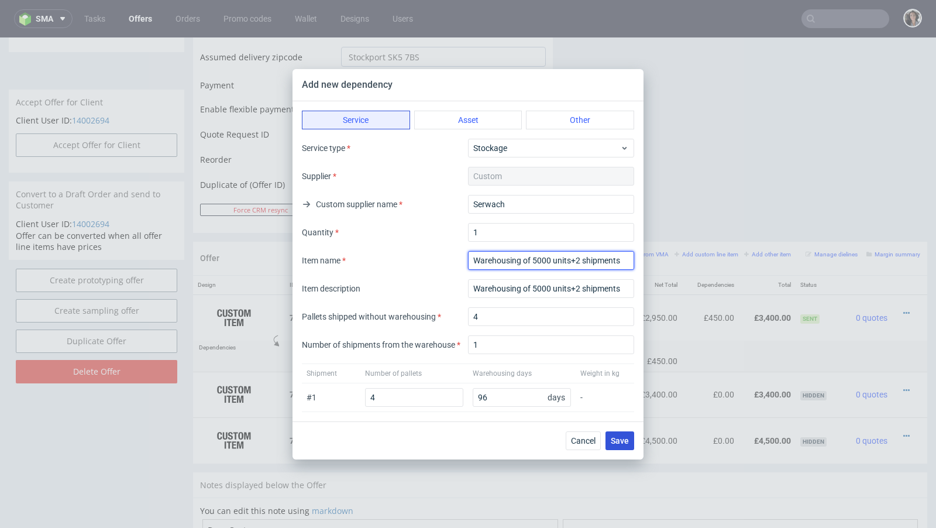
type input "Warehousing of 5000 units+2 shipments"
click at [624, 442] on span "Save" at bounding box center [620, 440] width 18 height 8
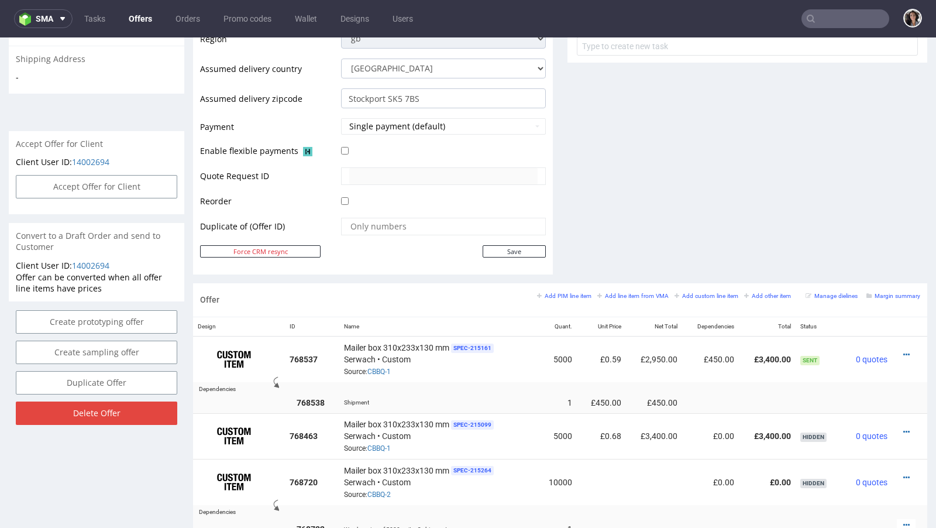
scroll to position [539, 0]
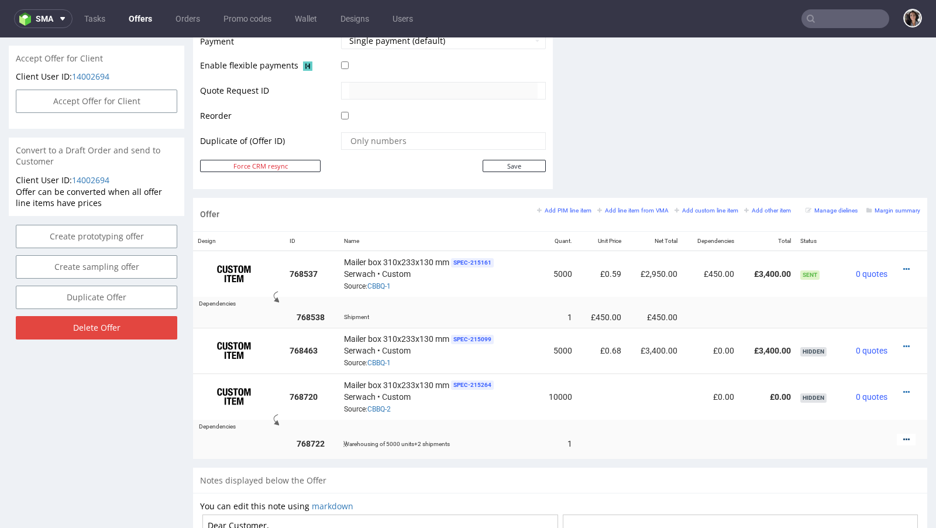
click at [903, 435] on icon at bounding box center [906, 439] width 6 height 8
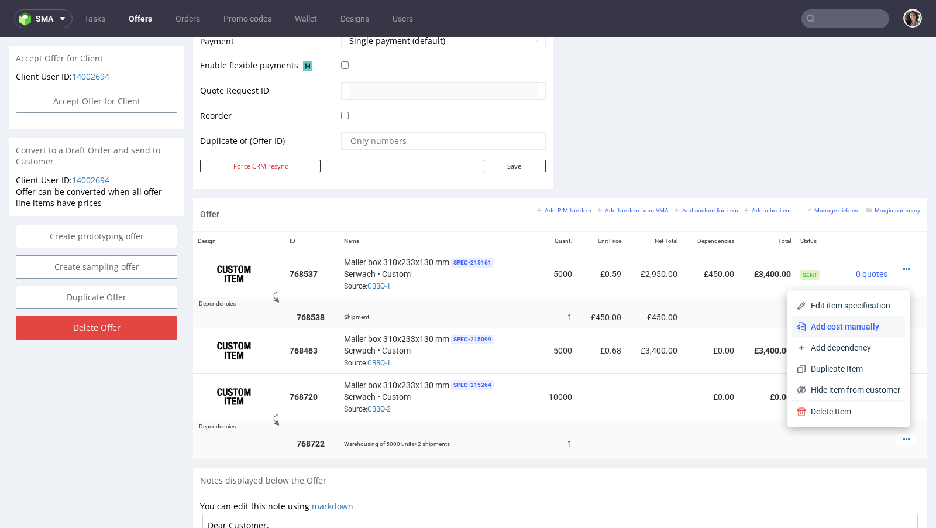
click at [832, 323] on span "Add cost manually" at bounding box center [853, 327] width 94 height 12
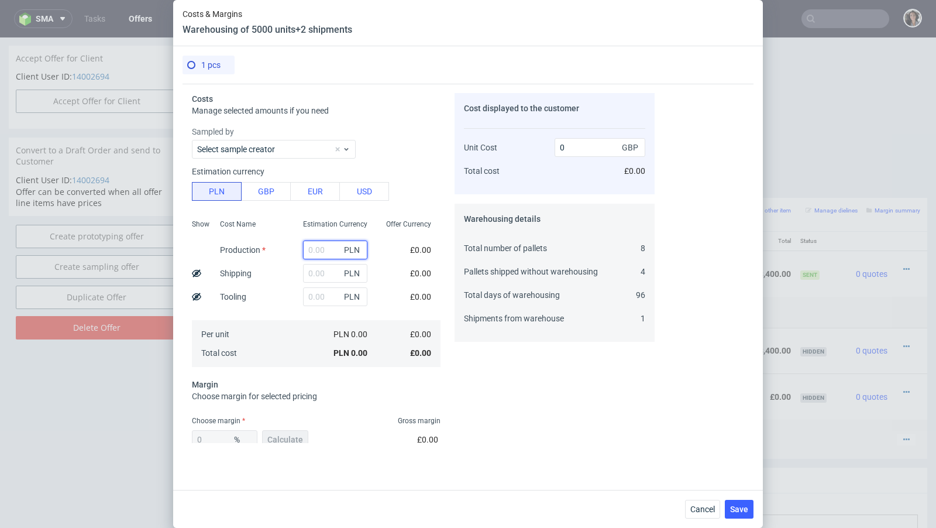
click at [326, 247] on input "text" at bounding box center [335, 249] width 64 height 19
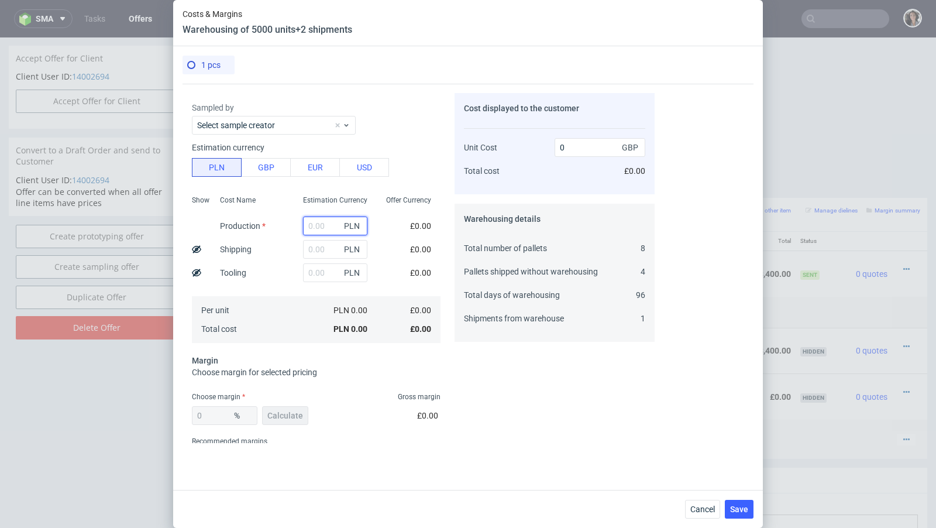
scroll to position [0, 0]
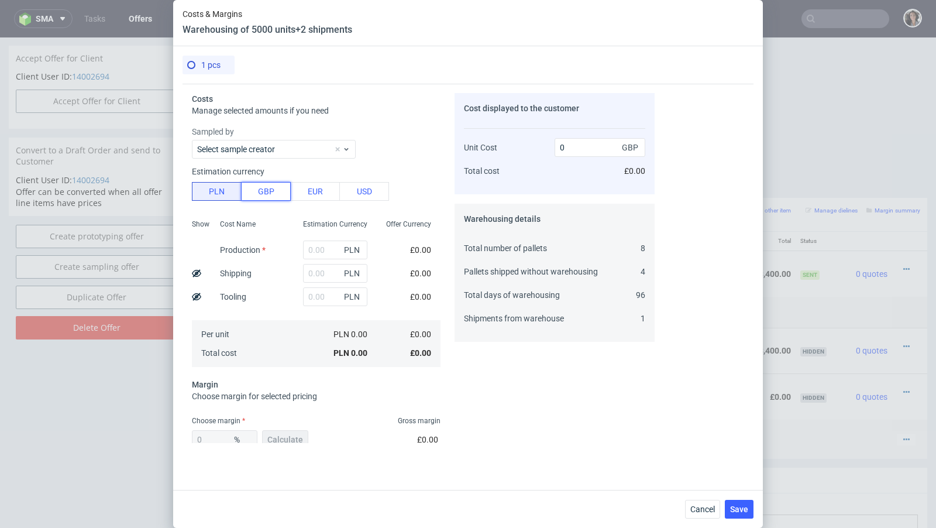
click at [270, 188] on button "GBP" at bounding box center [266, 191] width 50 height 19
click at [298, 189] on button "EUR" at bounding box center [315, 191] width 50 height 19
click at [218, 183] on button "PLN" at bounding box center [217, 191] width 50 height 19
drag, startPoint x: 701, startPoint y: 508, endPoint x: 577, endPoint y: 506, distance: 124.6
click at [577, 507] on div "Cancel Save" at bounding box center [468, 509] width 590 height 38
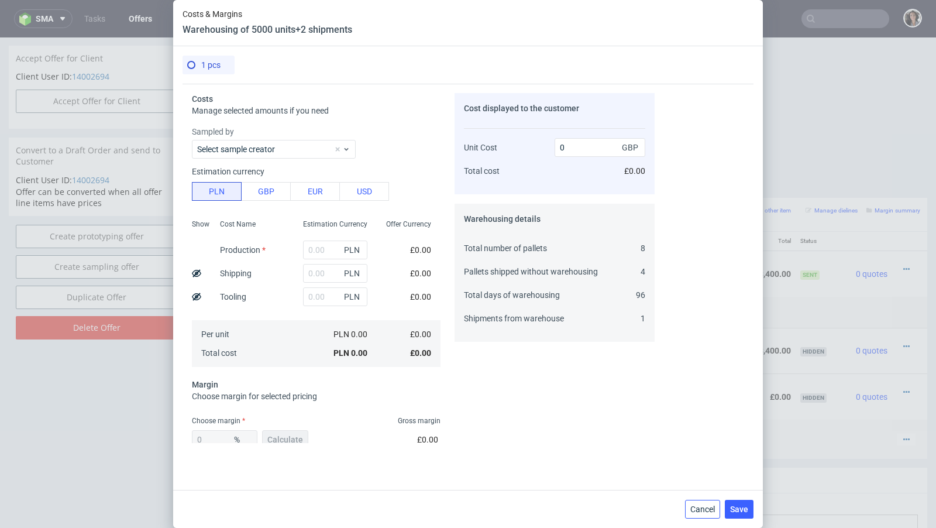
scroll to position [68, 0]
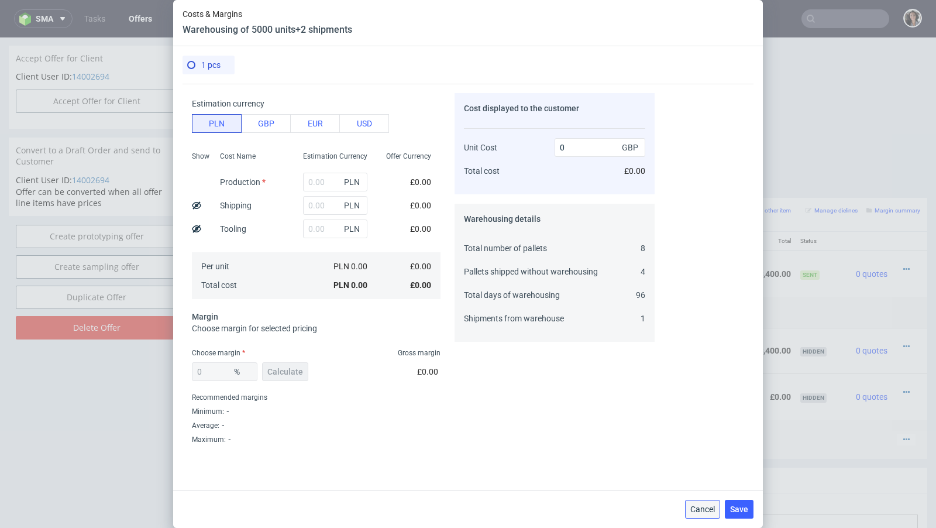
click at [687, 516] on button "Cancel" at bounding box center [702, 509] width 35 height 19
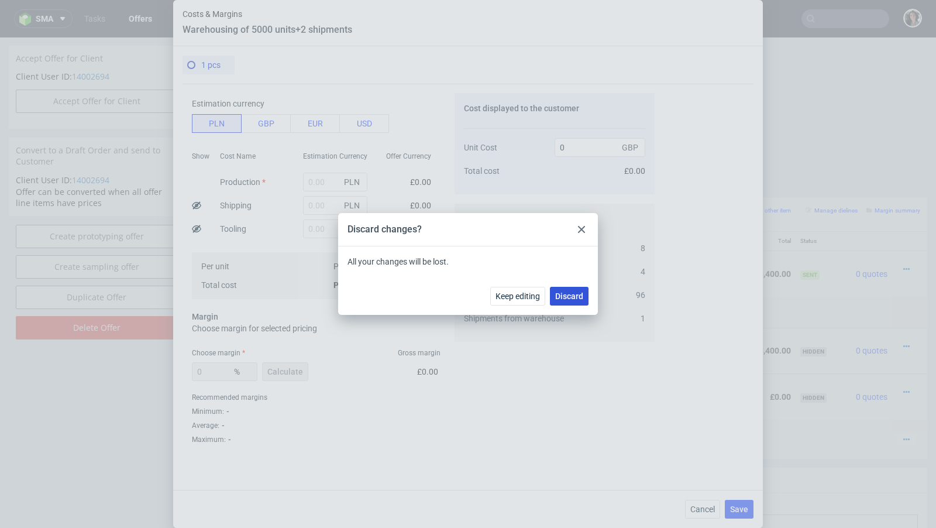
click at [571, 295] on span "Discard" at bounding box center [569, 296] width 28 height 8
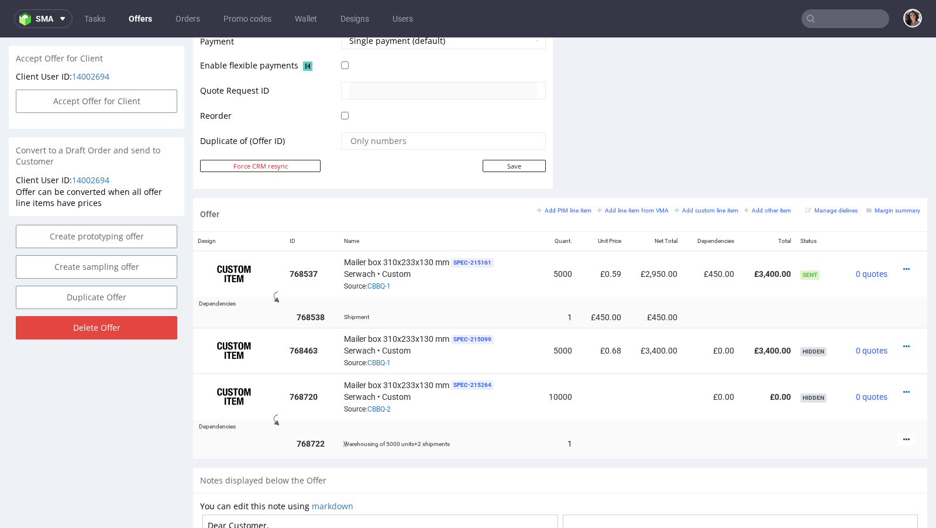
click at [903, 435] on icon at bounding box center [906, 439] width 6 height 8
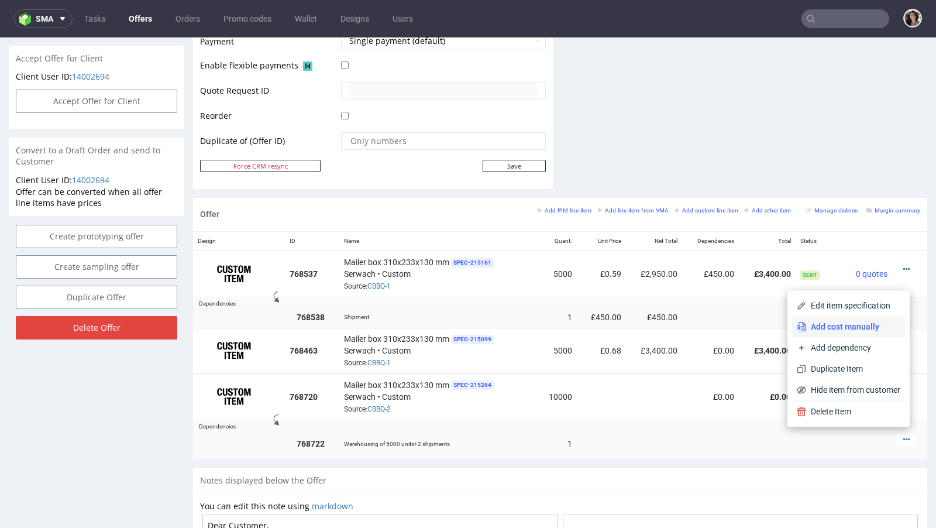
click at [857, 326] on span "Add cost manually" at bounding box center [853, 327] width 94 height 12
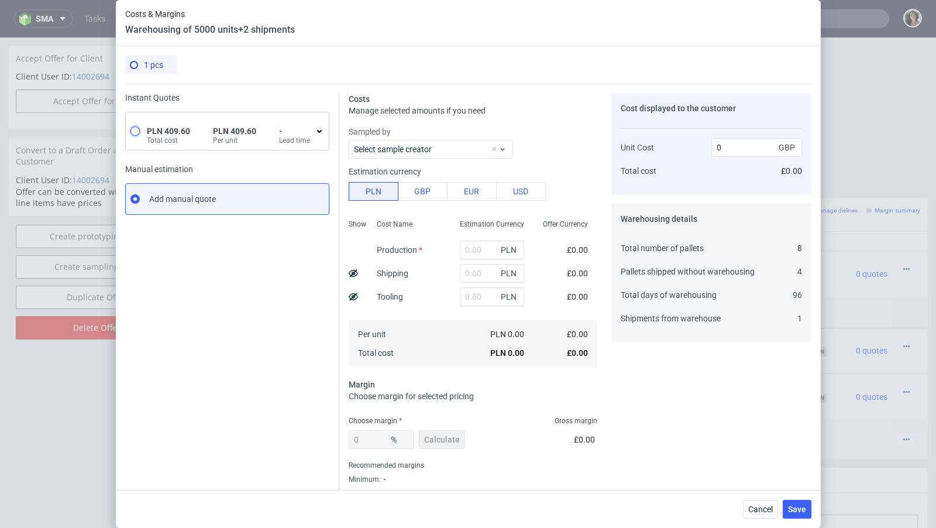
click at [136, 129] on input "radio" at bounding box center [134, 130] width 9 height 9
radio input "true"
radio input "false"
type input "409.6"
type input "83.03"
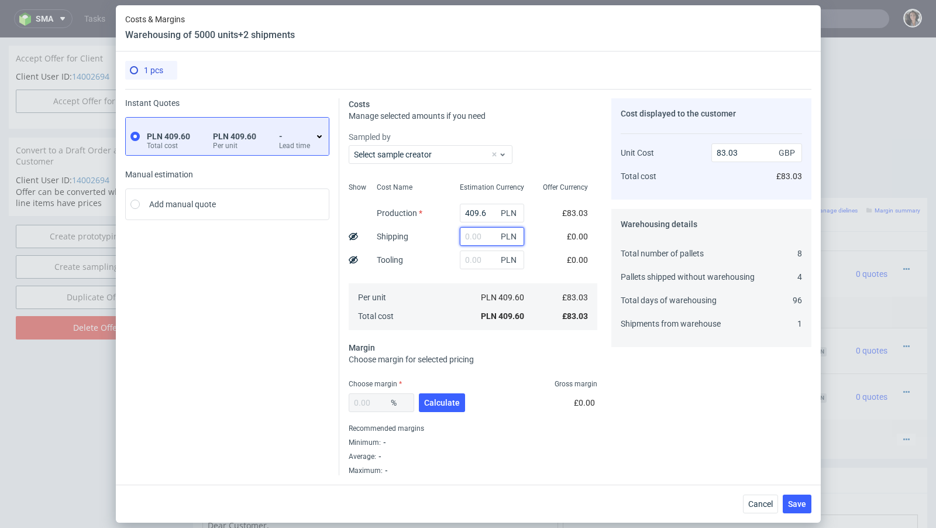
click at [481, 237] on input "text" at bounding box center [492, 236] width 64 height 19
type input "51"
type input "93.37"
type input "5174"
type input "1131.91"
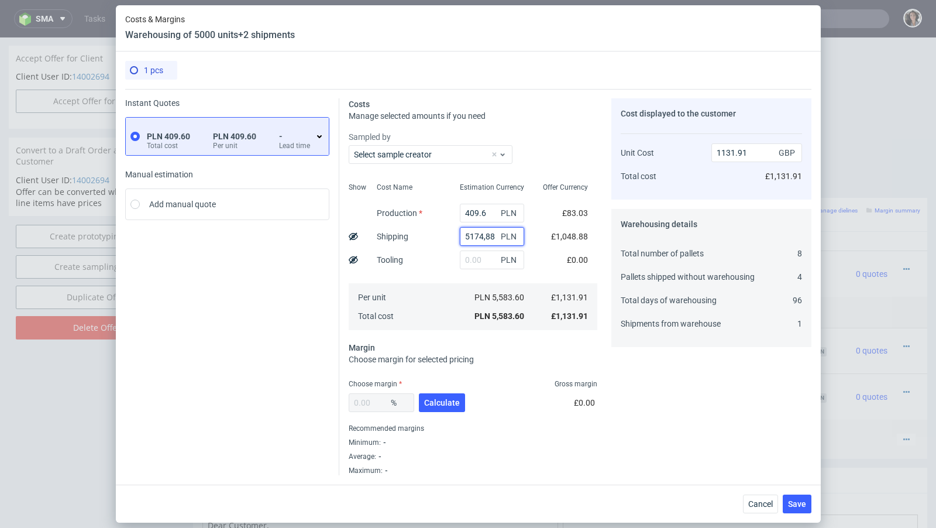
type input "5174.88"
type input "1132.08"
type input "5174.88"
click at [443, 401] on span "Calculate" at bounding box center [442, 402] width 36 height 8
type input "37.55"
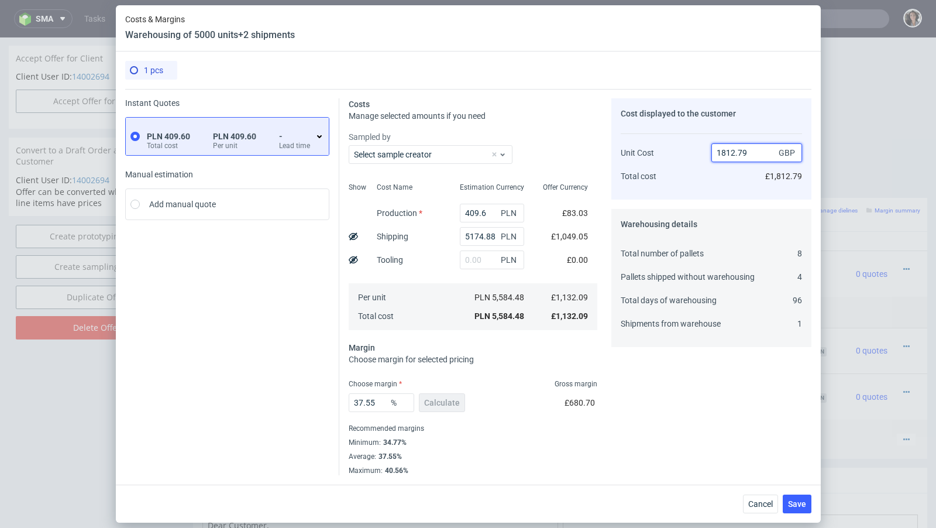
drag, startPoint x: 760, startPoint y: 151, endPoint x: 673, endPoint y: 151, distance: 87.2
click at [673, 151] on div "Unit Cost Total cost 1812.79 GBP £1,812.79" at bounding box center [711, 159] width 181 height 61
paste input ",949.05"
type input "1,949.05"
type input "NaN"
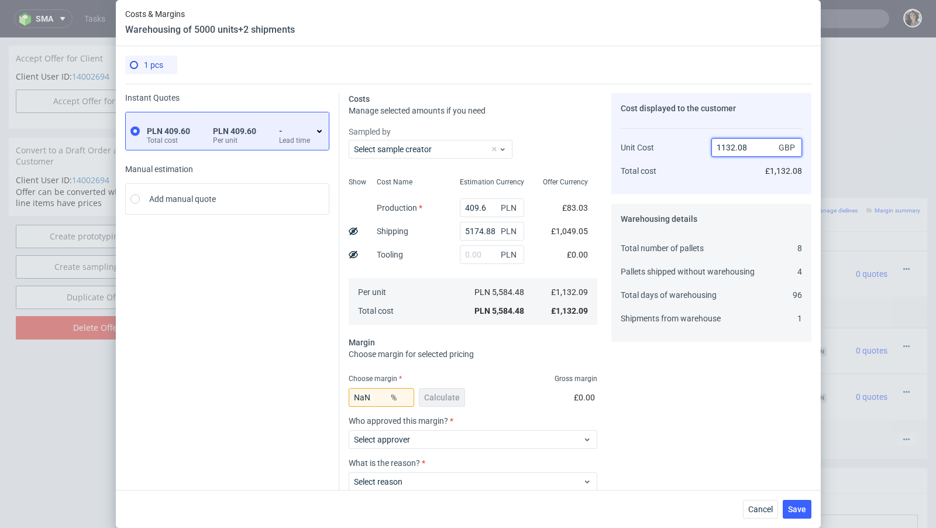
click at [748, 144] on input "1132.08" at bounding box center [756, 147] width 91 height 19
paste input ",949.05"
click at [722, 146] on input "1,949.05" at bounding box center [756, 147] width 91 height 19
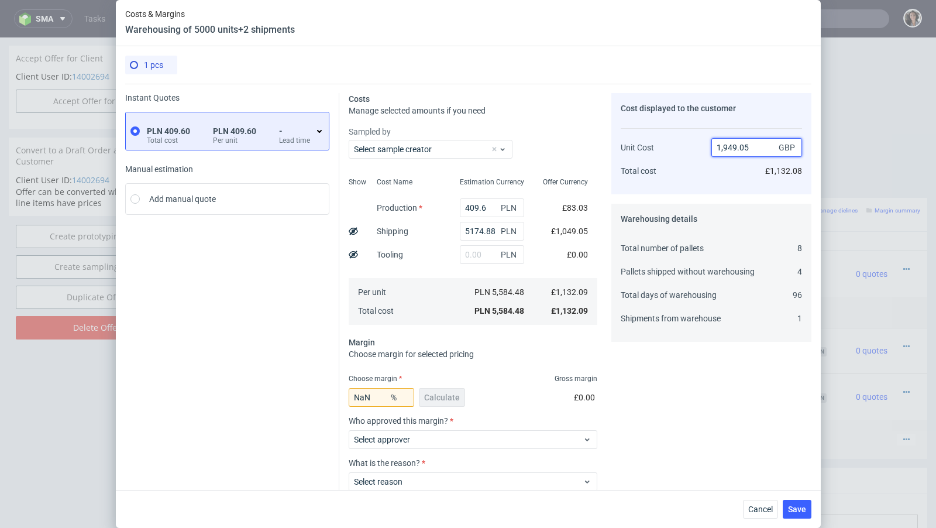
type input "1949.05"
type input "41.91580513583541"
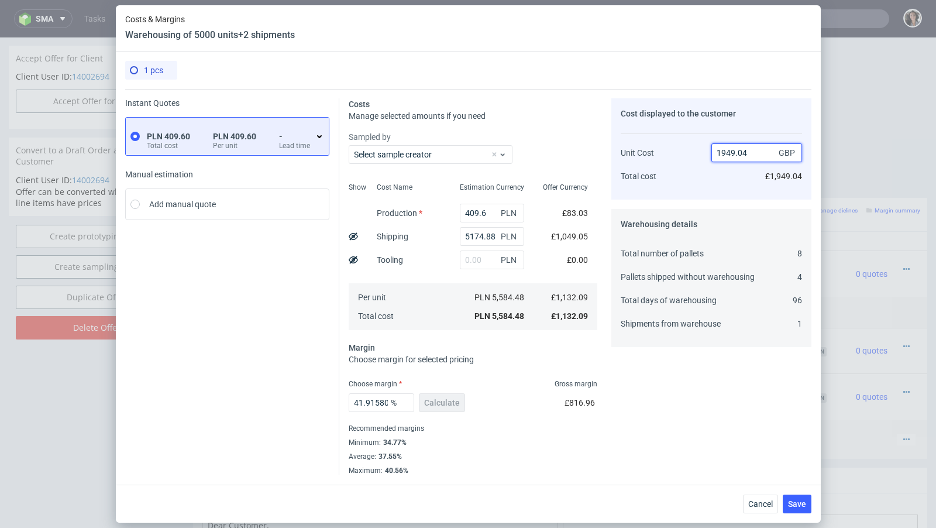
type input "1949.04"
click at [799, 502] on span "Save" at bounding box center [797, 504] width 18 height 8
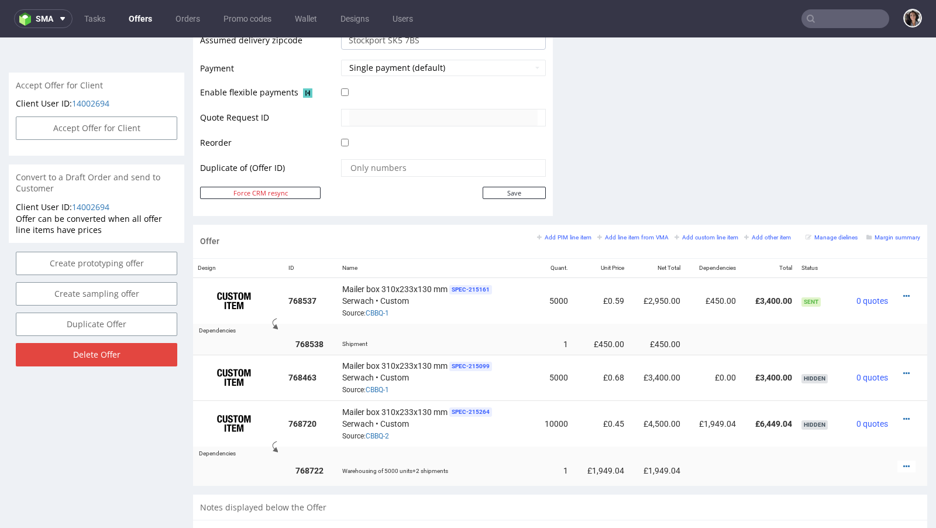
scroll to position [591, 0]
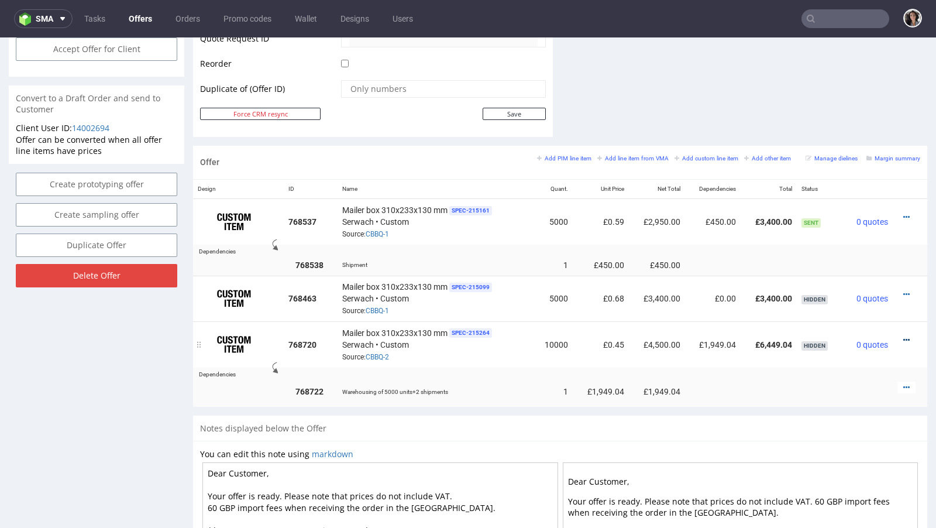
click at [903, 336] on icon at bounding box center [906, 340] width 6 height 8
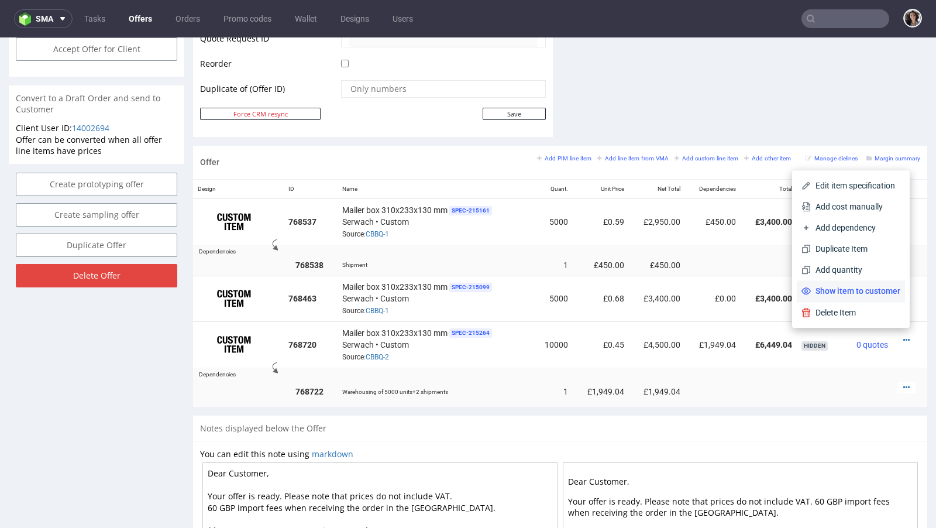
click at [876, 291] on span "Show item to customer" at bounding box center [855, 291] width 89 height 12
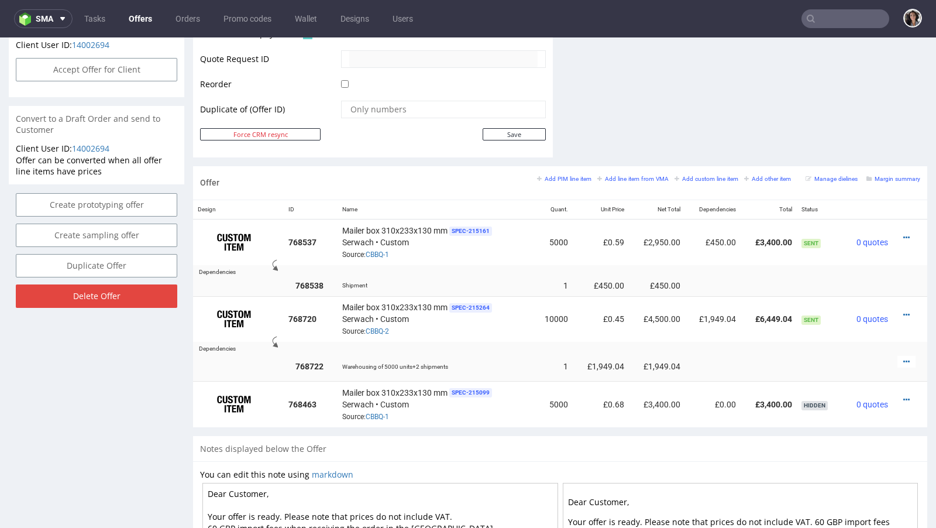
scroll to position [0, 0]
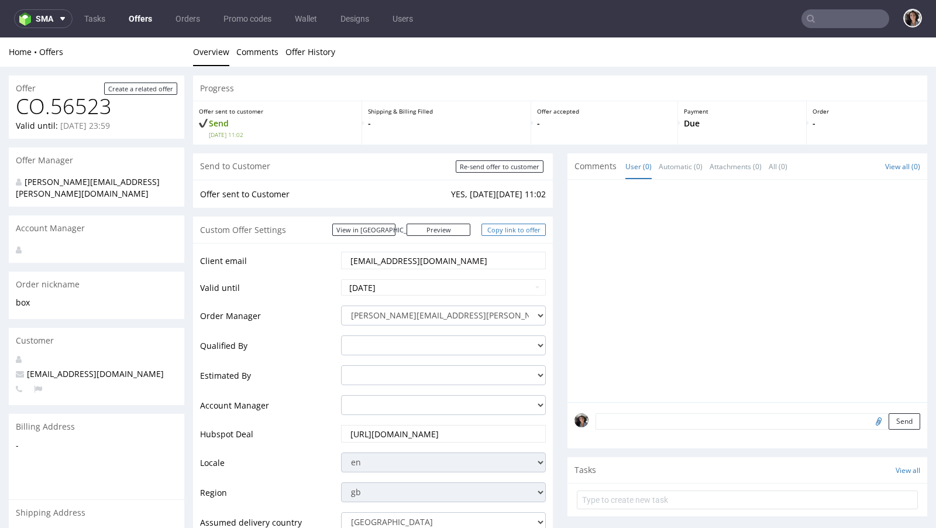
click at [511, 229] on link "Copy link to offer" at bounding box center [513, 229] width 64 height 12
click at [507, 165] on input "Re-send offer to customer" at bounding box center [500, 166] width 88 height 12
type input "In progress..."
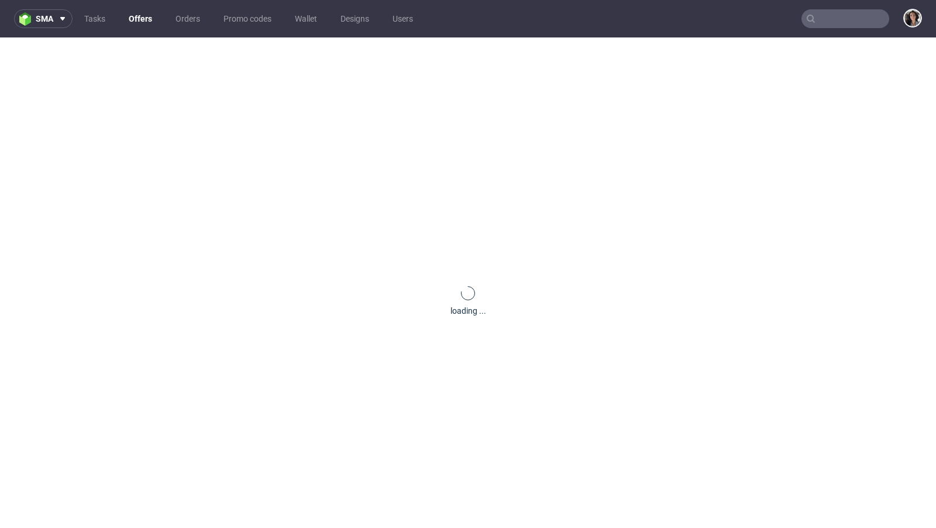
click at [833, 30] on nav "sma Tasks Offers Orders Promo codes Wallet Designs Users" at bounding box center [468, 18] width 936 height 37
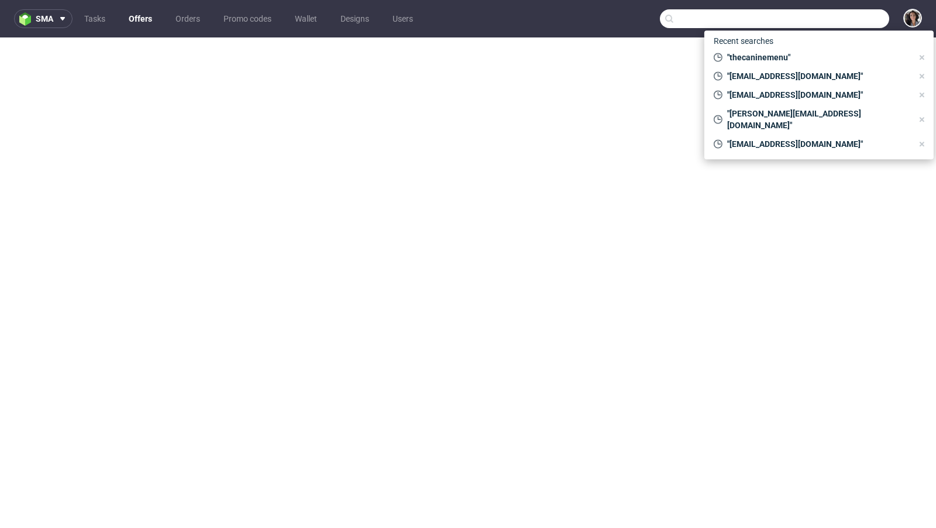
click at [832, 10] on input "text" at bounding box center [774, 18] width 229 height 19
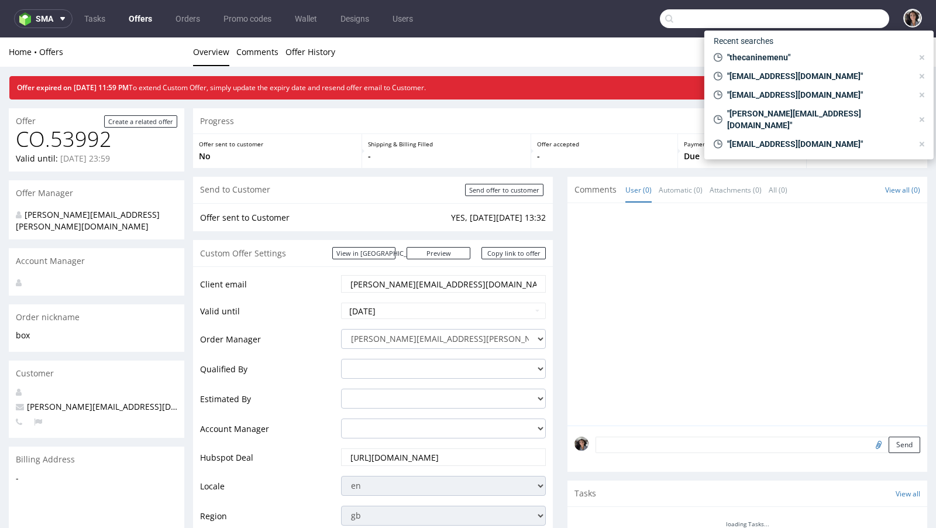
paste input "helen@thecaninemenu.co.uk"
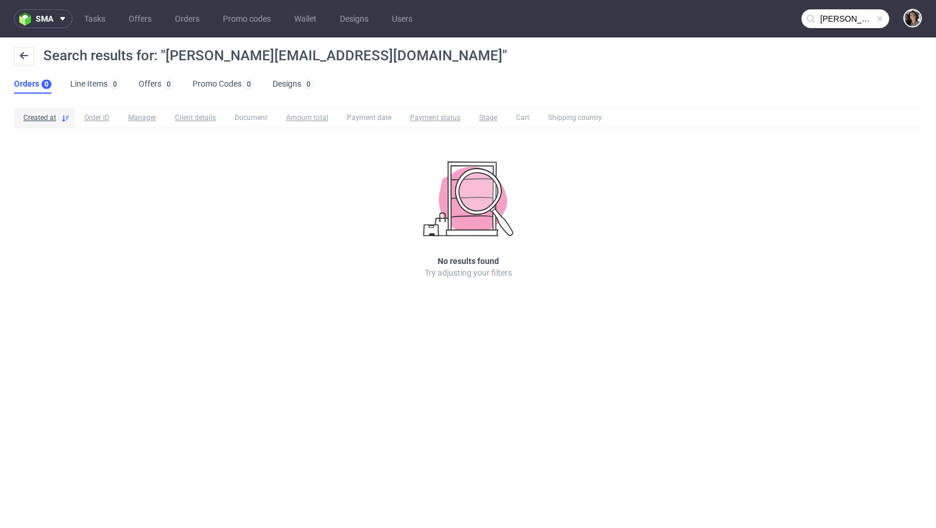
click at [850, 25] on input "helen@thecaninemenu.co.uk" at bounding box center [845, 18] width 88 height 19
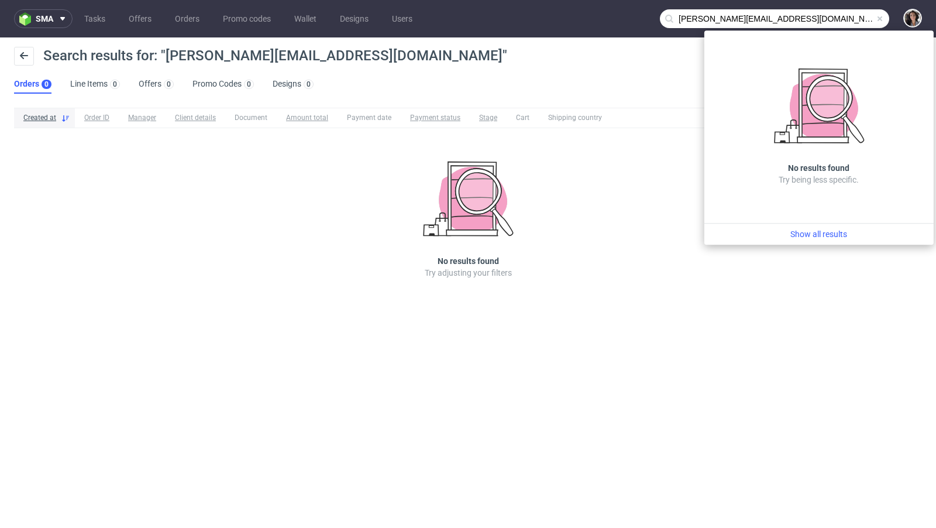
drag, startPoint x: 697, startPoint y: 17, endPoint x: 632, endPoint y: 27, distance: 65.1
click at [632, 27] on nav "sma Tasks Offers Orders Promo codes Wallet Designs Users helen@thecaninemenu.co…" at bounding box center [468, 18] width 936 height 37
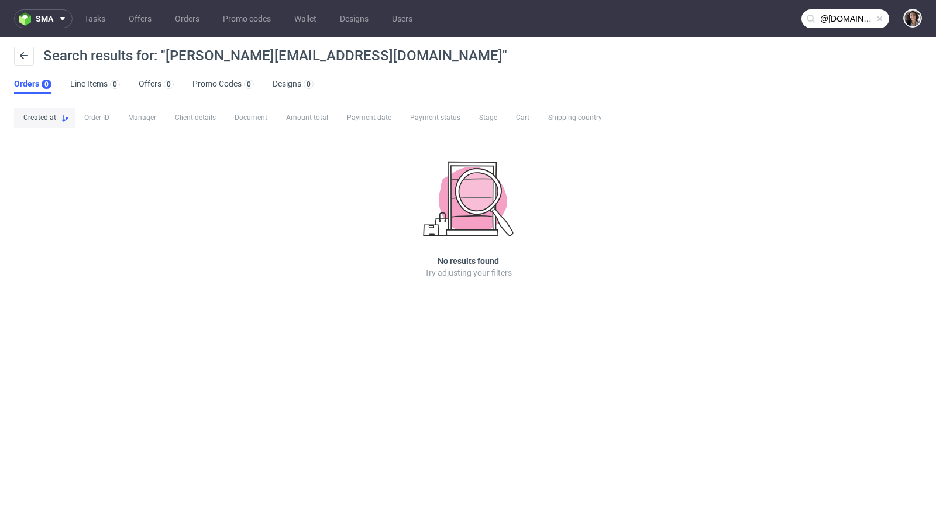
type input "@thecaninemenu.co.uk"
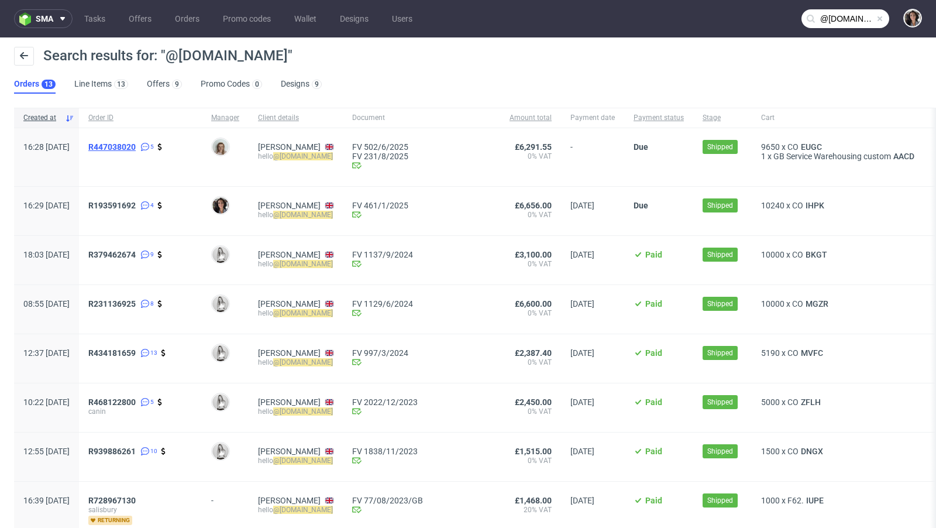
click at [136, 145] on span "R447038020" at bounding box center [111, 146] width 47 height 9
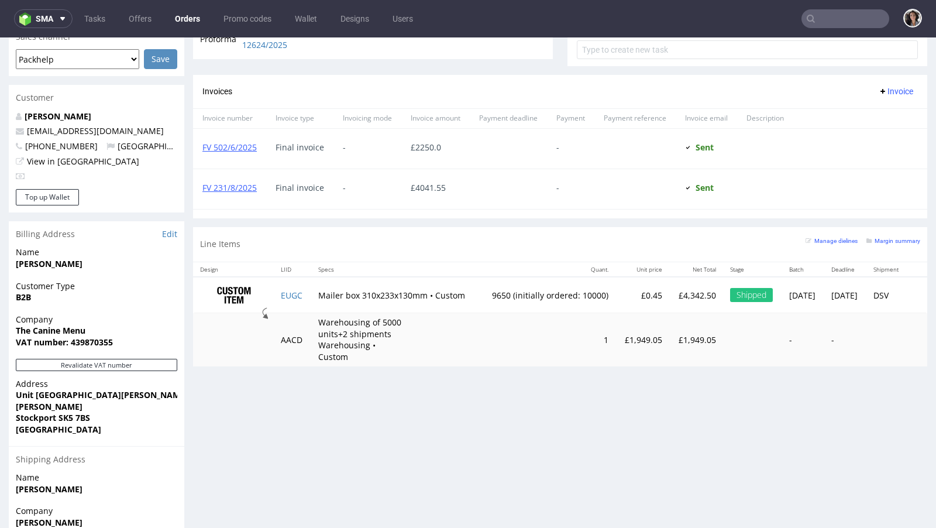
scroll to position [460, 0]
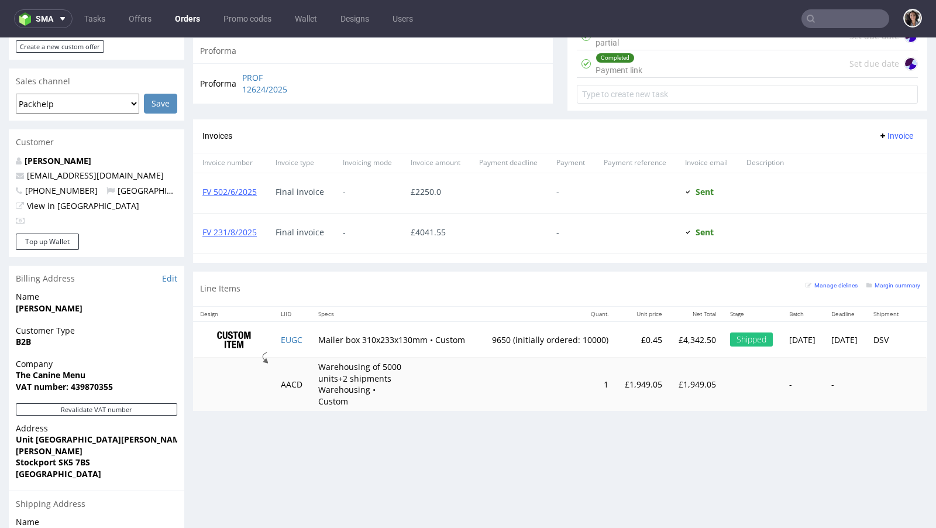
click at [366, 381] on p "Warehousing of 5000 units+2 shipments Warehousing • Custom" at bounding box center [362, 384] width 88 height 46
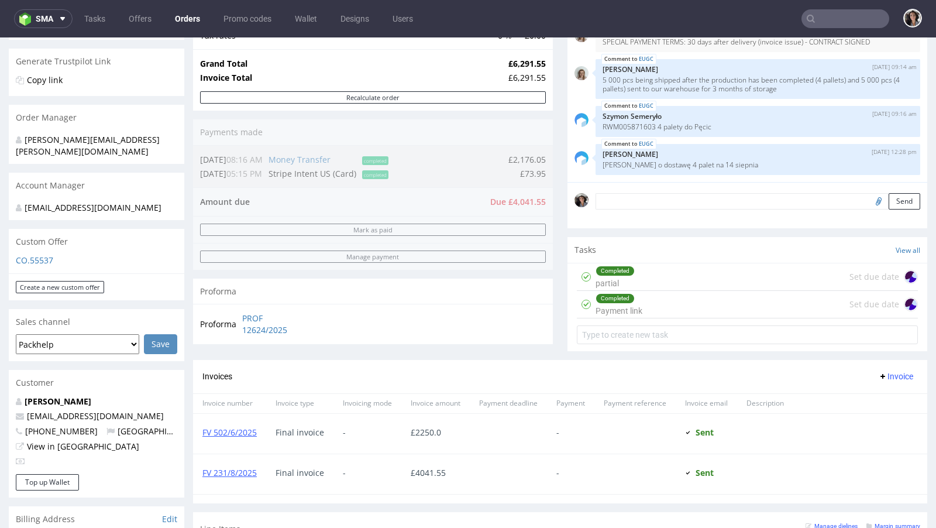
scroll to position [80, 0]
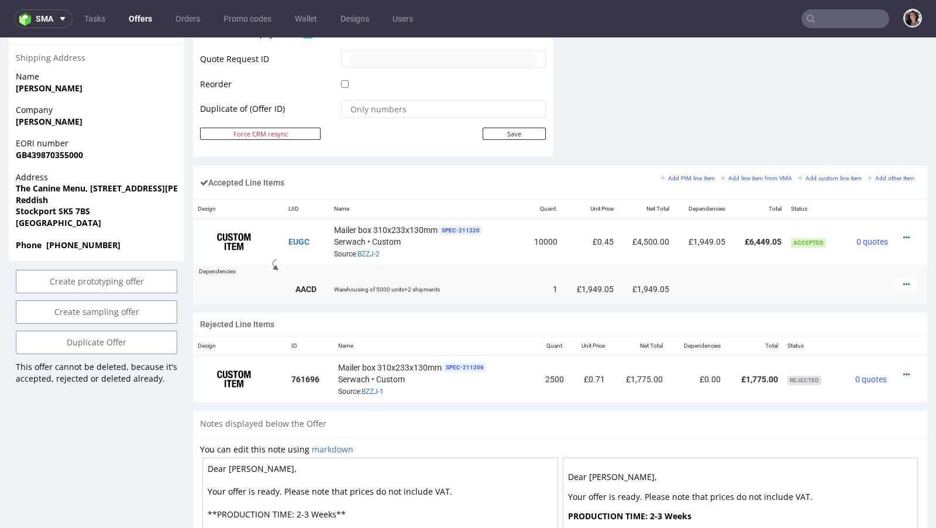
scroll to position [611, 0]
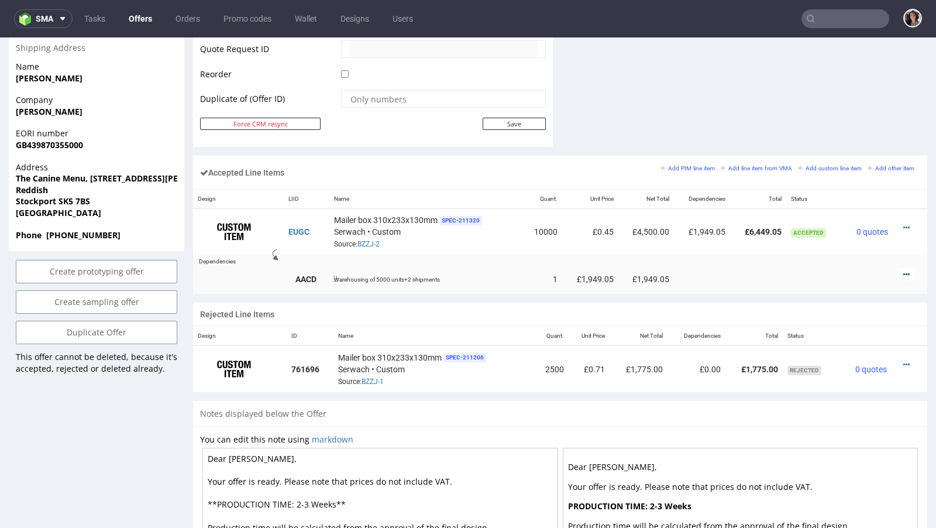
click at [903, 270] on icon at bounding box center [906, 274] width 6 height 8
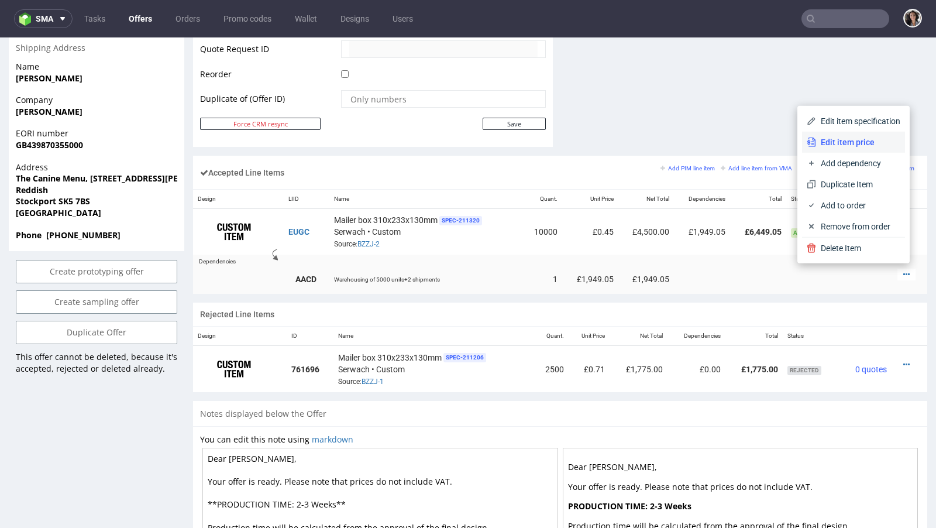
click at [838, 143] on span "Edit item price" at bounding box center [858, 142] width 84 height 12
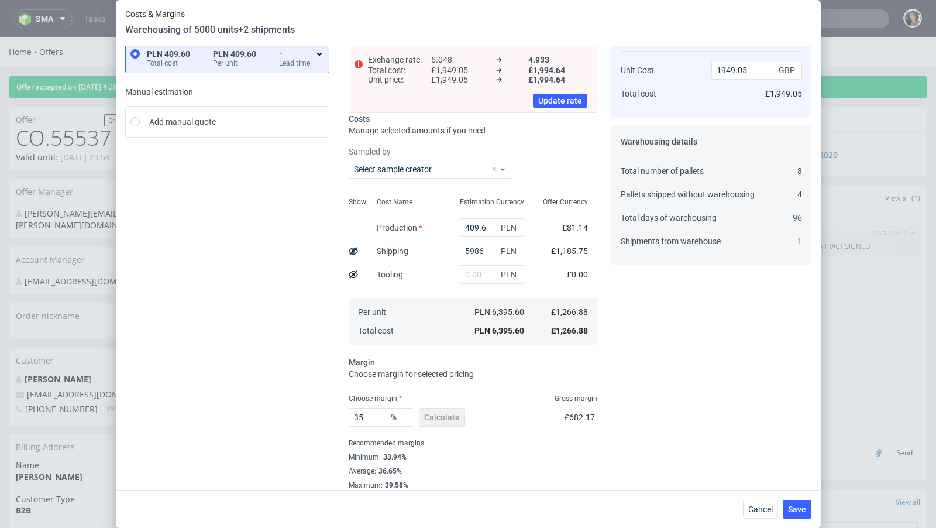
scroll to position [82, 0]
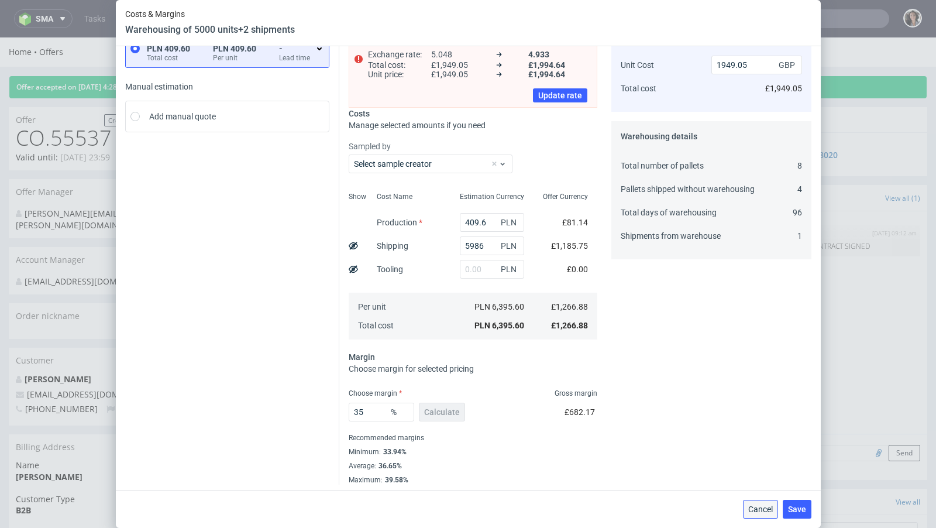
click at [763, 511] on span "Cancel" at bounding box center [760, 509] width 25 height 8
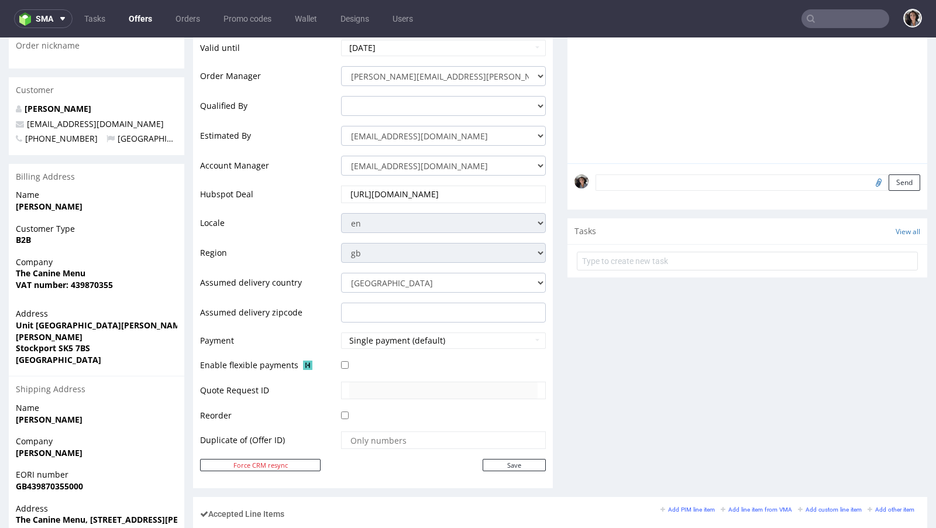
scroll to position [416, 0]
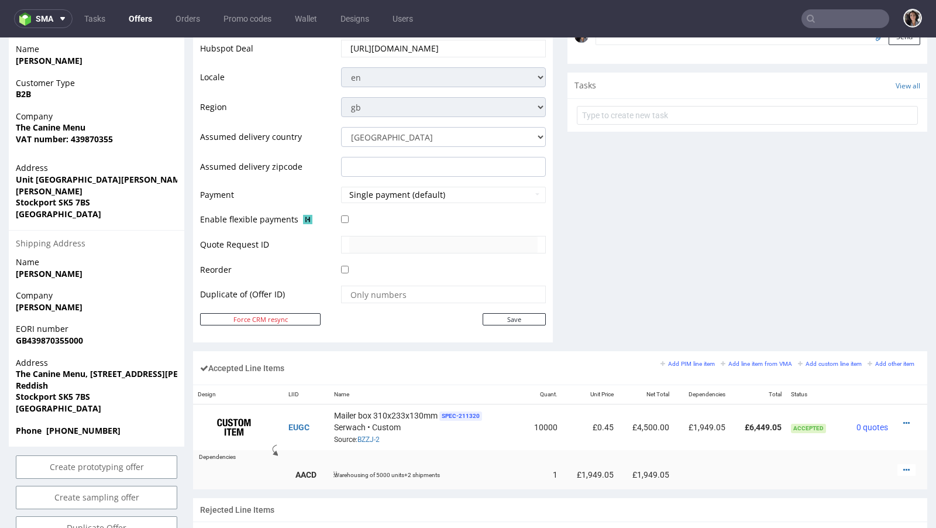
click at [897, 464] on div at bounding box center [906, 470] width 18 height 12
click at [903, 466] on icon at bounding box center [906, 470] width 6 height 8
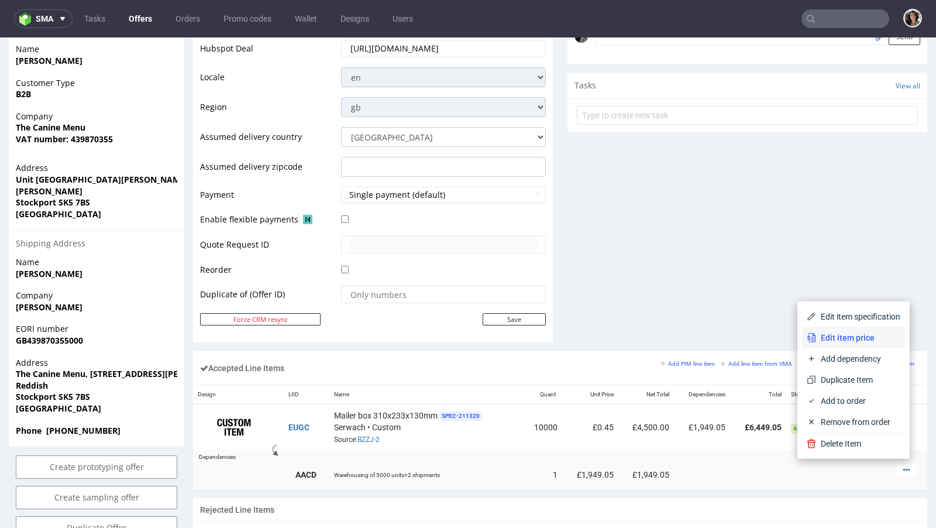
click at [849, 333] on span "Edit item price" at bounding box center [858, 338] width 84 height 12
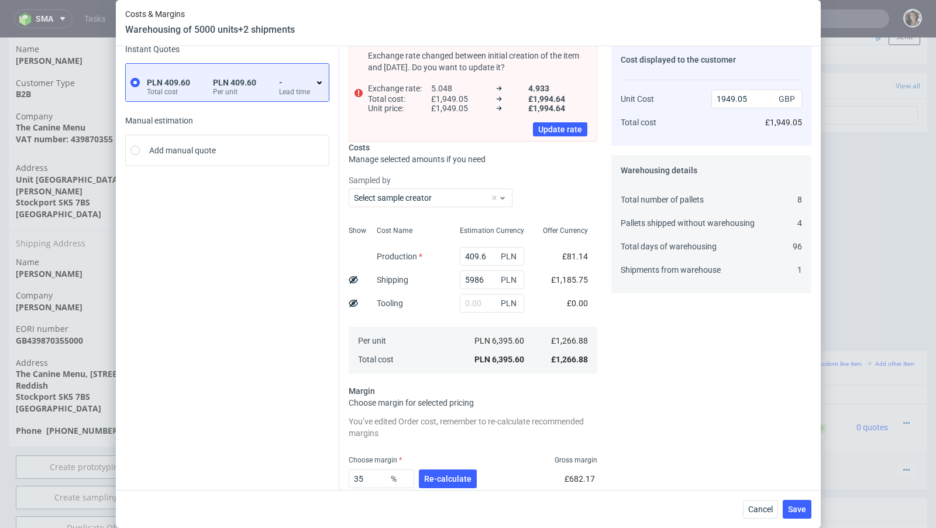
scroll to position [112, 0]
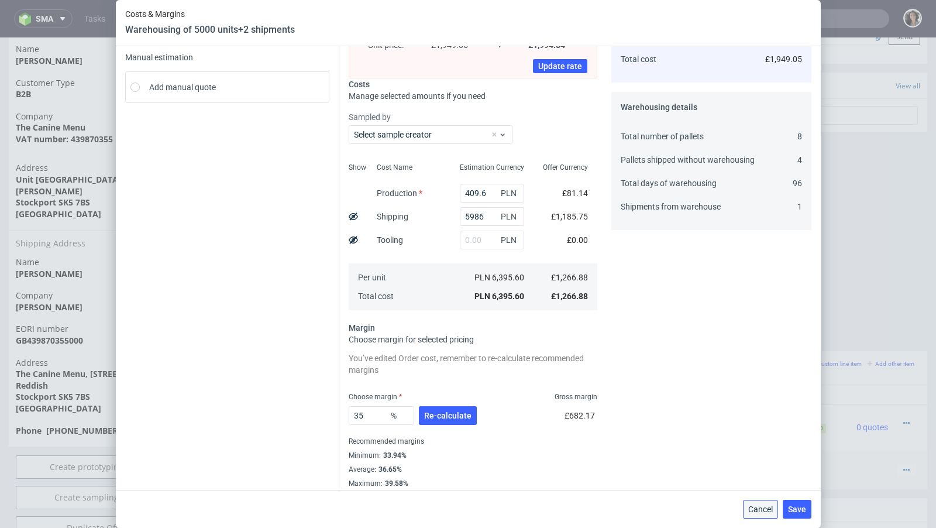
click at [763, 507] on span "Cancel" at bounding box center [760, 509] width 25 height 8
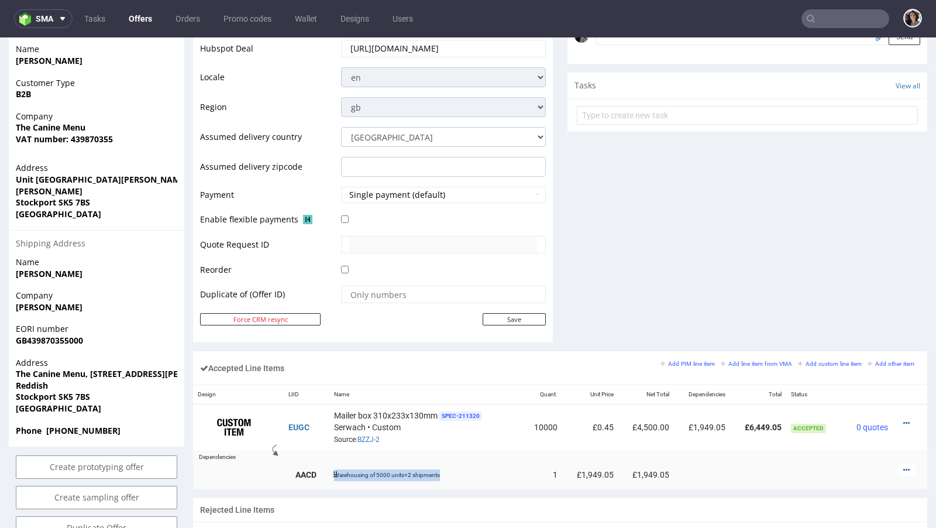
copy td "Warehousing of 5000 units+2 shipments"
drag, startPoint x: 444, startPoint y: 473, endPoint x: 333, endPoint y: 470, distance: 111.2
click at [333, 470] on td "Warehousing of 5000 units+2 shipments" at bounding box center [426, 474] width 194 height 30
drag, startPoint x: 666, startPoint y: 469, endPoint x: 631, endPoint y: 470, distance: 35.1
click at [631, 470] on td "£1,949.05" at bounding box center [646, 474] width 56 height 30
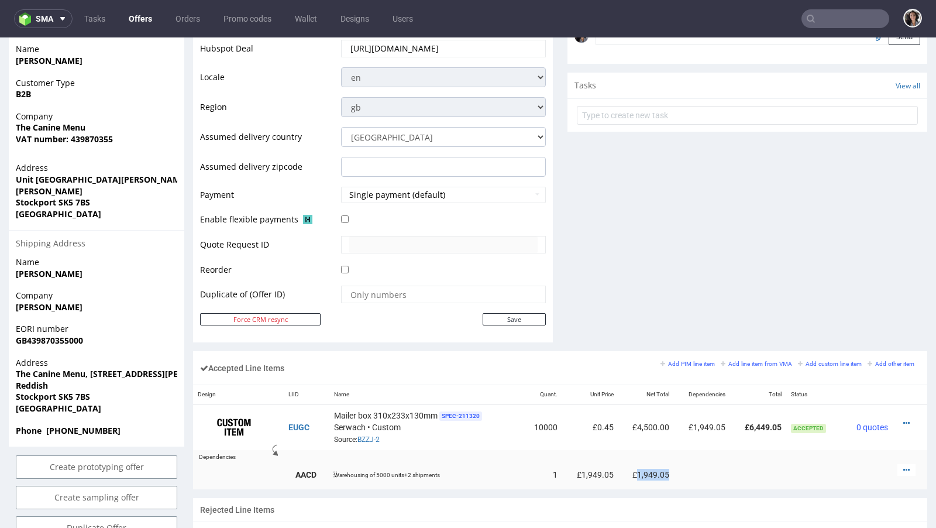
copy td "1,949.05"
click at [903, 466] on icon at bounding box center [906, 470] width 6 height 8
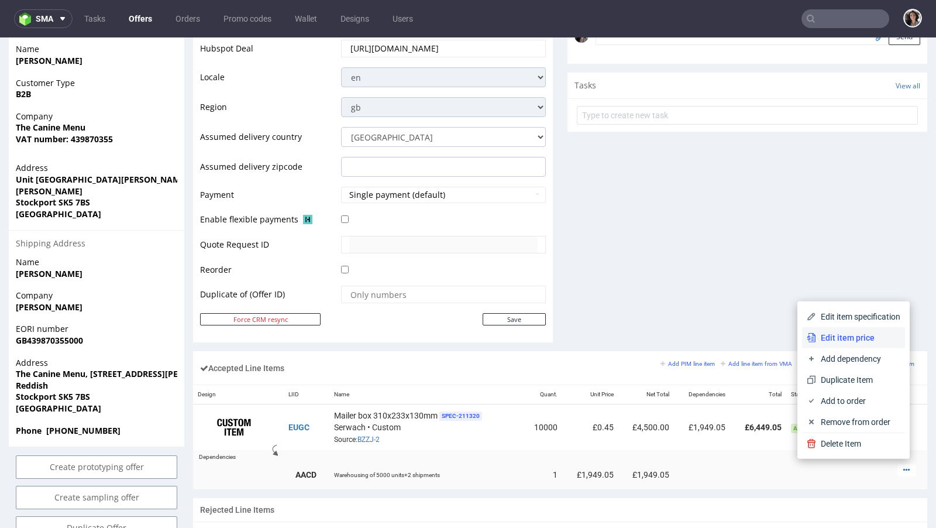
click at [835, 340] on span "Edit item price" at bounding box center [858, 338] width 84 height 12
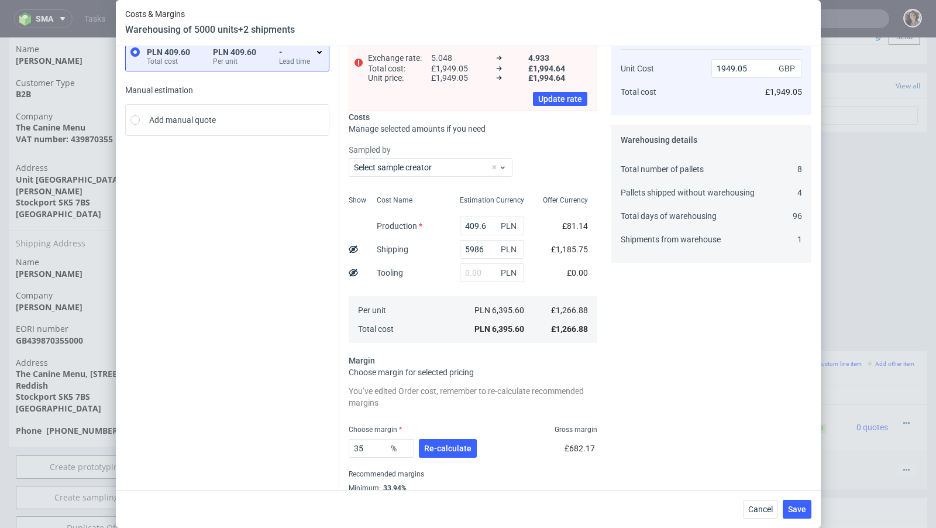
scroll to position [78, 0]
click at [759, 508] on span "Cancel" at bounding box center [760, 509] width 25 height 8
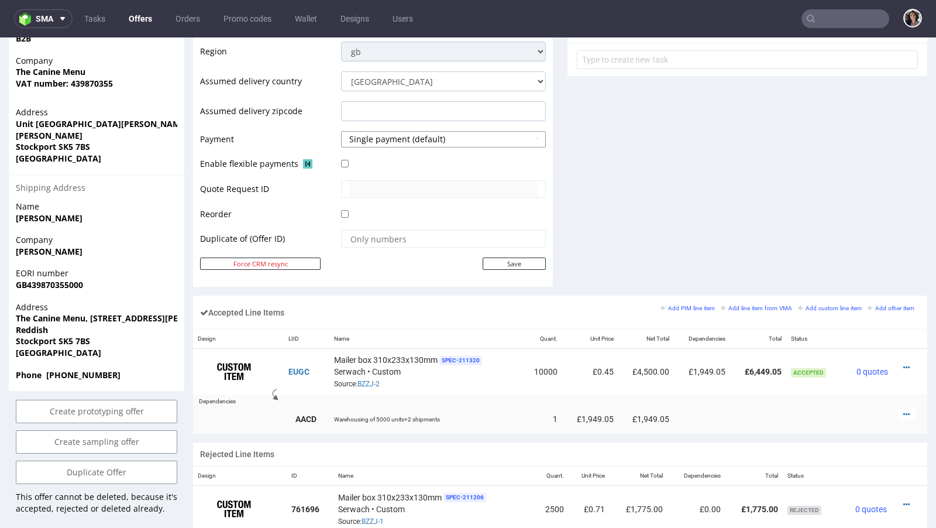
scroll to position [598, 0]
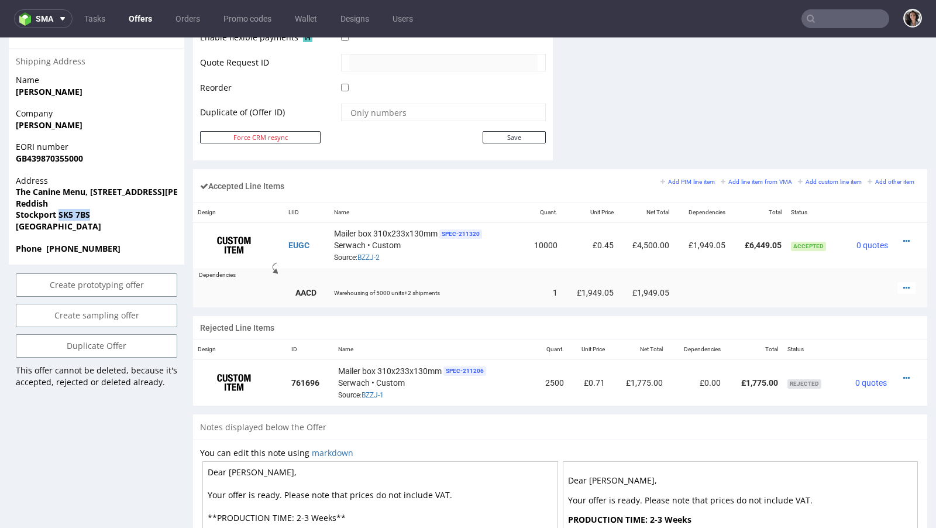
drag, startPoint x: 102, startPoint y: 202, endPoint x: 58, endPoint y: 204, distance: 43.9
click at [58, 209] on span "Stockport SK5 7BS" at bounding box center [96, 215] width 161 height 12
copy strong "SK5 7BS"
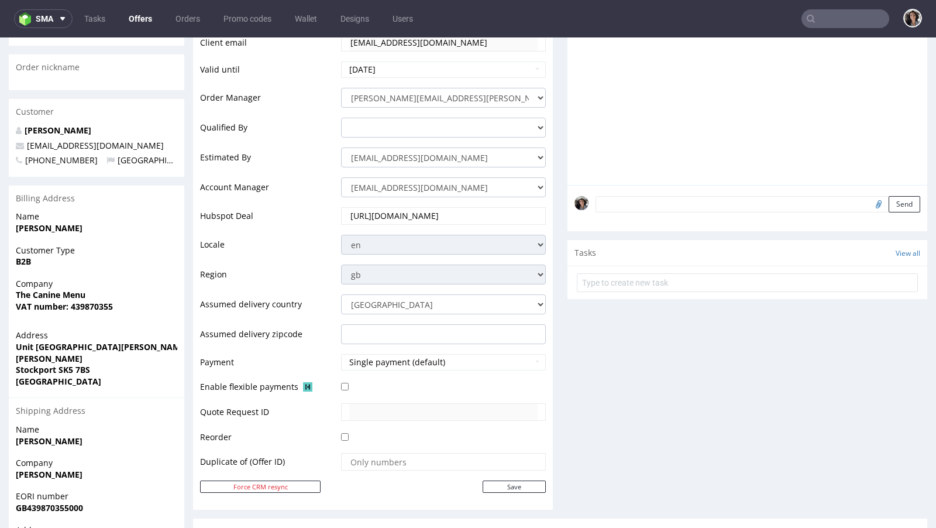
scroll to position [0, 0]
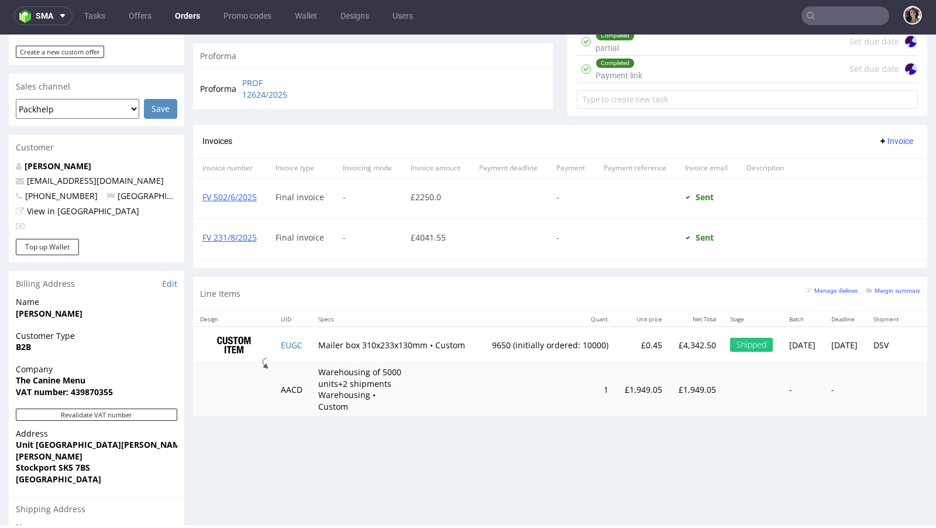
scroll to position [641, 0]
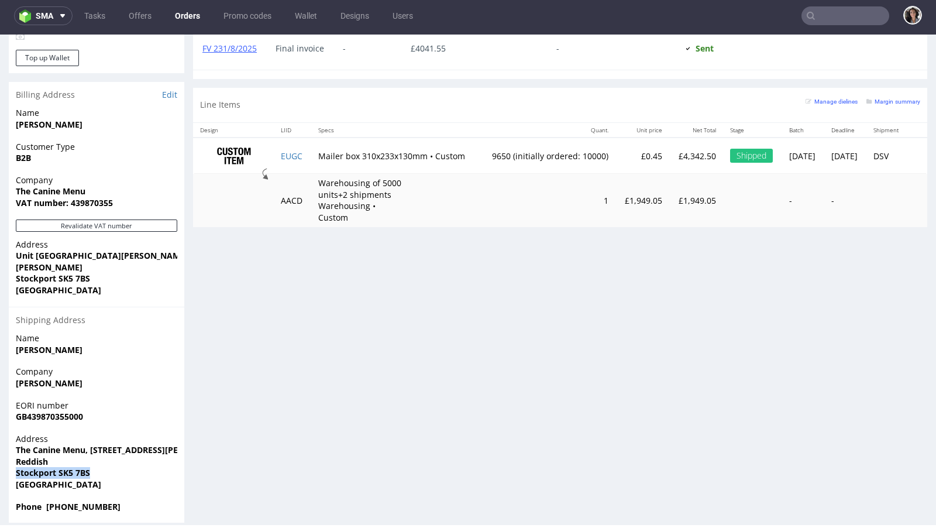
drag, startPoint x: 104, startPoint y: 460, endPoint x: 0, endPoint y: 459, distance: 104.1
copy strong "Stockport SK5 7BS"
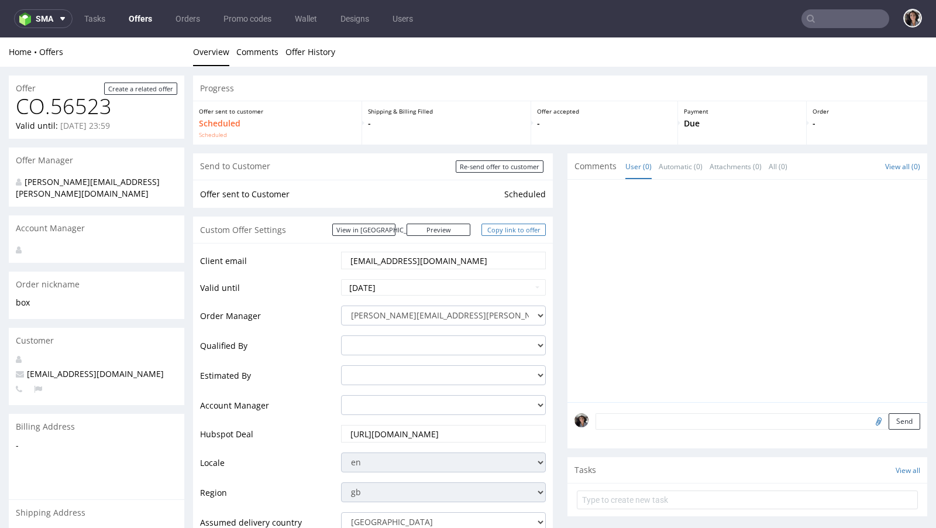
click at [512, 229] on link "Copy link to offer" at bounding box center [513, 229] width 64 height 12
